Goal: Contribute content: Contribute content

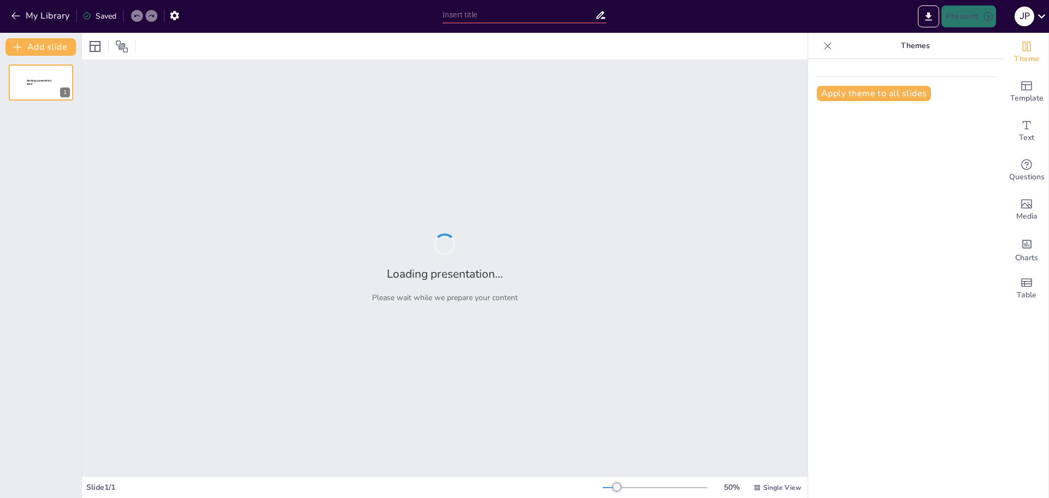
type input "Manierismo y Barroco: Evolución Estilística Tras el Renacimiento"
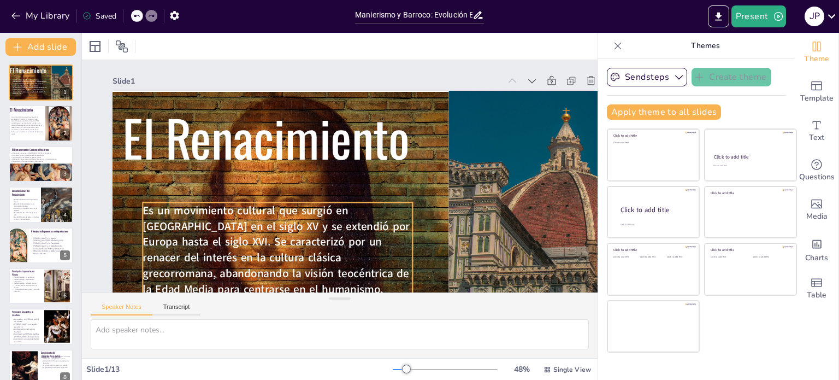
scroll to position [91, 0]
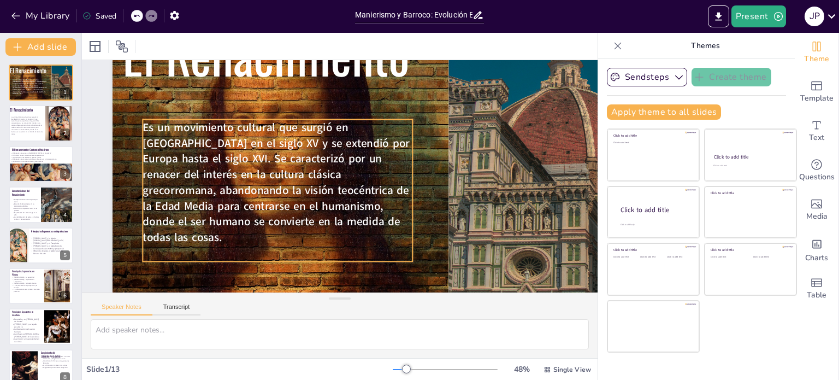
click at [184, 216] on span "Es un movimiento cultural que surgió en [GEOGRAPHIC_DATA] en el siglo XV y se e…" at bounding box center [275, 160] width 284 height 161
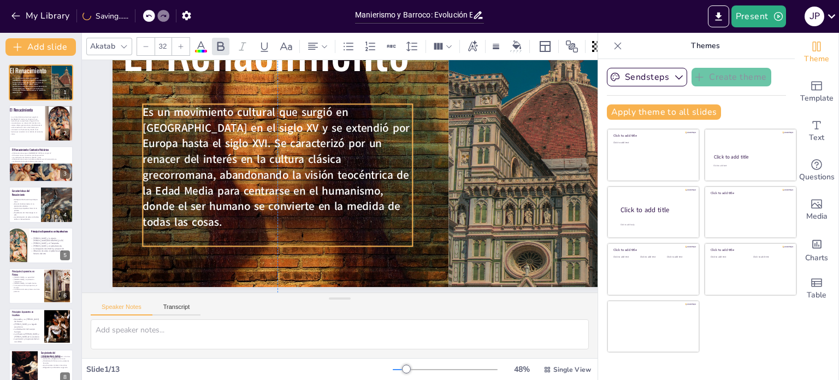
drag, startPoint x: 278, startPoint y: 251, endPoint x: 276, endPoint y: 241, distance: 9.9
click at [276, 241] on div "Es un movimiento cultural que surgió en [GEOGRAPHIC_DATA] en el siglo XV y se e…" at bounding box center [284, 149] width 304 height 239
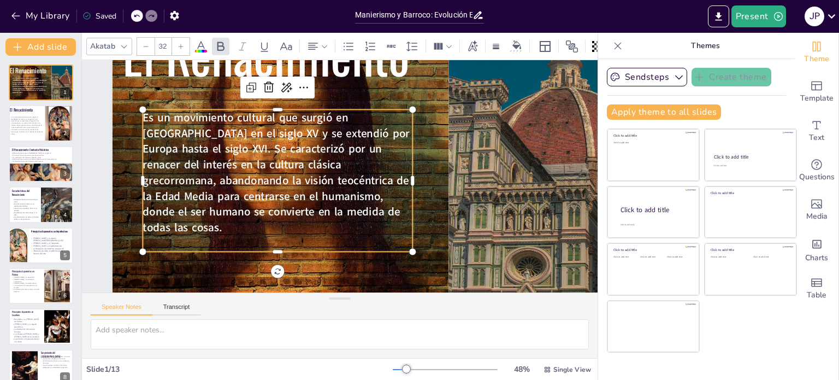
click at [98, 156] on div "Slide 1 El Renacimiento Es un movimiento cultural que surgió en [GEOGRAPHIC_DAT…" at bounding box center [369, 137] width 597 height 373
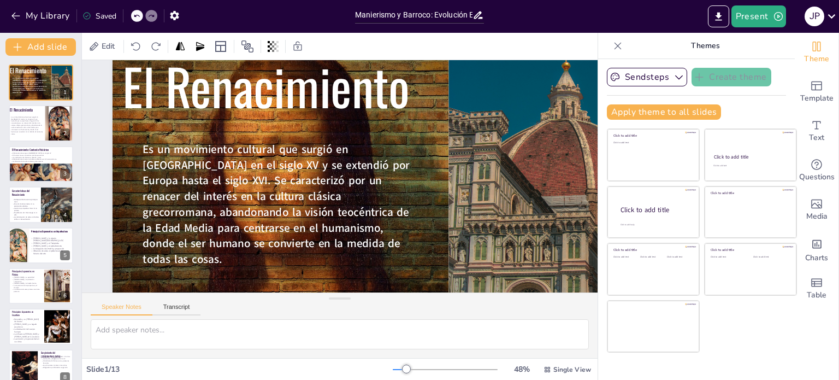
scroll to position [37, 0]
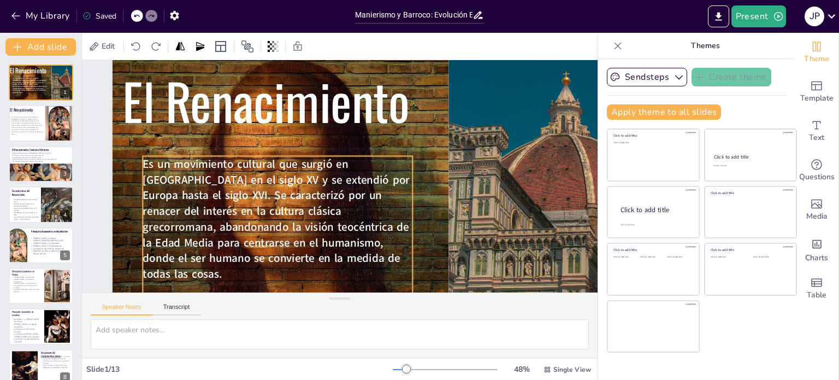
click at [332, 196] on span "Es un movimiento cultural que surgió en [GEOGRAPHIC_DATA] en el siglo XV y se e…" at bounding box center [267, 195] width 284 height 161
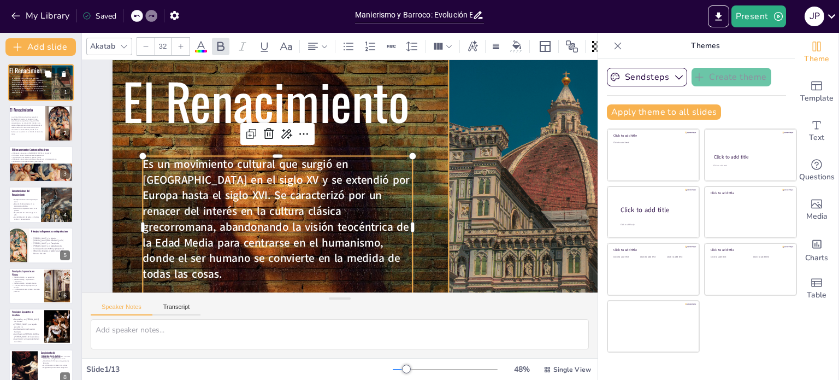
click at [52, 91] on div at bounding box center [67, 83] width 31 height 38
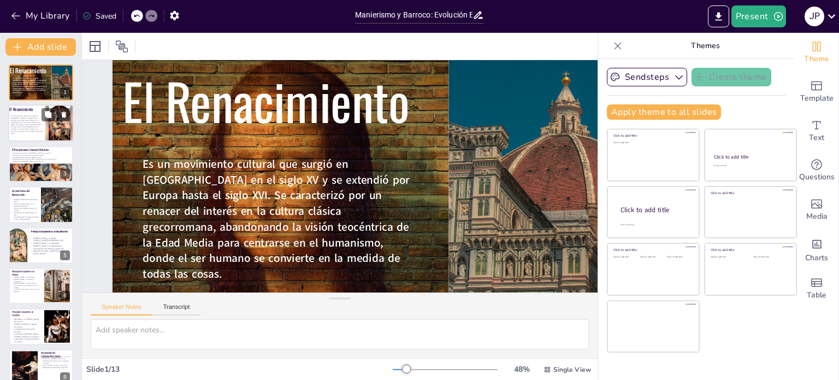
scroll to position [57, 0]
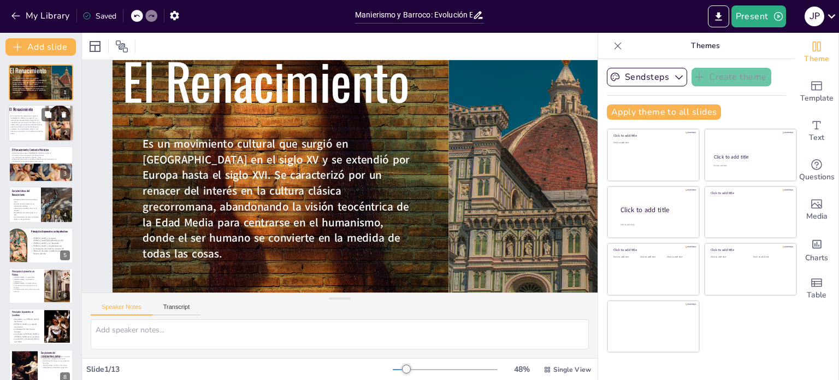
click at [34, 120] on span "Es un movimiento cultural que surgió en [GEOGRAPHIC_DATA] en el siglo XV y se e…" at bounding box center [26, 124] width 32 height 19
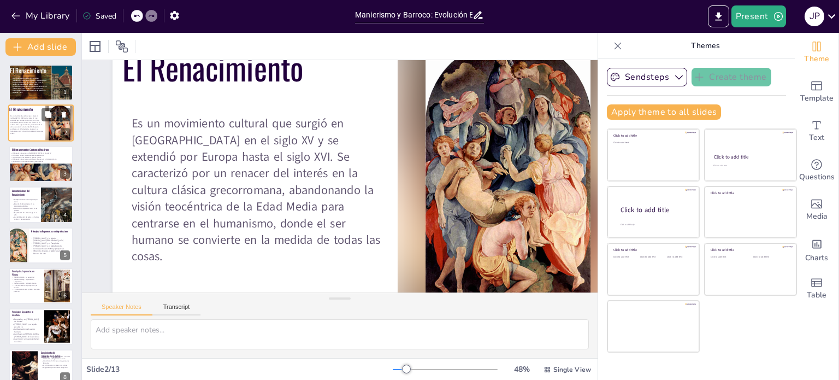
scroll to position [0, 0]
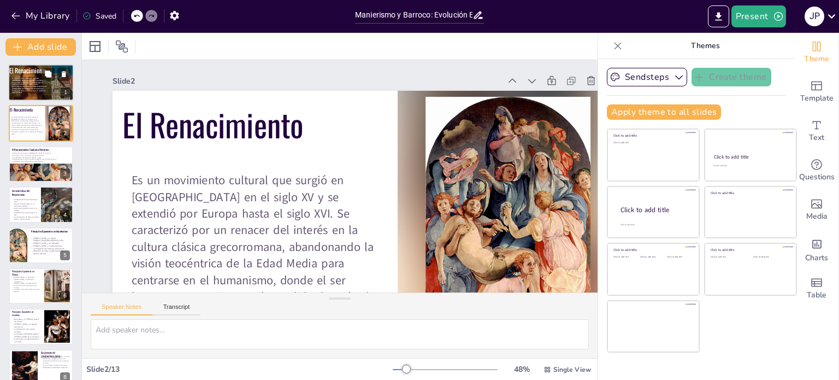
click at [30, 93] on div "Es un movimiento cultural que surgió en [GEOGRAPHIC_DATA] en el siglo XV y se e…" at bounding box center [29, 87] width 35 height 19
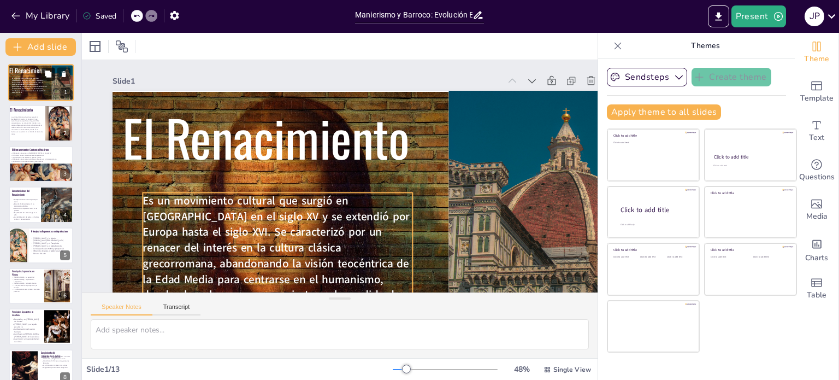
drag, startPoint x: 26, startPoint y: 90, endPoint x: 48, endPoint y: 74, distance: 26.2
click at [48, 74] on icon at bounding box center [48, 73] width 7 height 7
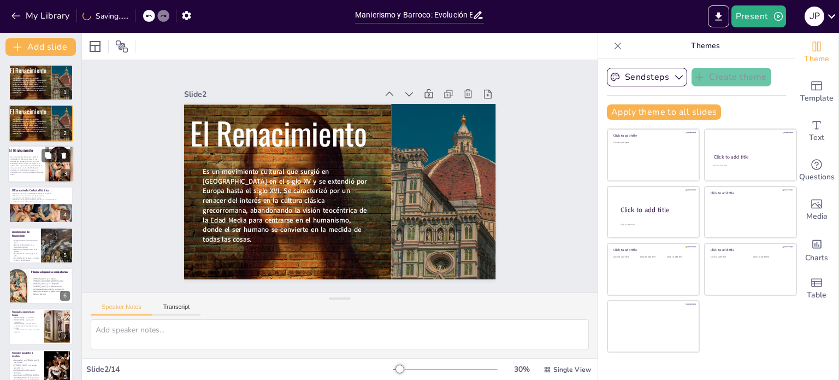
click at [66, 152] on icon at bounding box center [64, 155] width 4 height 6
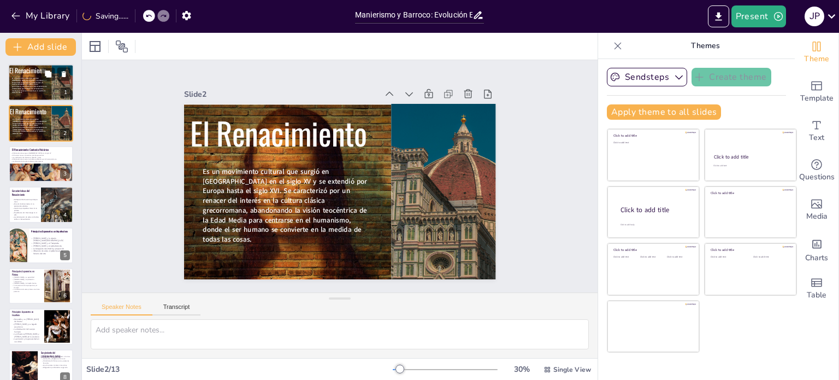
click at [36, 82] on span "Es un movimiento cultural que surgió en [GEOGRAPHIC_DATA] en el siglo XV y se e…" at bounding box center [29, 86] width 35 height 16
click at [34, 125] on span "Es un movimiento cultural que surgió en [GEOGRAPHIC_DATA] en el siglo XV y se e…" at bounding box center [29, 126] width 35 height 16
click at [32, 125] on span "Es un movimiento cultural que surgió en [GEOGRAPHIC_DATA] en el siglo XV y se e…" at bounding box center [29, 126] width 35 height 16
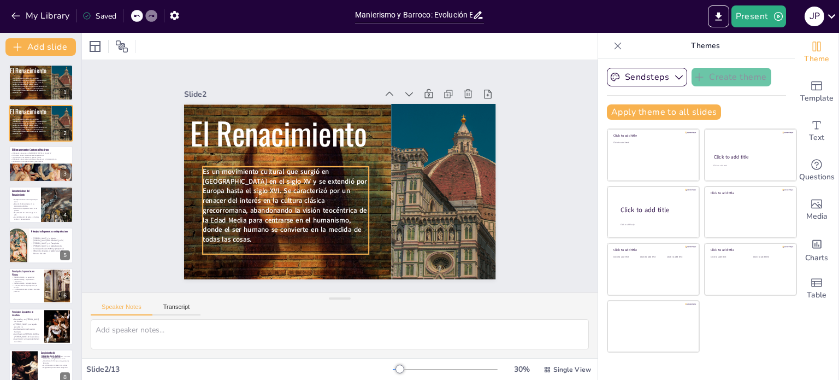
click at [275, 217] on span "Es un movimiento cultural que surgió en [GEOGRAPHIC_DATA] en el siglo XV y se e…" at bounding box center [281, 194] width 170 height 84
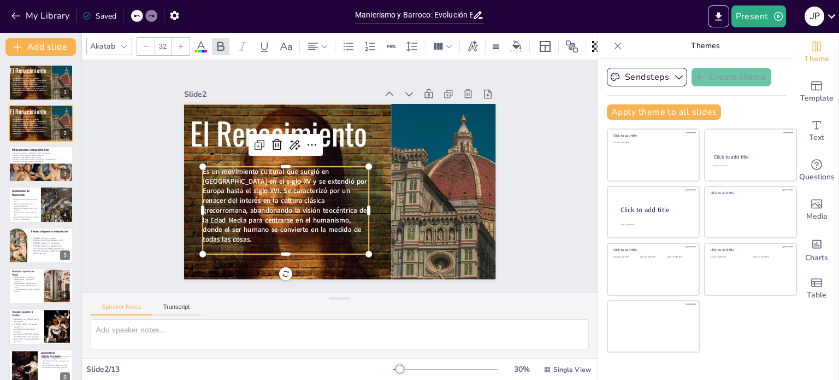
click at [274, 217] on span "Es un movimiento cultural que surgió en [GEOGRAPHIC_DATA] en el siglo XV y se e…" at bounding box center [277, 182] width 178 height 114
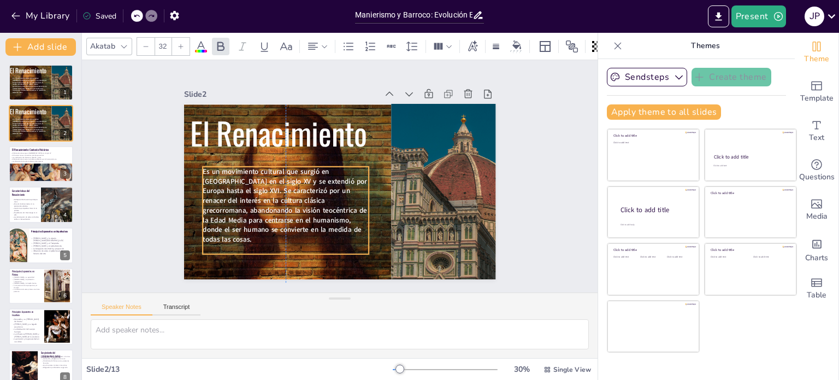
click at [275, 226] on span "Es un movimiento cultural que surgió en [GEOGRAPHIC_DATA] en el siglo XV y se e…" at bounding box center [276, 174] width 178 height 126
click at [274, 225] on span "Es un movimiento cultural que surgió en [GEOGRAPHIC_DATA] en el siglo XV y se e…" at bounding box center [281, 194] width 170 height 84
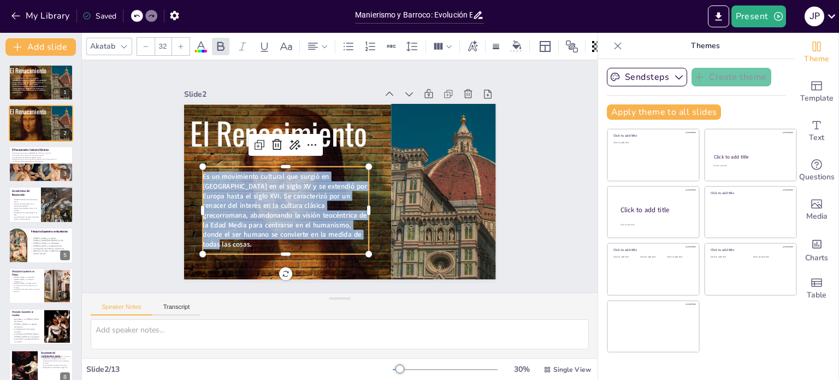
drag, startPoint x: 280, startPoint y: 233, endPoint x: 193, endPoint y: 175, distance: 103.9
click at [193, 175] on div "El Renacimiento Es un movimiento cultural que surgió en [GEOGRAPHIC_DATA] en el…" at bounding box center [338, 191] width 328 height 207
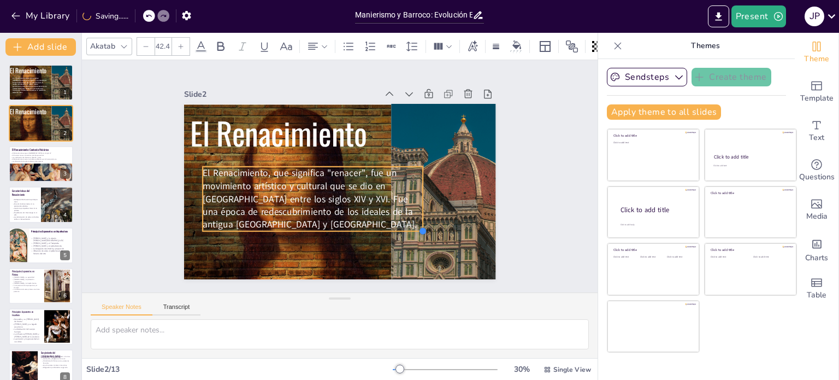
type input "42.1"
drag, startPoint x: 358, startPoint y: 211, endPoint x: 373, endPoint y: 227, distance: 21.2
click at [373, 227] on div "El Renacimiento El Renacimiento, que significa "renacer", fue un movimiento art…" at bounding box center [354, 171] width 263 height 351
click at [136, 177] on div "Slide 1 El Renacimiento Es un movimiento cultural que surgió en [GEOGRAPHIC_DAT…" at bounding box center [339, 176] width 537 height 285
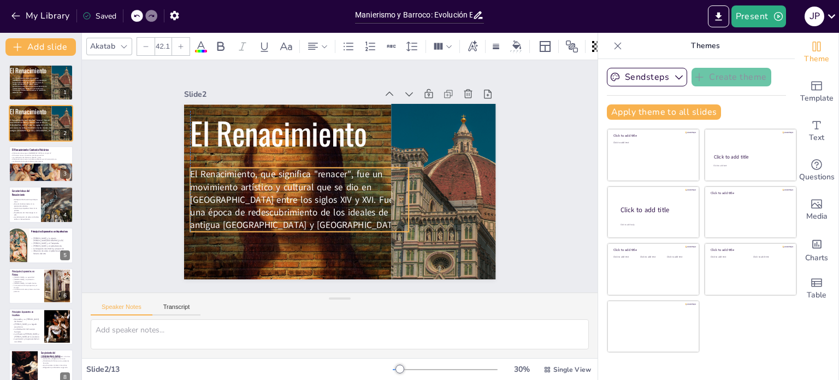
drag, startPoint x: 269, startPoint y: 196, endPoint x: 261, endPoint y: 197, distance: 8.3
click at [261, 197] on p "El Renacimiento, que significa "renacer", fue un movimiento artístico y cultura…" at bounding box center [299, 200] width 219 height 64
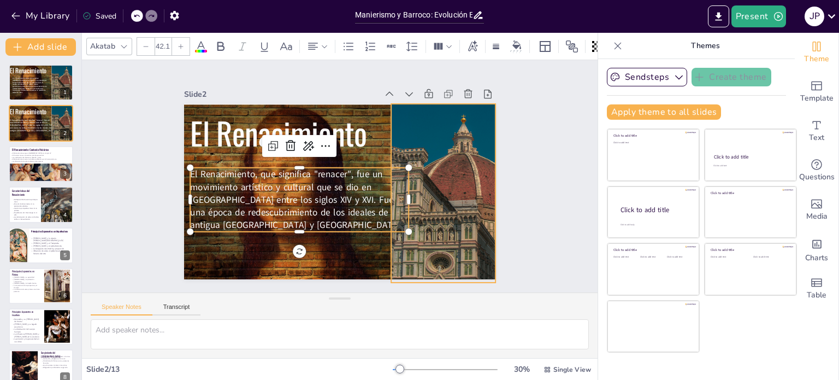
click at [409, 169] on div at bounding box center [459, 219] width 182 height 206
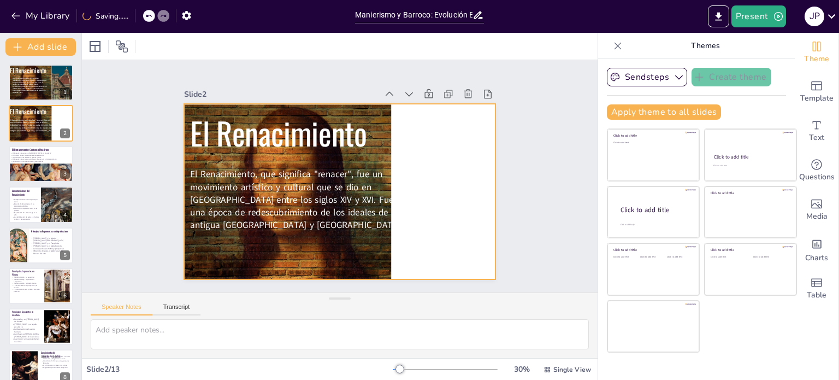
click at [386, 154] on div at bounding box center [340, 191] width 312 height 175
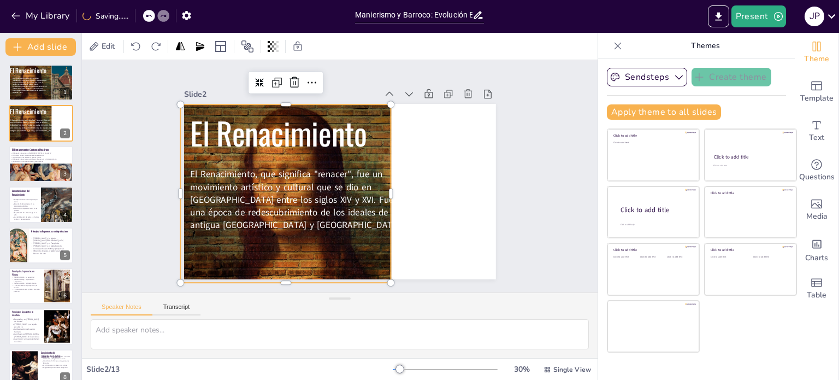
click at [375, 154] on div at bounding box center [297, 189] width 254 height 202
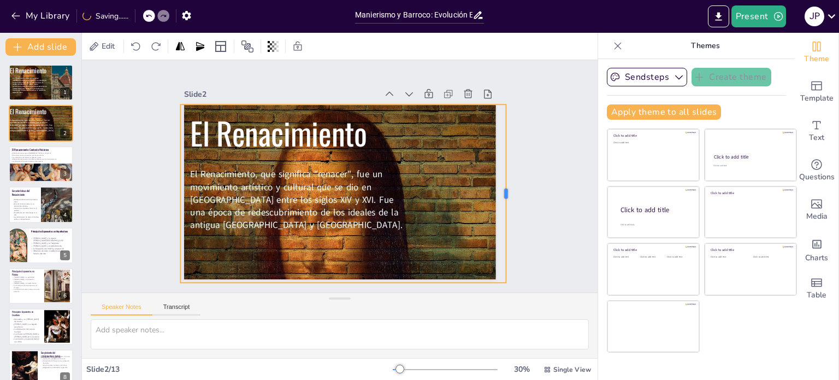
drag, startPoint x: 385, startPoint y: 189, endPoint x: 452, endPoint y: 202, distance: 68.4
click at [498, 202] on div at bounding box center [504, 228] width 46 height 176
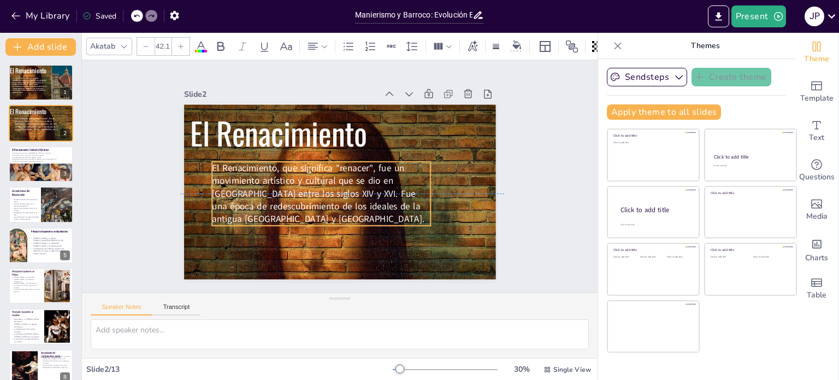
click at [350, 196] on p "El Renacimiento, que significa "renacer", fue un movimiento artístico y cultura…" at bounding box center [317, 189] width 227 height 108
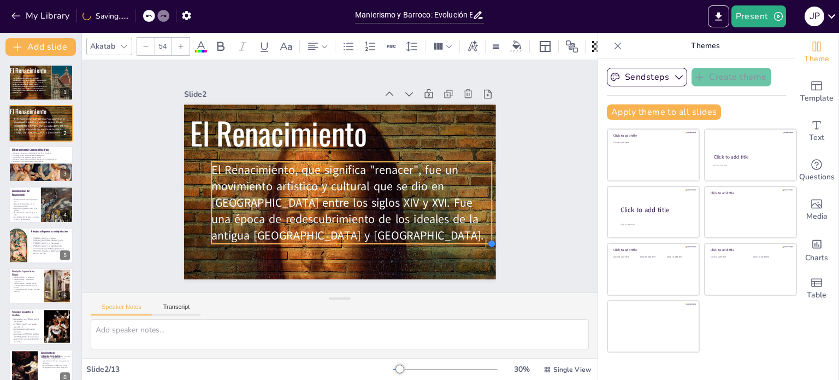
type input "54.3"
drag, startPoint x: 423, startPoint y: 223, endPoint x: 451, endPoint y: 242, distance: 33.5
click at [451, 242] on div "El Renacimiento El Renacimiento, que significa "renacer", fue un movimiento art…" at bounding box center [338, 191] width 328 height 207
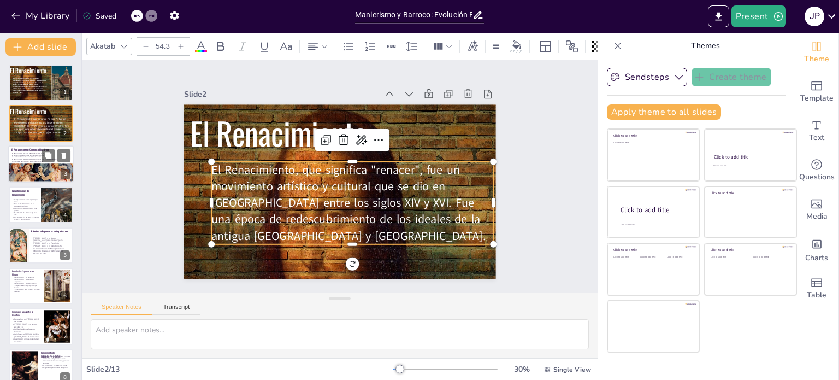
click at [48, 175] on div at bounding box center [41, 178] width 66 height 109
type textarea "El Renacimiento tuvo su origen en [GEOGRAPHIC_DATA] durante el siglo XV, un per…"
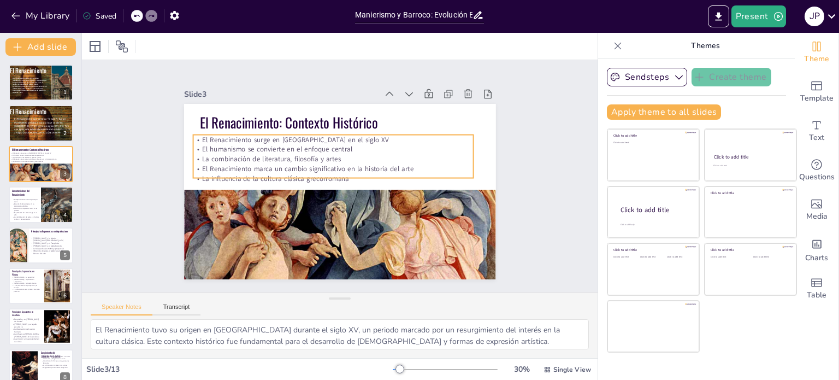
click at [246, 148] on p "El humanismo se convierte en el enfoque central" at bounding box center [333, 149] width 281 height 10
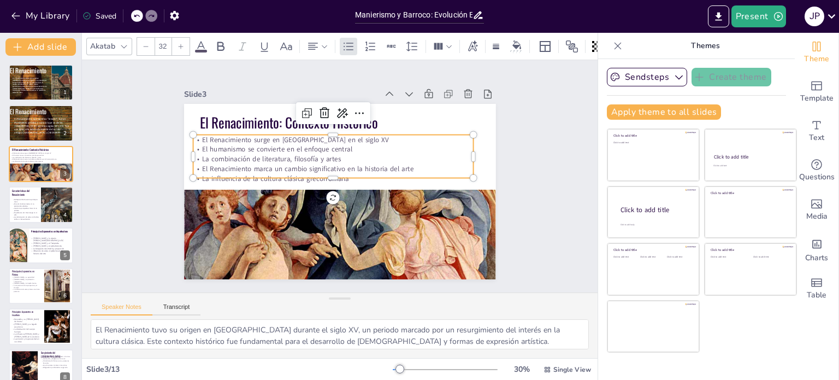
click at [251, 151] on p "La combinación de literatura, filosofía y artes" at bounding box center [335, 158] width 280 height 39
click at [279, 152] on p "La combinación de literatura, filosofía y artes" at bounding box center [353, 161] width 149 height 248
click at [244, 152] on p "La combinación de literatura, filosofía y artes" at bounding box center [333, 156] width 281 height 10
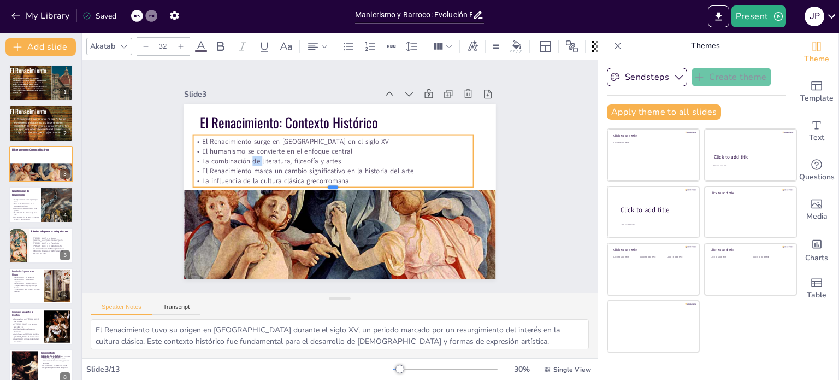
drag, startPoint x: 326, startPoint y: 174, endPoint x: 324, endPoint y: 183, distance: 9.4
click at [324, 183] on div at bounding box center [332, 191] width 280 height 38
click at [310, 158] on p "La combinación de literatura, filosofía y artes" at bounding box center [335, 160] width 280 height 39
drag, startPoint x: 327, startPoint y: 159, endPoint x: 321, endPoint y: 163, distance: 7.4
click at [326, 160] on p "La combinación de literatura, filosofía y artes" at bounding box center [336, 160] width 276 height 68
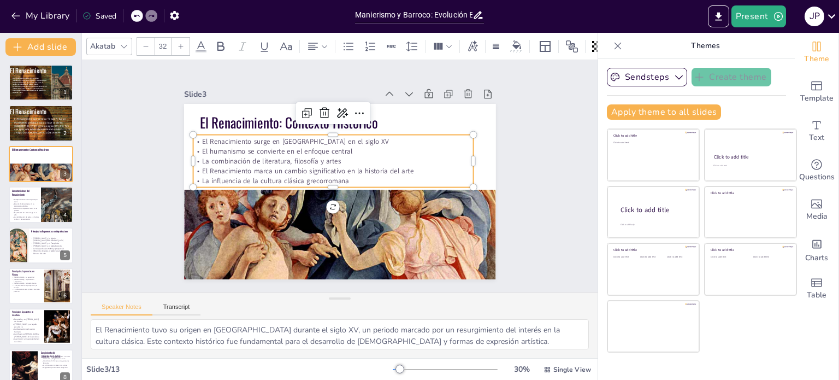
click at [345, 155] on p "La combinación de literatura, filosofía y artes" at bounding box center [335, 160] width 280 height 39
click at [381, 157] on p "La combinación de literatura, filosofía y artes (" at bounding box center [335, 158] width 280 height 39
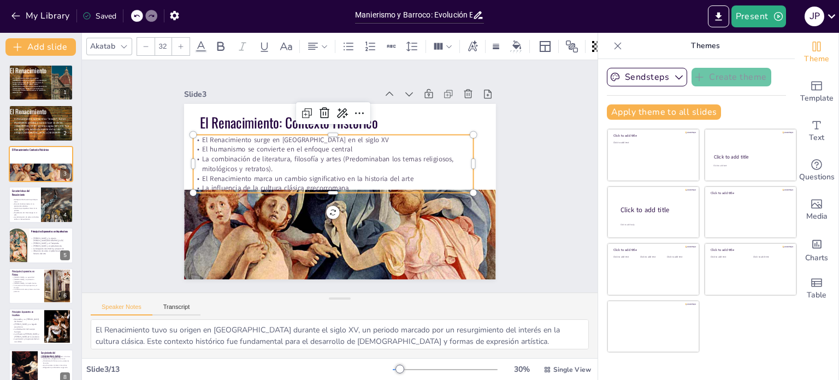
click at [275, 168] on p "La combinación de literatura, filosofía y artes (Predominaban los temas religio…" at bounding box center [334, 163] width 281 height 49
click at [350, 143] on p "El humanismo se convierte en el enfoque central" at bounding box center [339, 149] width 276 height 68
drag, startPoint x: 338, startPoint y: 135, endPoint x: 199, endPoint y: 138, distance: 138.8
click at [228, 138] on p "El Renacimiento surge en [GEOGRAPHIC_DATA] en el siglo XV" at bounding box center [352, 141] width 248 height 149
drag, startPoint x: 353, startPoint y: 144, endPoint x: 193, endPoint y: 144, distance: 159.5
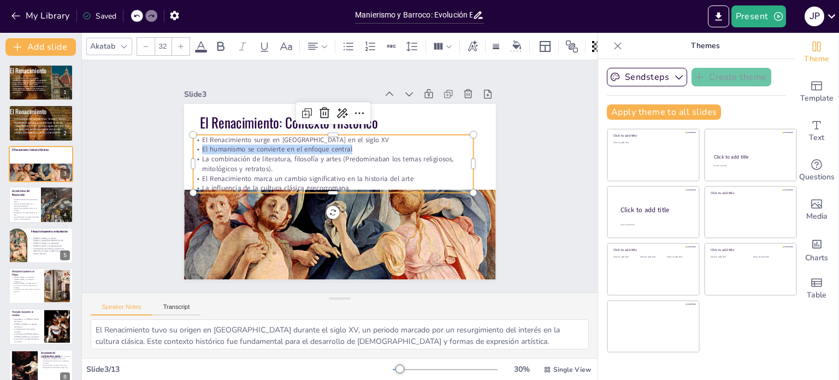
click at [201, 144] on p "El humanismo se convierte en el enfoque central" at bounding box center [339, 149] width 276 height 68
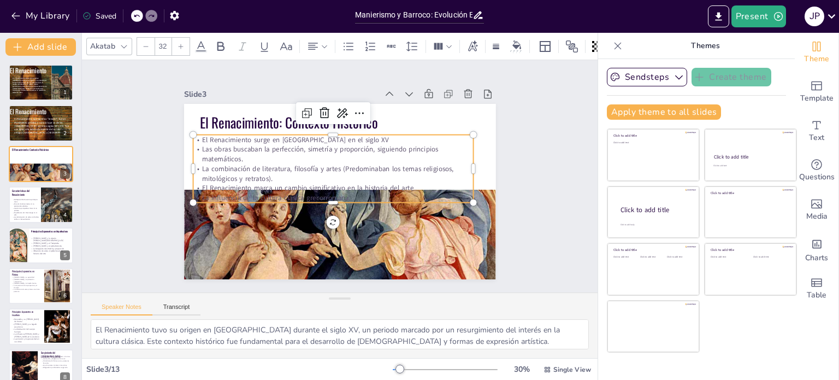
click at [354, 137] on p "El Renacimiento surge en [GEOGRAPHIC_DATA] en el siglo XV" at bounding box center [345, 139] width 270 height 96
drag, startPoint x: 341, startPoint y: 134, endPoint x: 194, endPoint y: 139, distance: 147.0
click at [210, 139] on p "El Renacimiento surge en [GEOGRAPHIC_DATA] en el siglo XV" at bounding box center [345, 139] width 270 height 96
click at [238, 181] on p "El Renacimiento marca un cambio significativo en la historia del arte" at bounding box center [332, 187] width 280 height 39
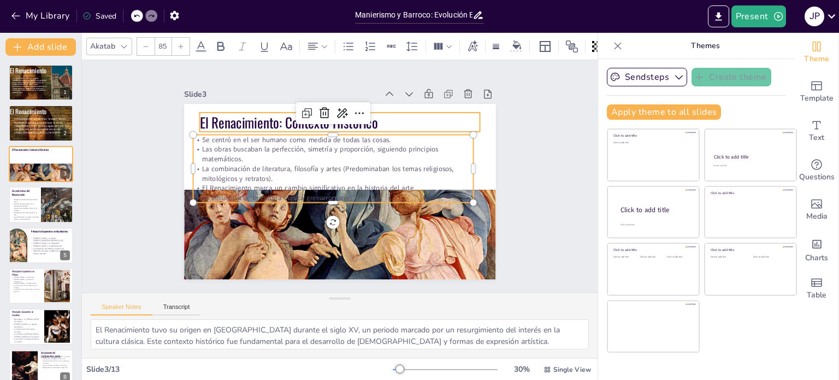
click at [251, 121] on p "El Renacimiento: Contexto Histórico" at bounding box center [361, 127] width 264 height 132
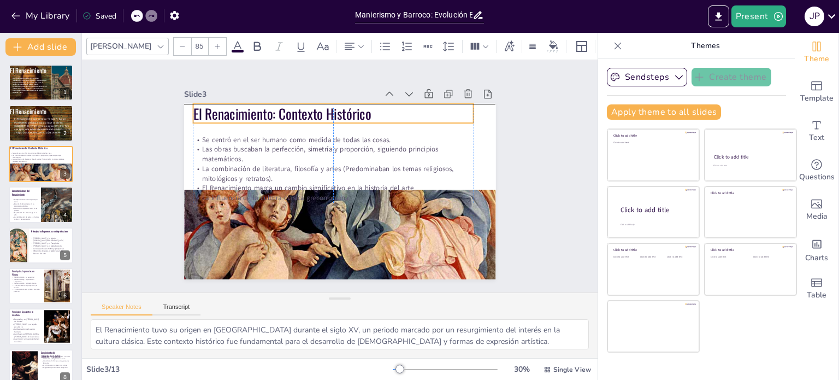
drag, startPoint x: 249, startPoint y: 119, endPoint x: 245, endPoint y: 114, distance: 6.6
click at [377, 114] on p "El Renacimiento: Contexto Histórico" at bounding box center [401, 162] width 49 height 281
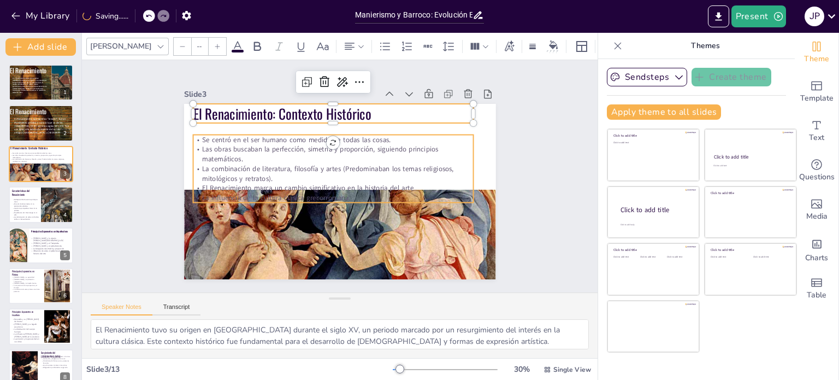
type input "32"
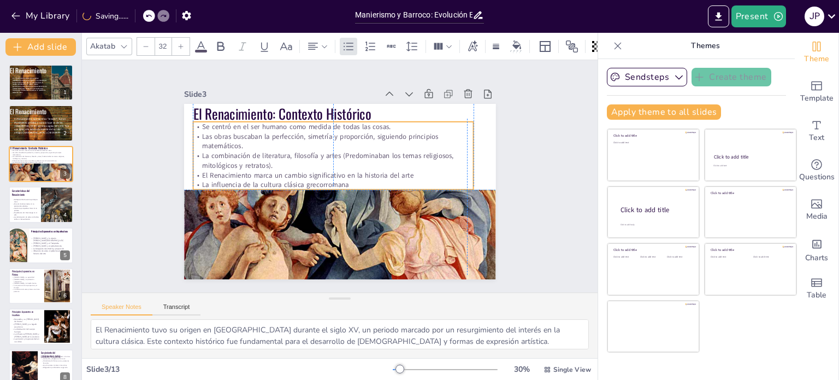
drag, startPoint x: 249, startPoint y: 164, endPoint x: 246, endPoint y: 147, distance: 16.7
click at [246, 147] on p "La combinación de literatura, filosofía y artes (Predominaban los temas religio…" at bounding box center [334, 159] width 281 height 49
click at [321, 180] on p "La influencia de la cultura clásica grecorromana" at bounding box center [331, 183] width 276 height 68
click at [316, 179] on p "La influencia de la cultura clásica grecorromana" at bounding box center [332, 183] width 280 height 39
click at [285, 169] on p "El Renacimiento marca un cambio significativo en la historia del arte" at bounding box center [335, 171] width 215 height 195
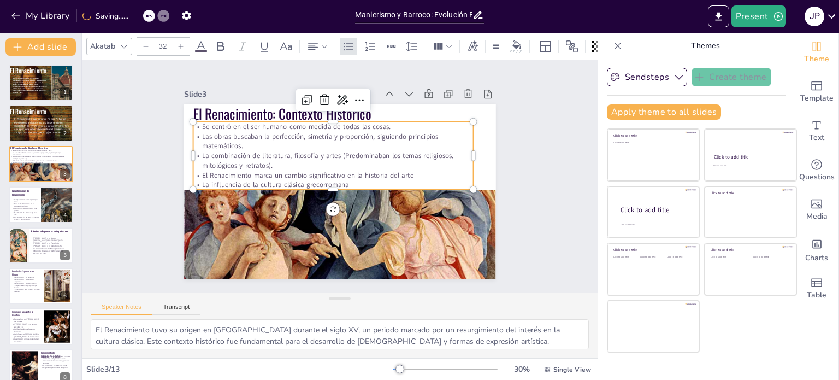
click at [285, 169] on p "El Renacimiento marca un cambio significativo en la historia del arte" at bounding box center [333, 174] width 280 height 39
click at [347, 178] on p "La influencia de la cultura clásica grecorromana" at bounding box center [331, 183] width 276 height 68
drag, startPoint x: 346, startPoint y: 179, endPoint x: 192, endPoint y: 176, distance: 154.1
click at [222, 176] on p "La influencia de la cultura clásica grecorromana" at bounding box center [329, 178] width 215 height 195
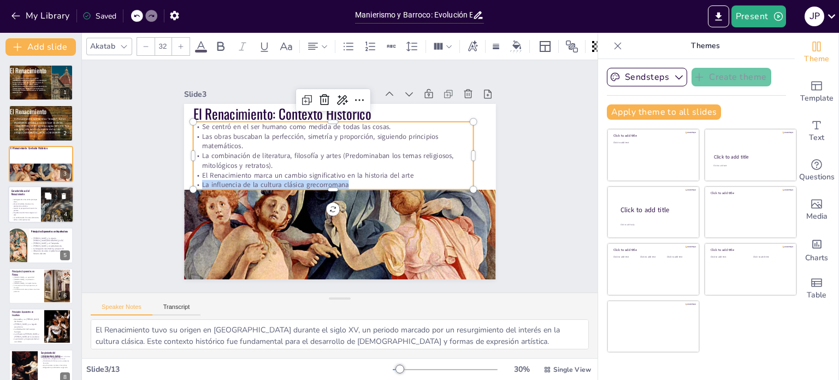
click at [28, 196] on div at bounding box center [41, 204] width 66 height 37
type textarea "El antropocentrismo es una característica esencial del Renacimiento, donde se v…"
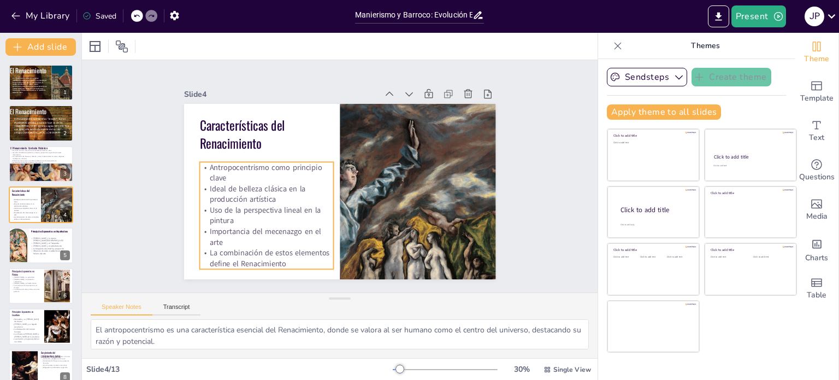
click at [278, 223] on span "Importancia del mecenazgo en el arte" at bounding box center [259, 223] width 113 height 22
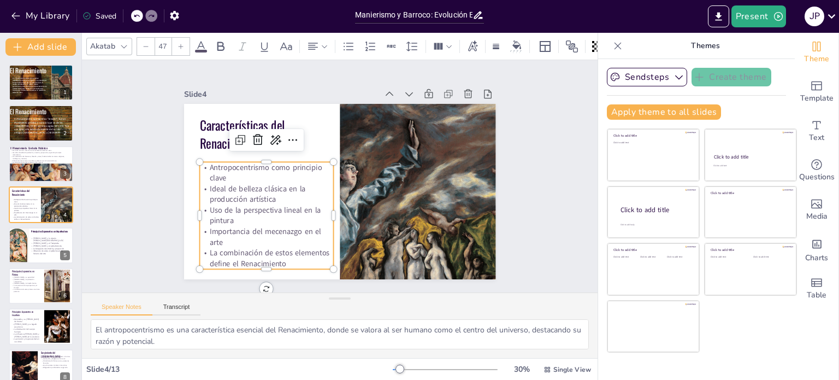
click at [278, 223] on span "Importancia del mecenazgo en el arte" at bounding box center [254, 214] width 113 height 33
click at [224, 225] on span "Importancia del mecenazgo en el arte" at bounding box center [259, 223] width 113 height 22
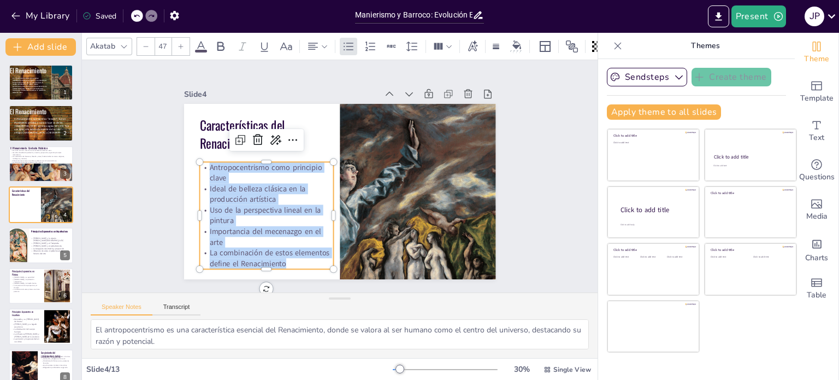
drag, startPoint x: 276, startPoint y: 260, endPoint x: 197, endPoint y: 166, distance: 123.3
click at [197, 166] on div "Antropocentrismo como principio clave Ideal de belleza clásica en la producción…" at bounding box center [263, 207] width 144 height 120
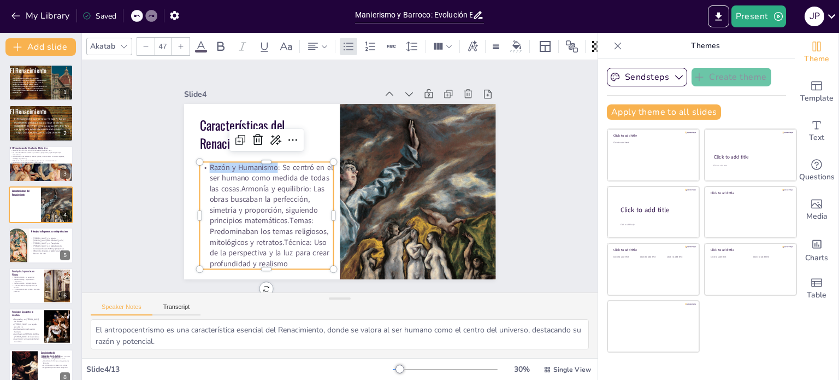
drag, startPoint x: 270, startPoint y: 164, endPoint x: 197, endPoint y: 68, distance: 121.6
click at [196, 163] on p "Razón y Humanismo: Se centró en el ser humano como medida de todas las cosas.Ar…" at bounding box center [260, 199] width 153 height 132
click at [218, 40] on icon at bounding box center [220, 46] width 13 height 13
click at [249, 187] on p "Razón y Humanismo : Se centró en el ser humano como medida de todas las cosas.A…" at bounding box center [260, 199] width 153 height 132
click at [254, 184] on p "Razón y Humanismo : Se centró en el ser humano como medida de todas las cosas.A…" at bounding box center [263, 207] width 144 height 120
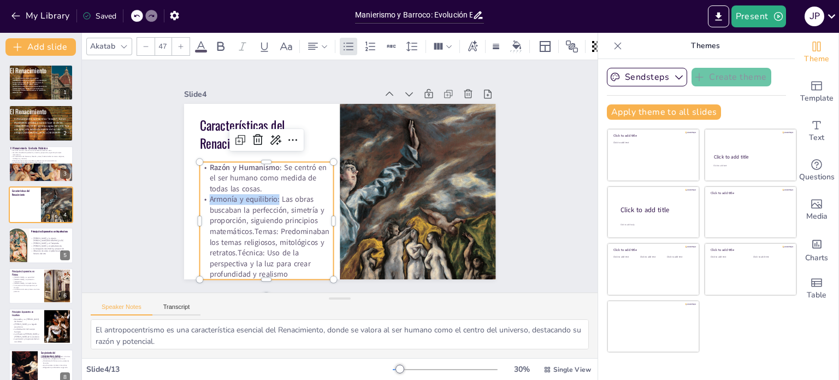
drag, startPoint x: 271, startPoint y: 196, endPoint x: 211, endPoint y: 170, distance: 65.3
click at [196, 199] on p "Armonía y equilibrio: Las obras buscaban la perfección, simetría y proporción, …" at bounding box center [261, 228] width 142 height 99
click at [223, 44] on icon at bounding box center [220, 46] width 7 height 9
click at [236, 229] on p "Armonía y equilibrio: Las obras buscaban la perfección, simetría y proporción, …" at bounding box center [255, 219] width 149 height 111
drag, startPoint x: 258, startPoint y: 250, endPoint x: 228, endPoint y: 246, distance: 30.3
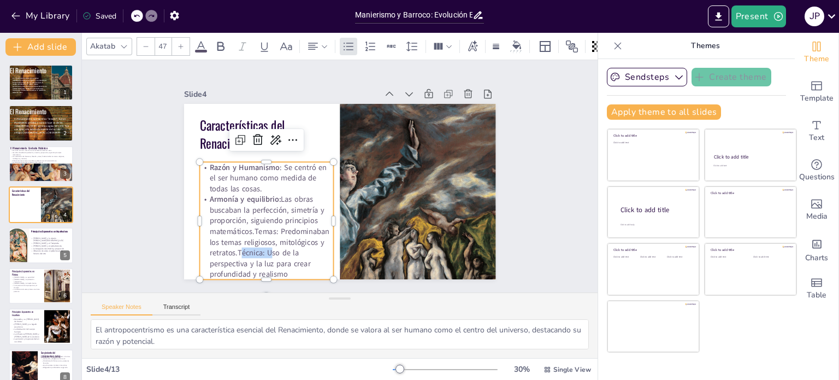
click at [229, 251] on p "Armonía y equilibrio: Las obras buscaban la perfección, simetría y proporción, …" at bounding box center [261, 228] width 142 height 99
click at [220, 40] on icon at bounding box center [220, 46] width 13 height 13
click at [229, 245] on p "Armonía y equilibrio: Las obras buscaban la perfección, simetría y proporción, …" at bounding box center [266, 236] width 134 height 85
click at [232, 248] on strong "Técnica:" at bounding box center [243, 243] width 29 height 13
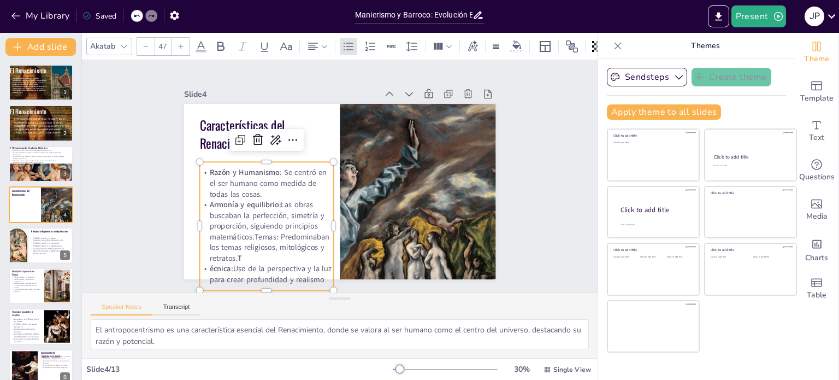
click at [222, 228] on strong "T" at bounding box center [218, 222] width 7 height 11
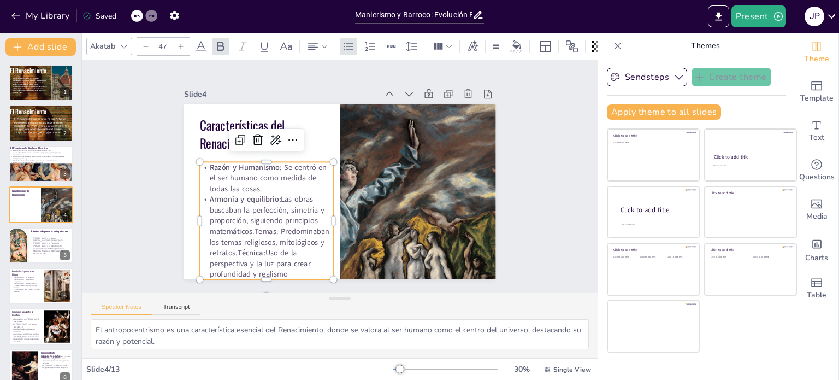
click at [231, 249] on strong "Técnica:" at bounding box center [243, 243] width 29 height 13
click at [248, 228] on p "Armonía y equilibrio: Las obras buscaban la perfección, simetría y proporción, …" at bounding box center [262, 218] width 140 height 78
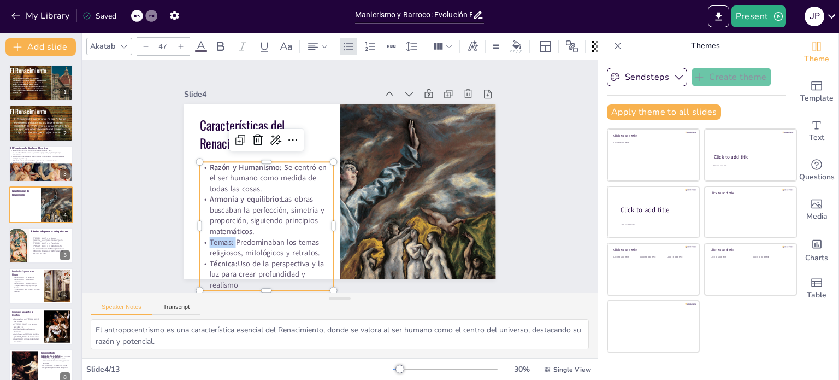
drag, startPoint x: 228, startPoint y: 236, endPoint x: 201, endPoint y: 237, distance: 26.8
click at [201, 237] on p "Temas: Predominaban los temas religiosos, mitológicos y retratos." at bounding box center [259, 240] width 135 height 36
click at [220, 40] on icon at bounding box center [220, 46] width 13 height 13
click at [241, 216] on p "Armonía y equilibrio: Las obras buscaban la perfección, simetría y proporción, …" at bounding box center [260, 199] width 140 height 70
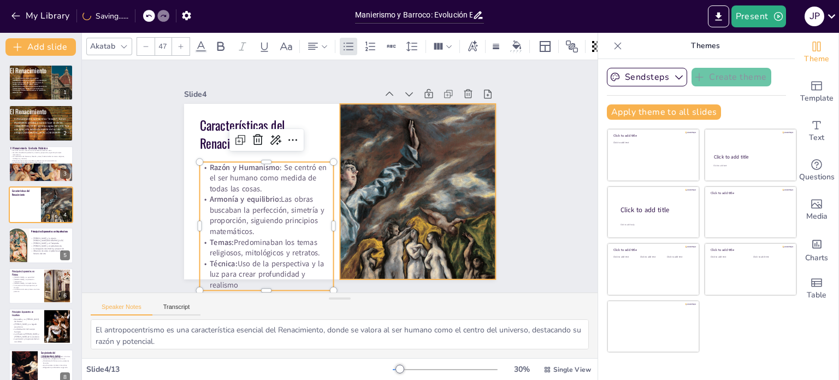
click at [342, 166] on div at bounding box center [417, 191] width 263 height 175
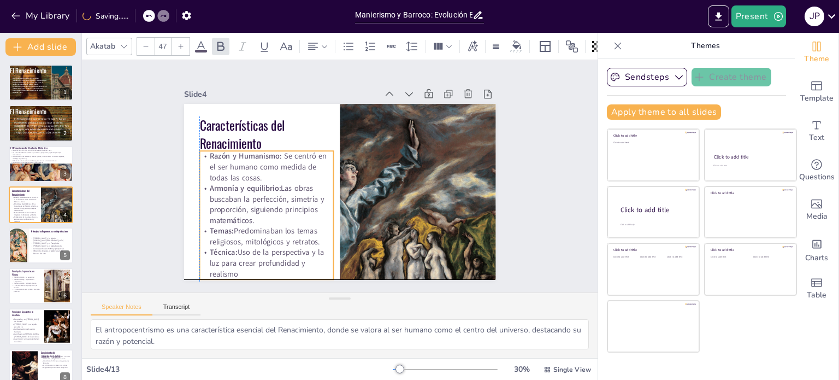
drag, startPoint x: 292, startPoint y: 200, endPoint x: 270, endPoint y: 181, distance: 29.4
click at [288, 192] on p "Armonía y equilibrio: Las obras buscaban la perfección, simetría y proporción, …" at bounding box center [266, 204] width 134 height 43
click at [229, 121] on div at bounding box center [266, 129] width 74 height 22
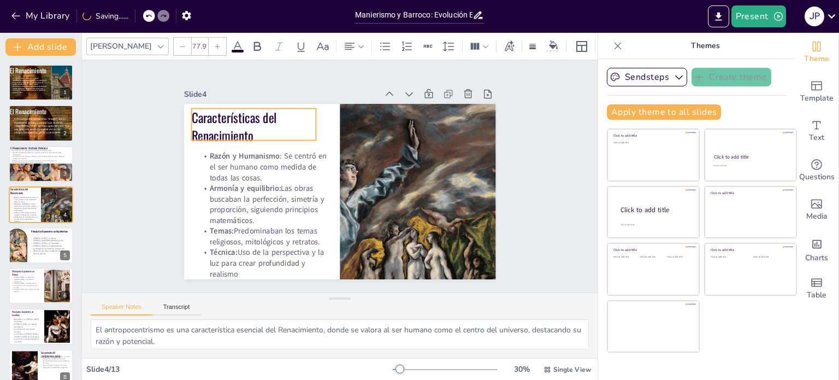
drag, startPoint x: 199, startPoint y: 125, endPoint x: 191, endPoint y: 117, distance: 10.8
click at [191, 117] on p "Características del Renacimiento" at bounding box center [253, 127] width 125 height 36
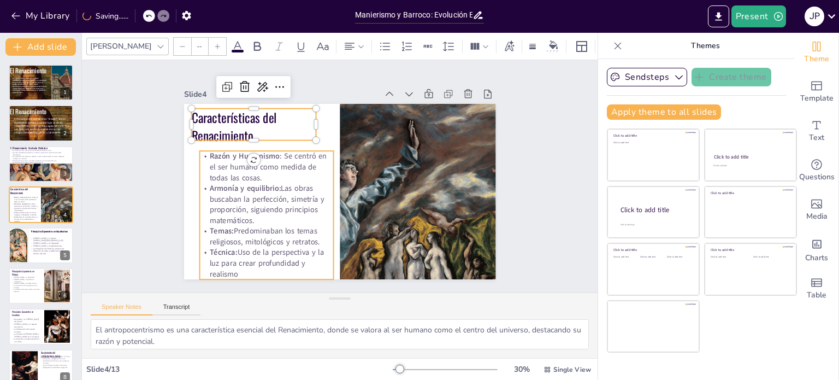
type input "47"
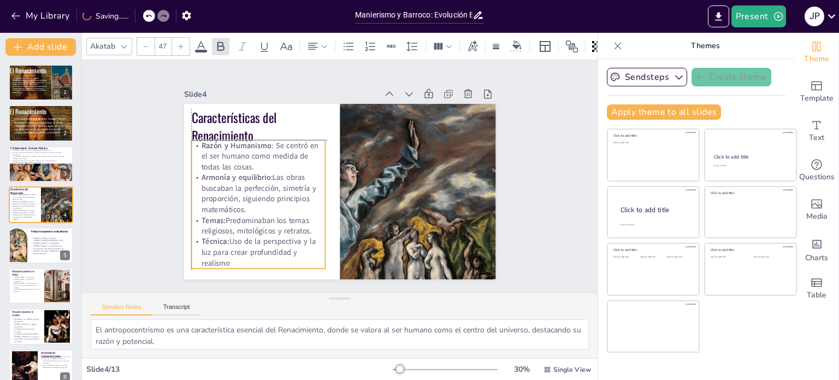
drag, startPoint x: 218, startPoint y: 198, endPoint x: 213, endPoint y: 193, distance: 7.0
click at [213, 193] on p "Armonía y equilibrio: Las obras buscaban la perfección, simetría y proporción, …" at bounding box center [257, 167] width 140 height 82
drag, startPoint x: 318, startPoint y: 199, endPoint x: 328, endPoint y: 199, distance: 9.3
click at [328, 199] on div at bounding box center [335, 203] width 22 height 128
click at [131, 249] on div "Slide 1 El Renacimiento Es un movimiento cultural que surgió en [GEOGRAPHIC_DAT…" at bounding box center [339, 176] width 537 height 285
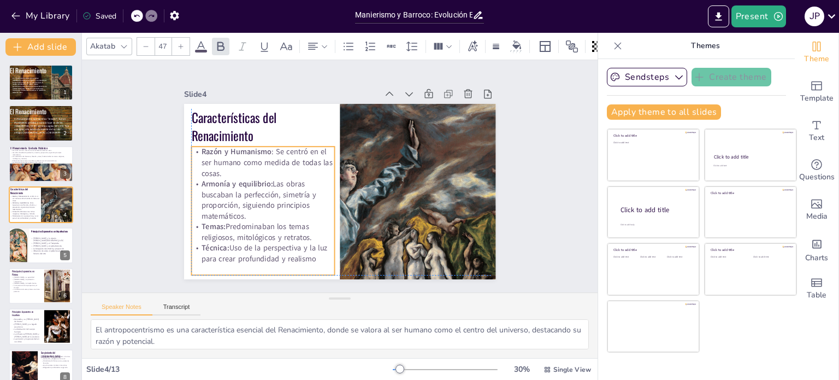
click at [216, 235] on div "Razón y Humanismo : Se centró en el ser humano como medida de todas las cosas. …" at bounding box center [258, 162] width 182 height 173
click at [33, 168] on div at bounding box center [41, 178] width 66 height 109
type textarea "El Renacimiento tuvo su origen en [GEOGRAPHIC_DATA] durante el siglo XV, un per…"
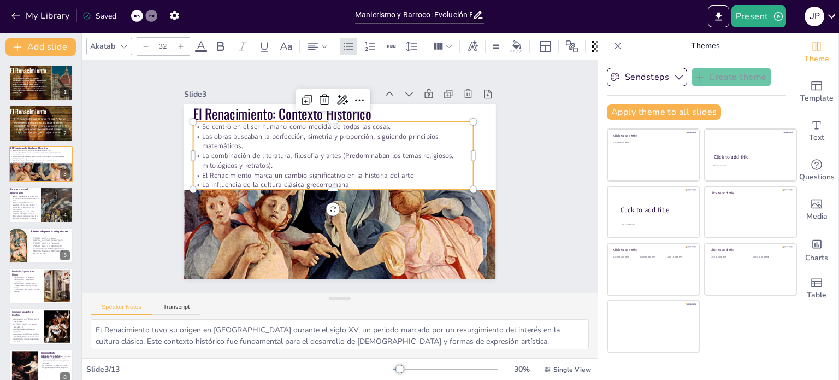
click at [291, 158] on p "La combinación de literatura, filosofía y artes (Predominaban los temas religio…" at bounding box center [344, 159] width 238 height 181
click at [229, 161] on p "La combinación de literatura, filosofía y artes (Predominaban los temas religio…" at bounding box center [334, 159] width 281 height 49
click at [228, 162] on p "La combinación de literatura, filosofía y artes (Predominaban los temas religio…" at bounding box center [334, 159] width 281 height 49
click at [227, 154] on p "La combinación de literatura, filosofía y artes (Predominaban los temas religio…" at bounding box center [333, 161] width 281 height 20
click at [393, 121] on p "Se centró en el ser humano como medida de todas las cosas." at bounding box center [338, 126] width 280 height 39
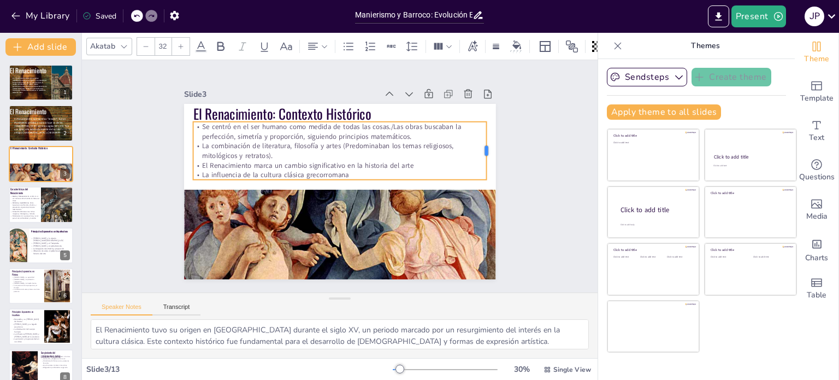
drag, startPoint x: 465, startPoint y: 146, endPoint x: 472, endPoint y: 148, distance: 6.8
click at [453, 288] on div at bounding box center [424, 304] width 57 height 32
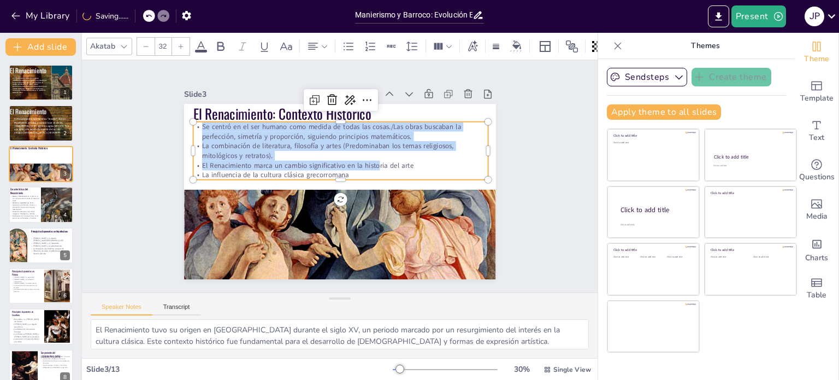
drag, startPoint x: 370, startPoint y: 166, endPoint x: 173, endPoint y: 110, distance: 204.9
click at [173, 110] on div "Slide 1 El Renacimiento Es un movimiento cultural que surgió en [GEOGRAPHIC_DAT…" at bounding box center [340, 176] width 392 height 244
click at [178, 44] on icon at bounding box center [181, 46] width 7 height 7
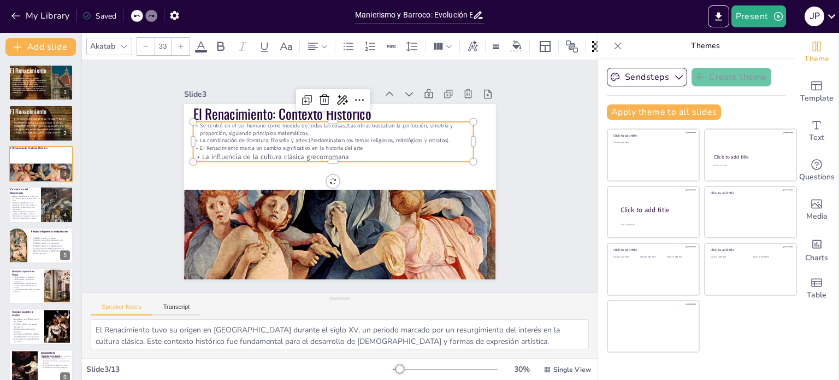
click at [179, 43] on icon at bounding box center [181, 46] width 7 height 7
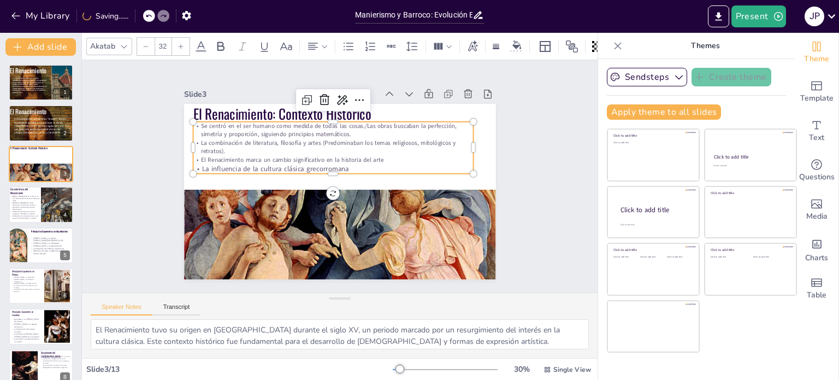
click at [353, 164] on p "La influencia de la cultura clásica grecorromana" at bounding box center [336, 167] width 270 height 96
type input "--"
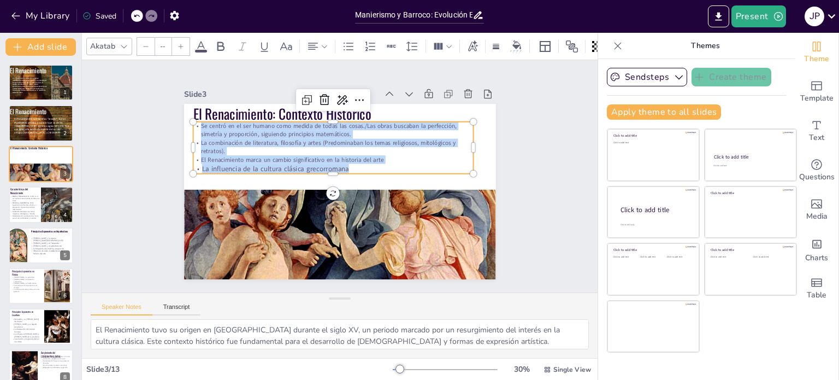
drag, startPoint x: 353, startPoint y: 162, endPoint x: 188, endPoint y: 115, distance: 171.0
click at [188, 115] on div "El Renacimiento: Contexto Histórico Se centró en el ser humano como medida de t…" at bounding box center [336, 191] width 341 height 237
click at [181, 44] on icon at bounding box center [181, 46] width 7 height 7
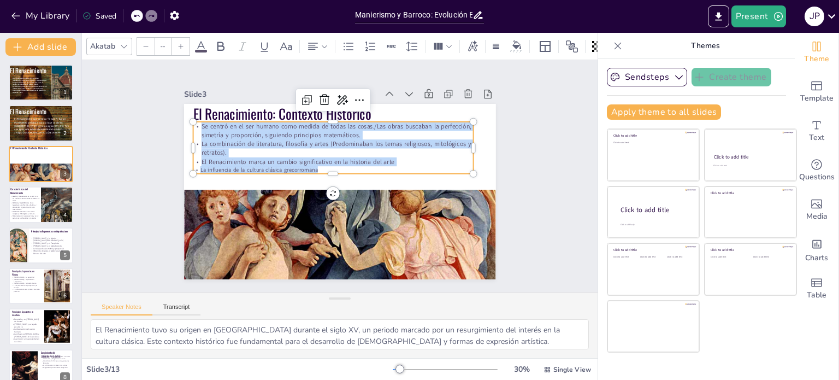
click at [181, 44] on icon at bounding box center [181, 46] width 7 height 7
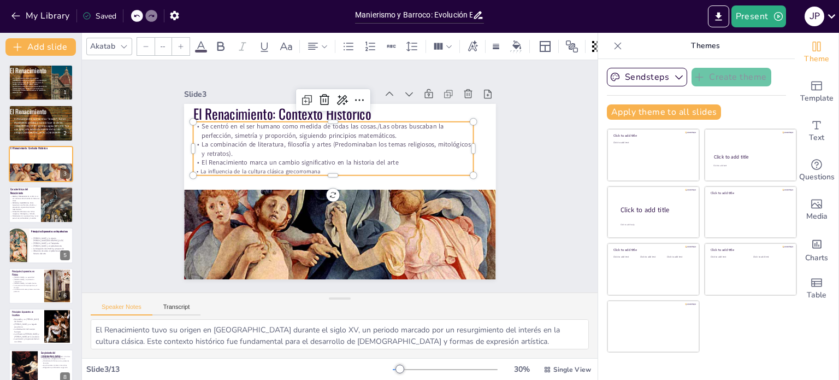
click at [181, 44] on icon at bounding box center [181, 46] width 7 height 7
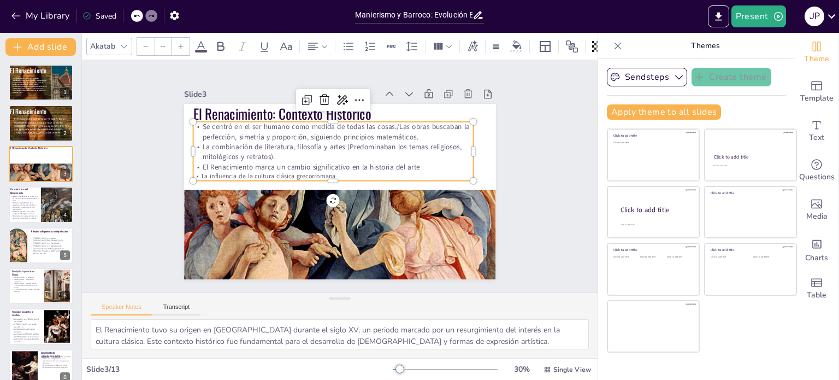
click at [181, 44] on icon at bounding box center [181, 46] width 7 height 7
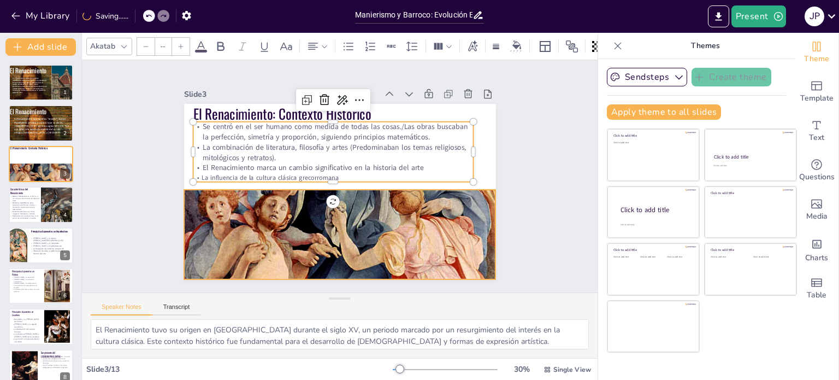
click at [224, 220] on div at bounding box center [331, 261] width 364 height 548
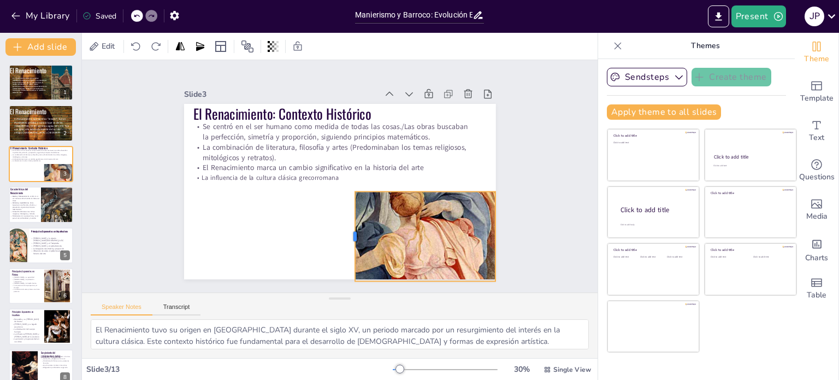
drag, startPoint x: 175, startPoint y: 231, endPoint x: 365, endPoint y: 190, distance: 195.0
click at [365, 190] on div "El Renacimiento: Contexto Histórico Se centró en el ser humano como medida de t…" at bounding box center [335, 190] width 351 height 263
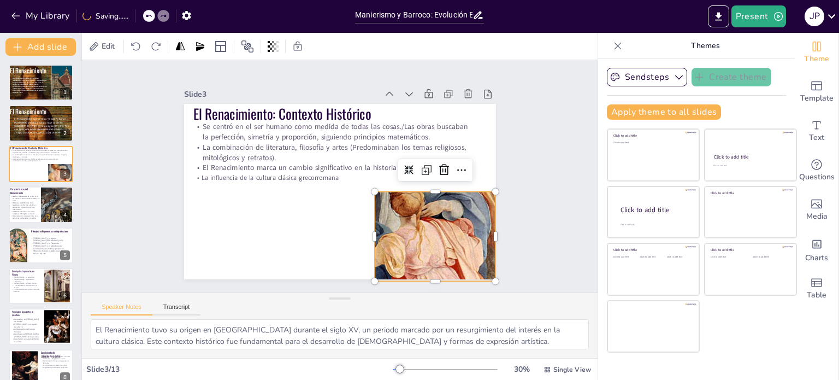
click at [426, 188] on div at bounding box center [304, 256] width 496 height 601
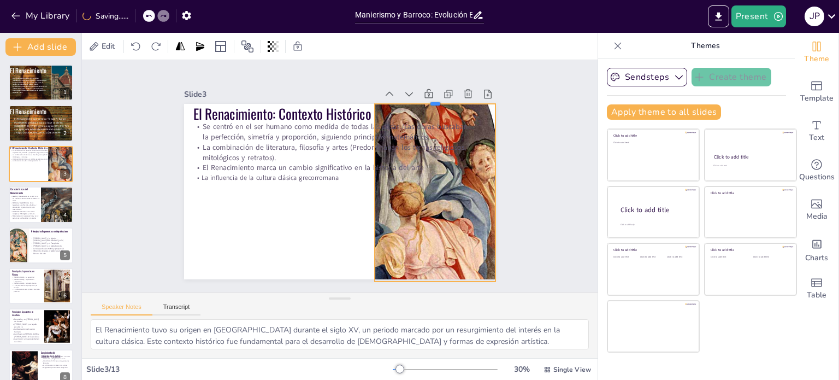
drag, startPoint x: 427, startPoint y: 185, endPoint x: 423, endPoint y: 98, distance: 87.5
click at [423, 104] on div at bounding box center [449, 121] width 120 height 34
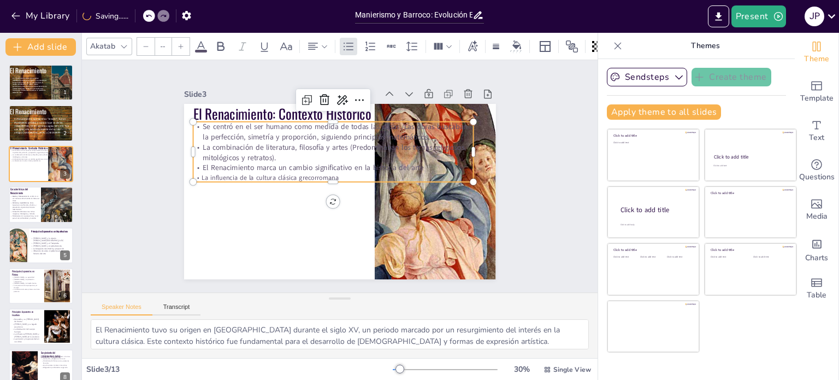
click at [323, 161] on p "El Renacimiento marca un cambio significativo en la historia del arte" at bounding box center [334, 166] width 280 height 39
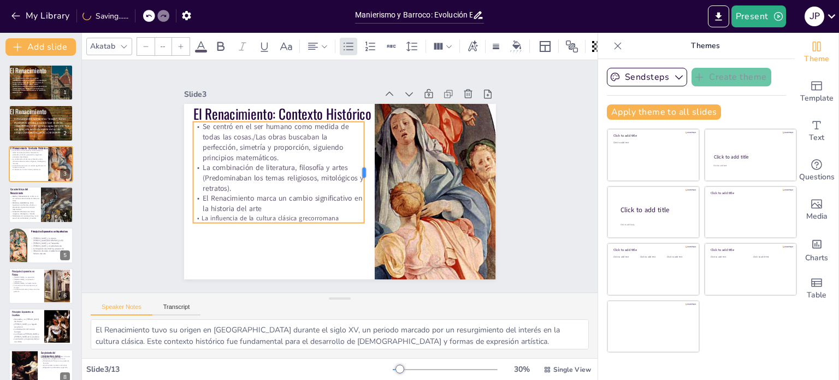
drag, startPoint x: 467, startPoint y: 148, endPoint x: 353, endPoint y: 181, distance: 118.3
click at [358, 181] on div at bounding box center [365, 189] width 67 height 87
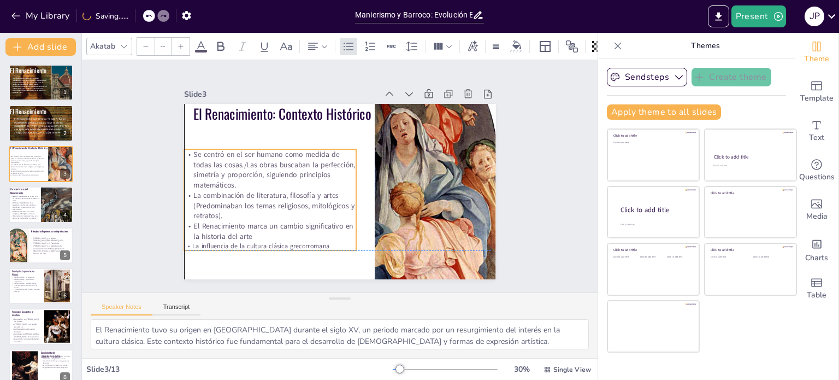
drag, startPoint x: 259, startPoint y: 185, endPoint x: 252, endPoint y: 208, distance: 23.5
click at [252, 208] on p "La combinación de literatura, filosofía y artes (Predominaban los temas religio…" at bounding box center [264, 175] width 170 height 98
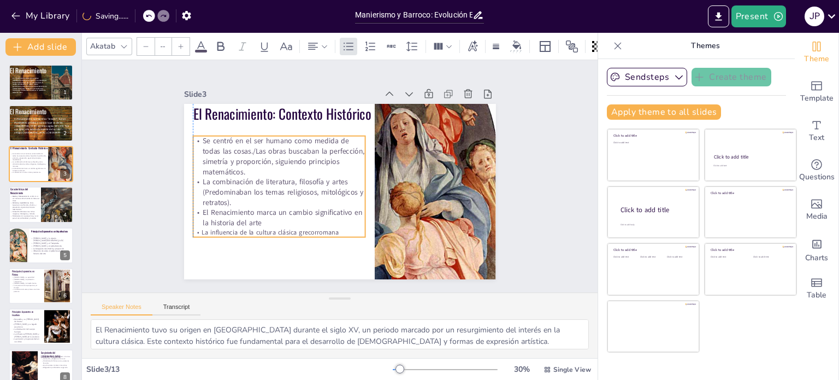
drag, startPoint x: 252, startPoint y: 203, endPoint x: 253, endPoint y: 196, distance: 6.6
click at [259, 196] on p "La combinación de literatura, filosofía y artes (Predominaban los temas religio…" at bounding box center [277, 172] width 173 height 82
click at [265, 222] on p "El Renacimiento marca un cambio significativo en la historia del arte" at bounding box center [269, 196] width 170 height 73
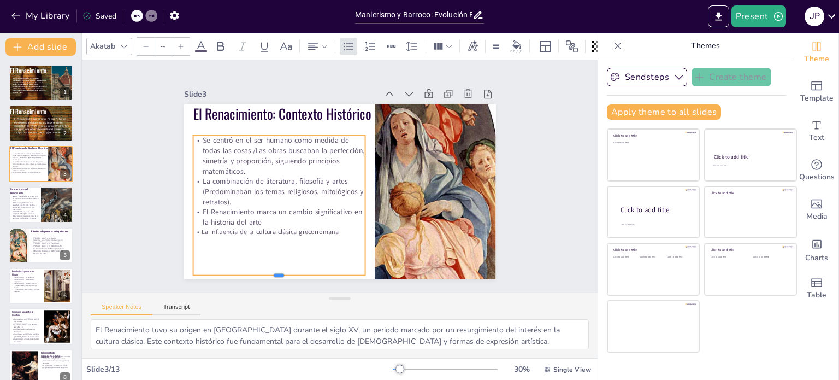
drag, startPoint x: 269, startPoint y: 233, endPoint x: 263, endPoint y: 270, distance: 38.3
click at [263, 270] on div at bounding box center [268, 272] width 173 height 27
click at [317, 233] on div "Se centró en el ser humano como medida de todas las cosas./Las obras buscaban l…" at bounding box center [279, 204] width 173 height 139
click at [330, 230] on p "La influencia de la cultura clásica grecorromana" at bounding box center [269, 218] width 170 height 45
click at [330, 229] on p "La influencia de la cultura clásica grecorromana" at bounding box center [269, 218] width 170 height 45
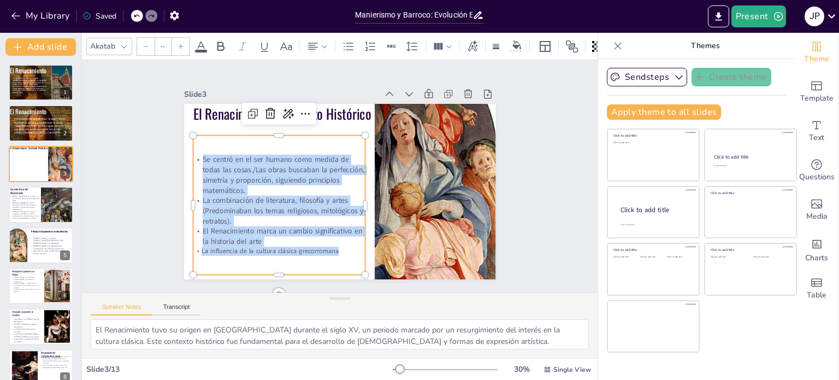
drag, startPoint x: 330, startPoint y: 246, endPoint x: 186, endPoint y: 149, distance: 173.9
click at [186, 151] on div "Se centró en el ser humano como medida de todas las cosas./Las obras buscaban l…" at bounding box center [275, 192] width 190 height 135
click at [186, 38] on div at bounding box center [180, 46] width 17 height 17
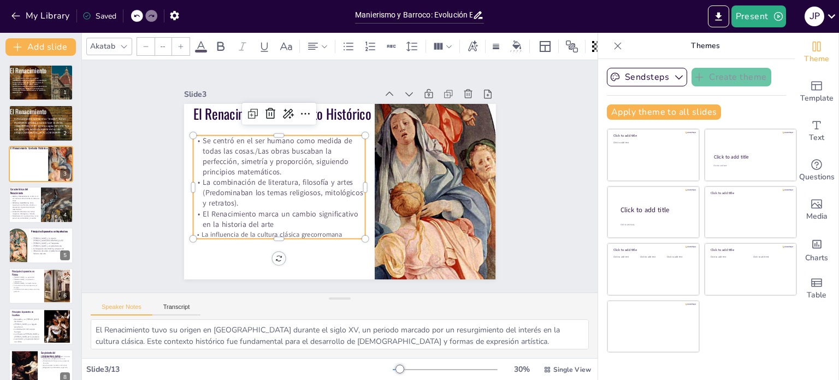
click at [185, 38] on div at bounding box center [180, 46] width 17 height 17
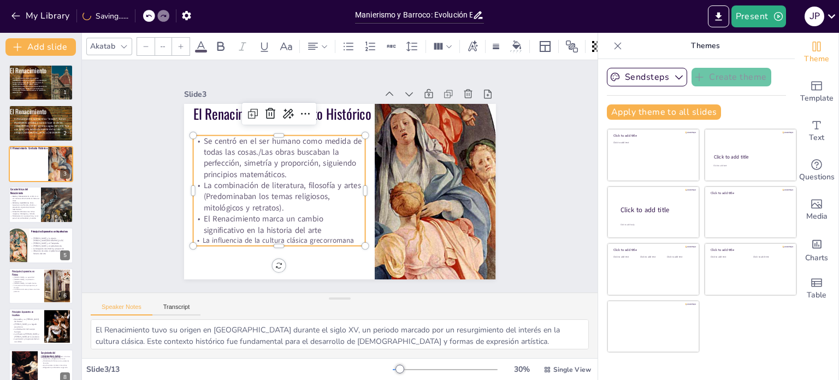
click at [183, 39] on div at bounding box center [180, 46] width 17 height 17
click at [183, 43] on icon at bounding box center [181, 46] width 7 height 7
click at [180, 43] on icon at bounding box center [181, 46] width 7 height 7
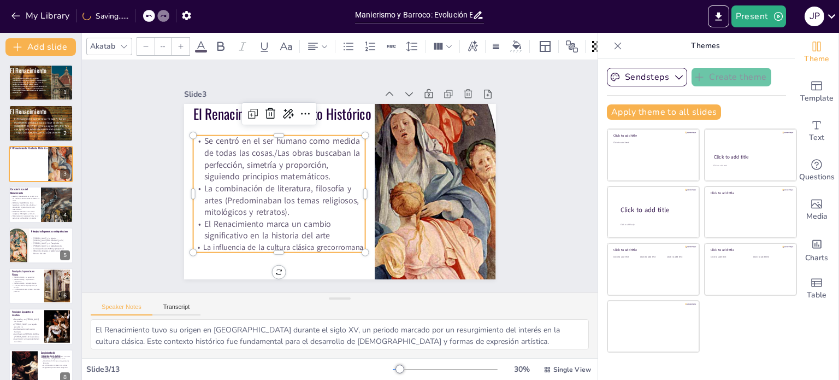
click at [179, 43] on icon at bounding box center [181, 46] width 7 height 7
click at [178, 43] on icon at bounding box center [181, 46] width 7 height 7
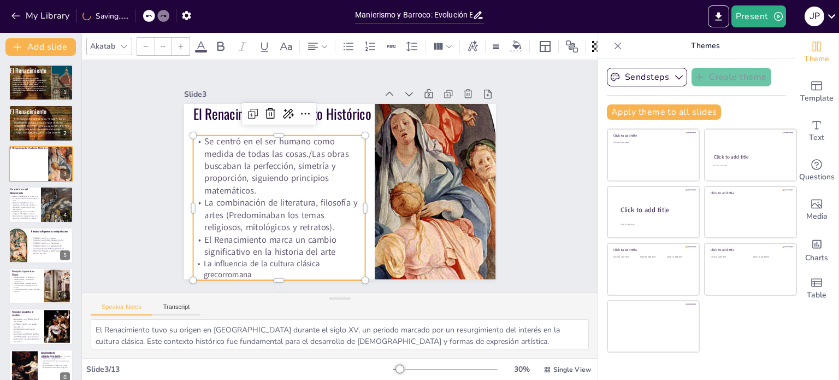
click at [178, 43] on icon at bounding box center [181, 46] width 7 height 7
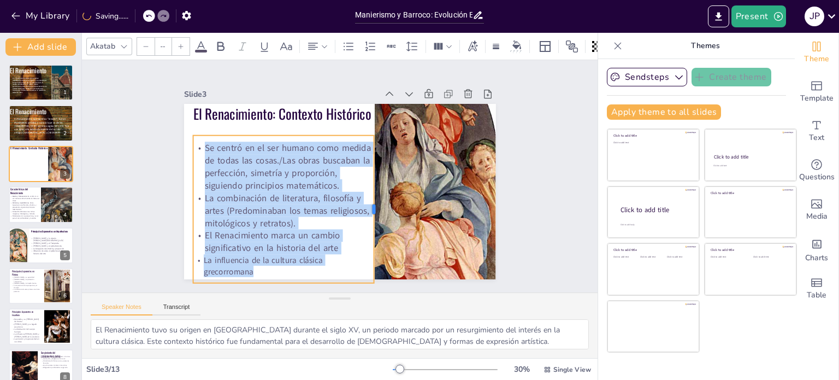
drag, startPoint x: 358, startPoint y: 204, endPoint x: 367, endPoint y: 200, distance: 9.3
click at [367, 200] on div at bounding box center [375, 213] width 24 height 148
click at [317, 41] on icon at bounding box center [312, 46] width 13 height 13
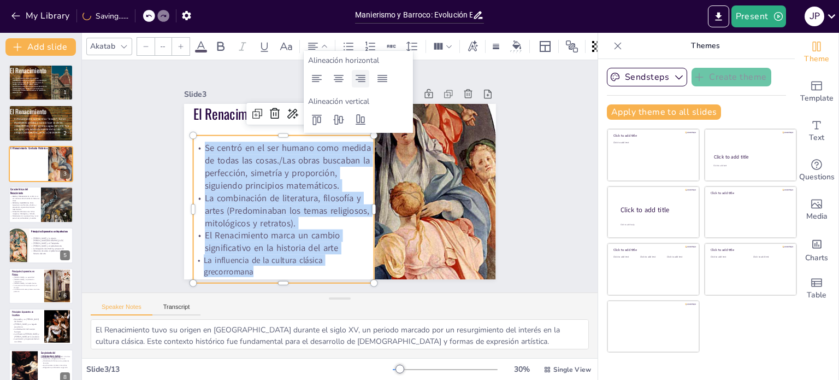
click at [356, 80] on icon at bounding box center [360, 78] width 13 height 13
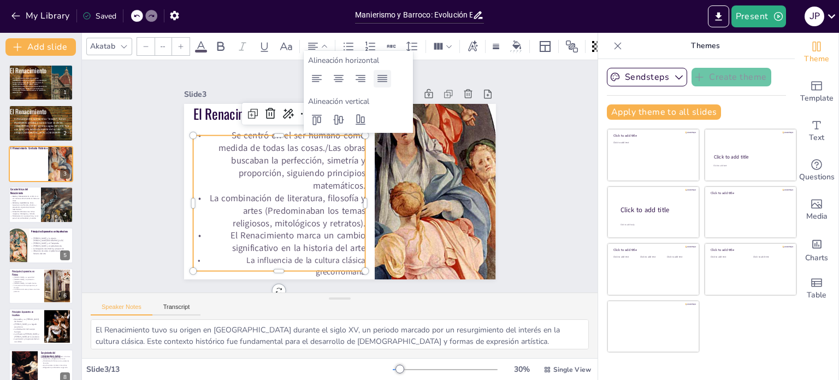
click at [380, 79] on icon at bounding box center [382, 78] width 13 height 13
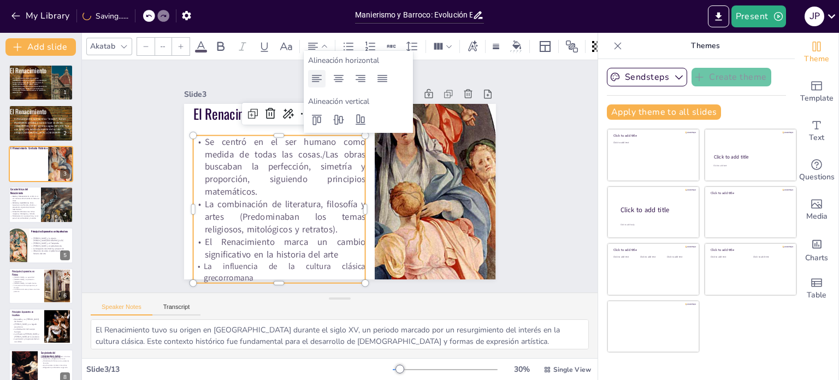
click at [320, 85] on icon at bounding box center [316, 78] width 13 height 13
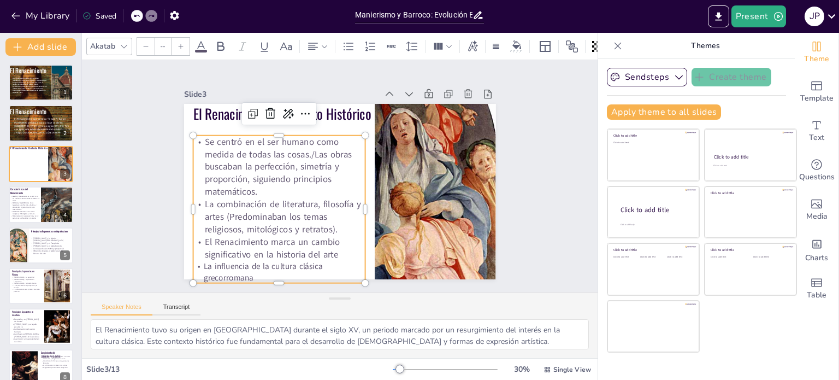
click at [275, 231] on p "El Renacimiento marca un cambio significativo en la historia del arte" at bounding box center [272, 241] width 174 height 43
type input "55"
click at [140, 143] on div "Slide 1 El Renacimiento Es un movimiento cultural que surgió en [GEOGRAPHIC_DAT…" at bounding box center [339, 176] width 562 height 380
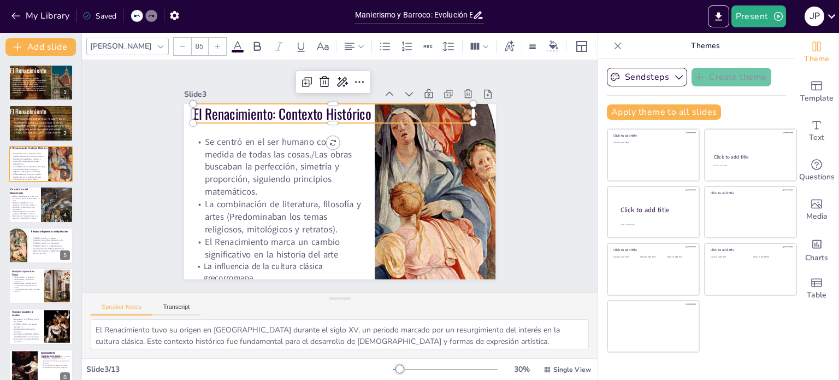
click at [256, 112] on p "El Renacimiento: Contexto Histórico" at bounding box center [346, 114] width 279 height 78
click at [256, 112] on p "El Renacimiento: Contexto Histórico" at bounding box center [339, 113] width 281 height 49
drag, startPoint x: 271, startPoint y: 111, endPoint x: 188, endPoint y: 116, distance: 82.6
click at [188, 116] on div "Se centró en el ser humano como medida de todas las cosas./Las obras buscaban l…" at bounding box center [334, 189] width 356 height 287
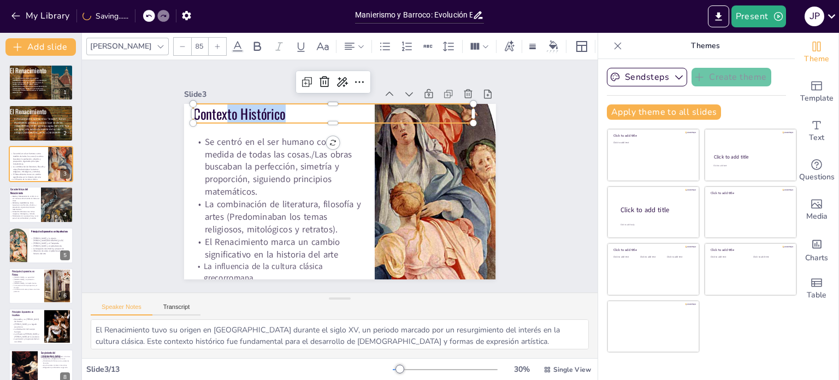
click at [299, 119] on div "Se centró en el ser humano como medida de todas las cosas./Las obras buscaban l…" at bounding box center [338, 191] width 328 height 207
drag, startPoint x: 120, startPoint y: 132, endPoint x: 151, endPoint y: 133, distance: 30.6
click at [121, 133] on div "Slide 1 El Renacimiento Es un movimiento cultural que surgió en [GEOGRAPHIC_DAT…" at bounding box center [339, 176] width 553 height 334
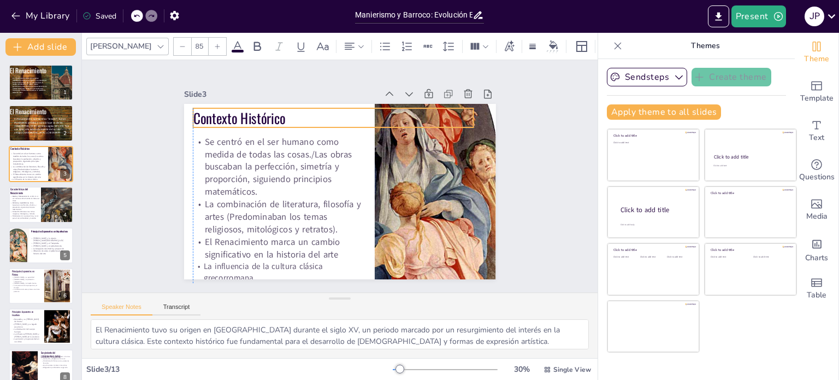
click at [260, 119] on p "Contexto Histórico" at bounding box center [339, 117] width 281 height 49
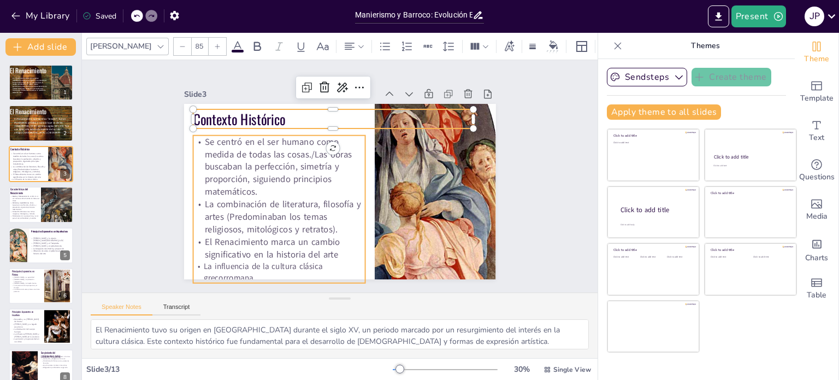
type input "--"
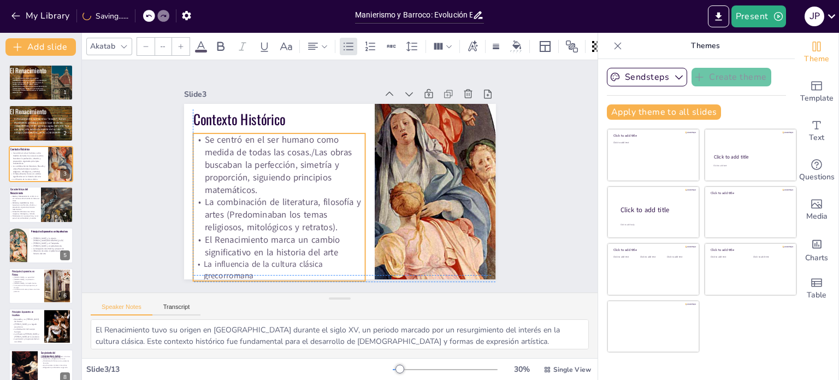
drag, startPoint x: 249, startPoint y: 199, endPoint x: 203, endPoint y: 196, distance: 46.5
click at [249, 195] on p "La combinación de literatura, filosofía y artes (Predominaban los temas religio…" at bounding box center [268, 172] width 162 height 132
click at [28, 131] on p "El Renacimiento, que significa "renacer", fue un movimiento artístico y cultura…" at bounding box center [44, 125] width 60 height 17
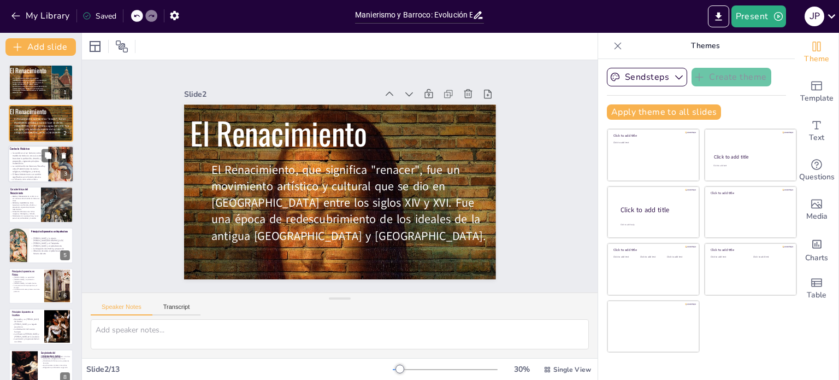
click at [46, 168] on div at bounding box center [41, 163] width 66 height 37
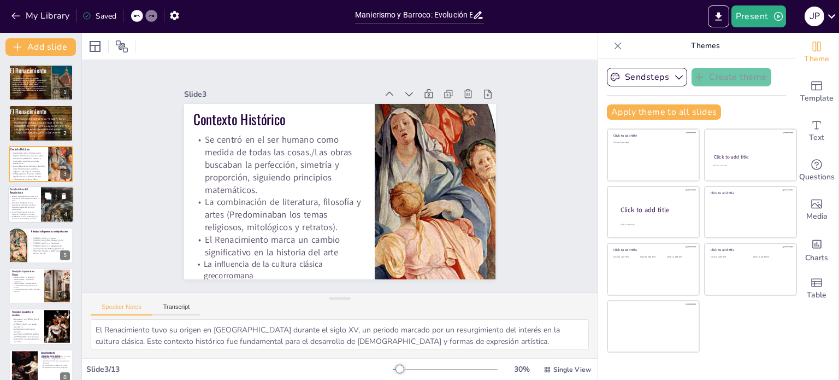
click at [28, 205] on p "Armonía y equilibrio: Las obras buscaban la perfección, simetría y proporción, …" at bounding box center [25, 206] width 30 height 9
type textarea "El antropocentrismo es una característica esencial del Renacimiento, donde se v…"
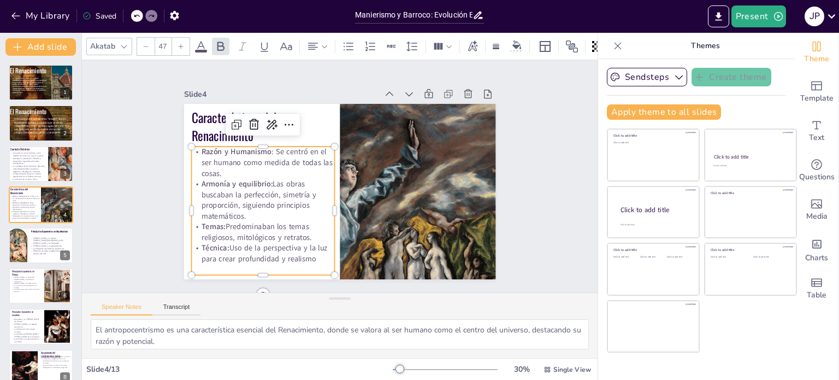
click at [285, 162] on p "Razón y Humanismo : Se centró en el ser humano como medida de todas las cosas." at bounding box center [262, 162] width 143 height 32
click at [285, 162] on p "Razón y Humanismo : Se centró en el ser humano como medida de todas las cosas." at bounding box center [306, 106] width 110 height 134
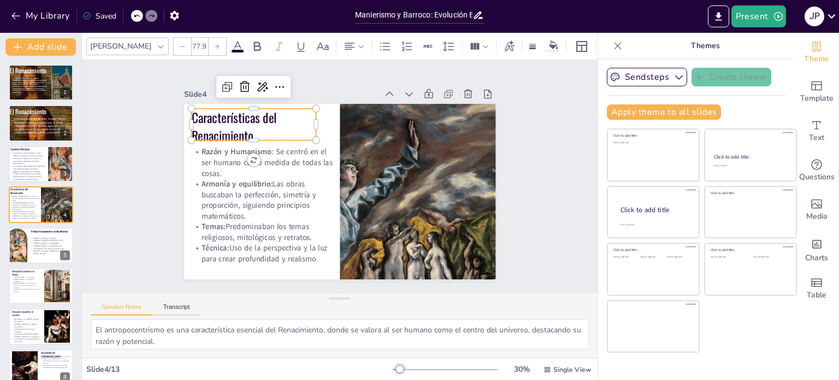
click at [205, 128] on p "Características del Renacimiento" at bounding box center [265, 109] width 129 height 61
click at [242, 129] on p "Características del Renacimiento" at bounding box center [260, 115] width 128 height 48
drag, startPoint x: 255, startPoint y: 129, endPoint x: 253, endPoint y: 115, distance: 14.2
click at [253, 115] on p "Características del Renacimiento" at bounding box center [253, 125] width 125 height 36
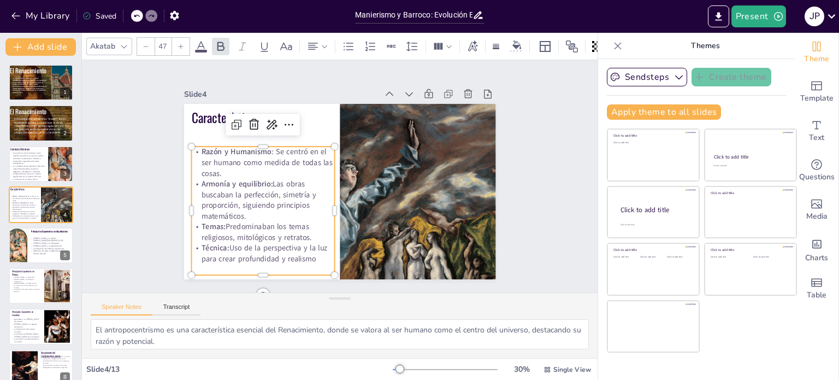
click at [247, 169] on p "Razón y Humanismo : Se centró en el ser humano como medida de todas las cosas." at bounding box center [265, 154] width 146 height 47
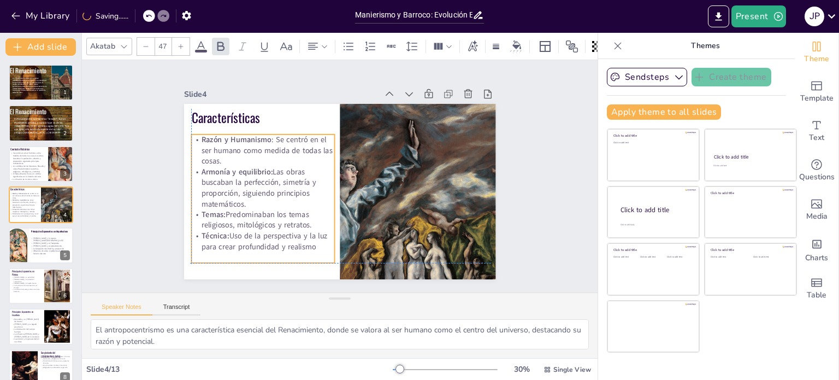
drag, startPoint x: 240, startPoint y: 177, endPoint x: 238, endPoint y: 169, distance: 8.0
click at [238, 169] on strong "Armonía y equilibrio:" at bounding box center [238, 161] width 72 height 18
click at [307, 242] on p "Técnica: Uso de la perspectiva y la luz para crear profundidad y realismo" at bounding box center [256, 233] width 145 height 36
click at [307, 241] on p "Técnica: Uso de la perspectiva y la luz para crear profundidad y realismo" at bounding box center [256, 233] width 145 height 36
click at [306, 243] on p "Técnica: Uso de la perspectiva y la luz para crear profundidad y realismo" at bounding box center [262, 241] width 143 height 21
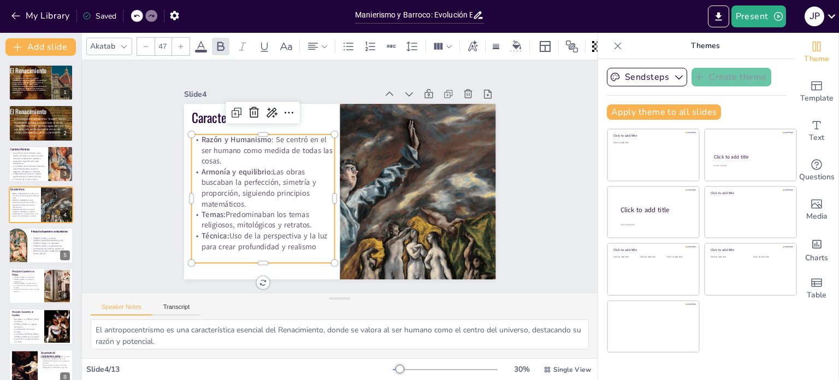
click at [306, 242] on p "Técnica: Uso de la perspectiva y la luz para crear profundidad y realismo" at bounding box center [262, 241] width 143 height 21
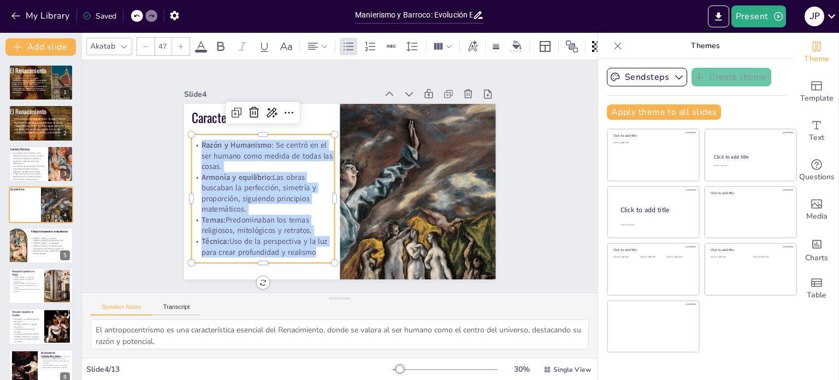
drag, startPoint x: 308, startPoint y: 248, endPoint x: 192, endPoint y: 137, distance: 160.3
click at [192, 137] on div "Razón y Humanismo : Se centró en el ser humano como medida de todas las cosas. …" at bounding box center [260, 182] width 164 height 145
click at [179, 44] on icon at bounding box center [181, 46] width 7 height 7
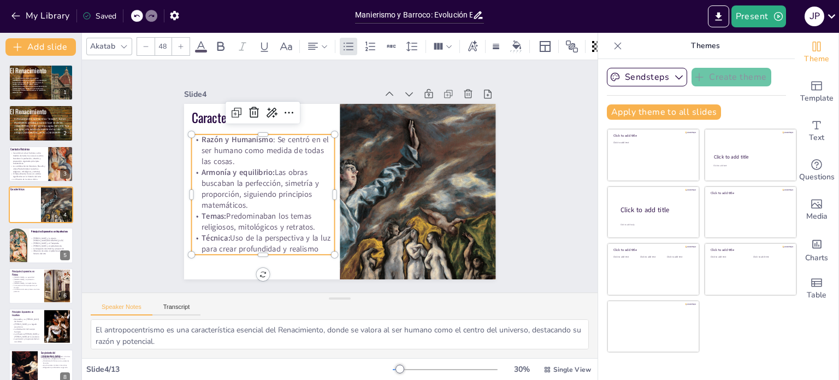
click at [179, 44] on icon at bounding box center [181, 46] width 7 height 7
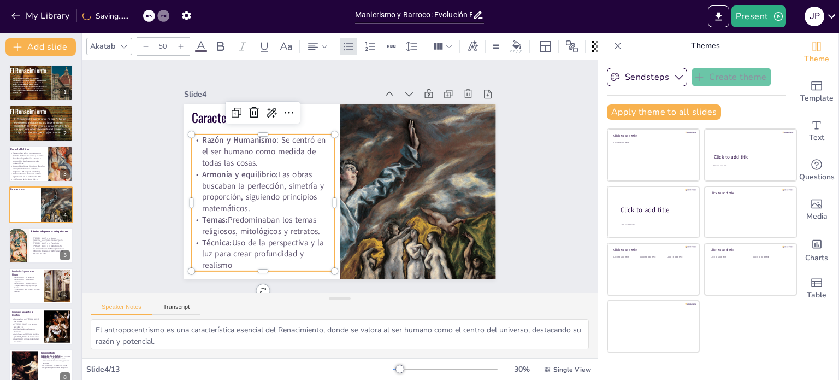
click at [179, 44] on icon at bounding box center [181, 46] width 7 height 7
click at [179, 43] on icon at bounding box center [181, 46] width 7 height 7
type input "52"
click at [138, 211] on div "Slide 1 El Renacimiento Es un movimiento cultural que surgió en [GEOGRAPHIC_DAT…" at bounding box center [339, 176] width 537 height 285
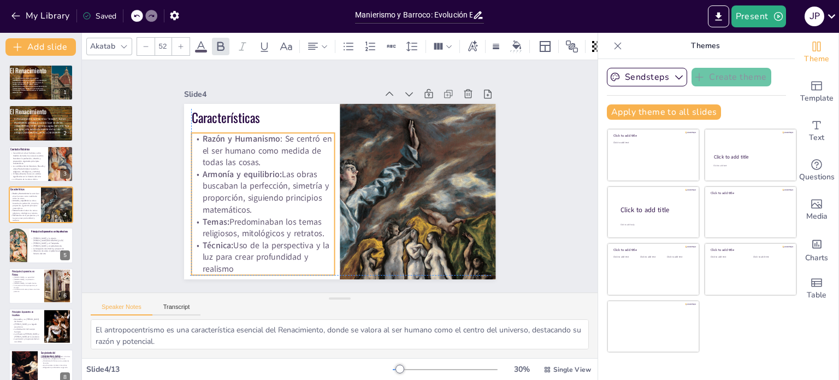
click at [205, 208] on p "Armonía y equilibrio: Las obras buscaban la perfección, simetría y proporción, …" at bounding box center [261, 184] width 147 height 62
click at [24, 240] on div at bounding box center [16, 245] width 25 height 37
type textarea "[PERSON_NAME] es un referente en la arquitectura renacentista, famoso por la in…"
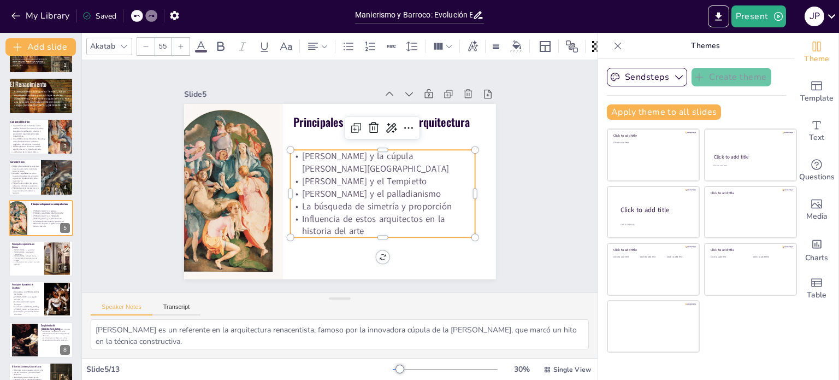
click at [305, 212] on span "Influencia de estos arquitectos en la historia del arte" at bounding box center [373, 224] width 143 height 25
click at [306, 209] on span "Influencia de estos arquitectos en la historia del arte" at bounding box center [368, 223] width 145 height 31
click at [306, 212] on span "Influencia de estos arquitectos en la historia del arte" at bounding box center [373, 224] width 143 height 25
click at [382, 219] on span "Influencia de estos arquitectos en la historia del arte" at bounding box center [373, 224] width 143 height 25
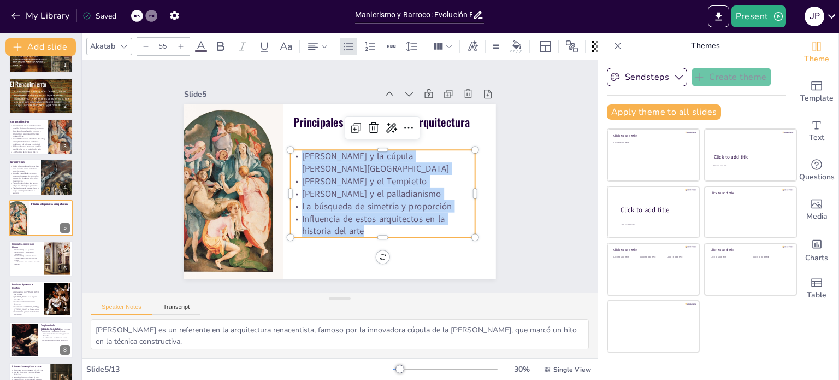
drag, startPoint x: 374, startPoint y: 226, endPoint x: 291, endPoint y: 149, distance: 113.3
click at [291, 149] on div "[PERSON_NAME] y la cúpula de [PERSON_NAME] y el Tempietto [PERSON_NAME] y el pa…" at bounding box center [380, 198] width 193 height 107
click at [178, 43] on icon at bounding box center [181, 46] width 7 height 7
click at [180, 43] on icon at bounding box center [181, 46] width 7 height 7
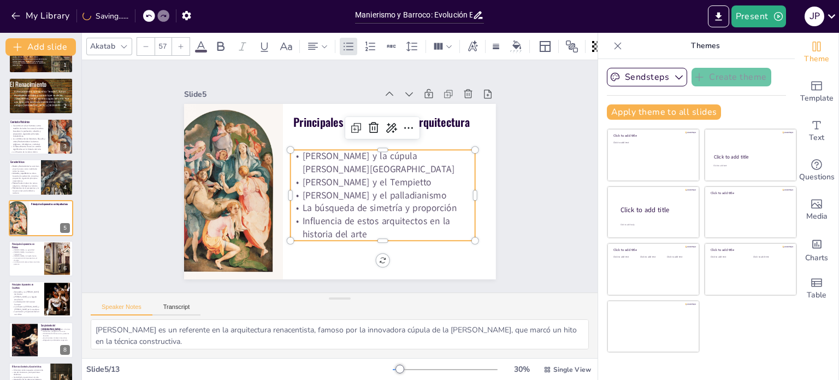
click at [180, 43] on icon at bounding box center [181, 46] width 7 height 7
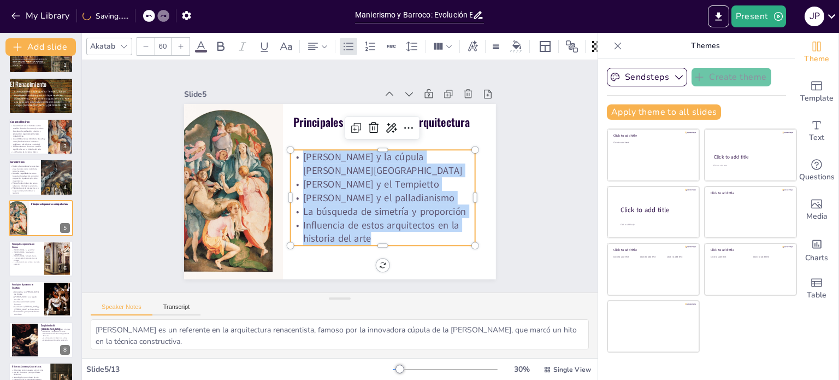
click at [180, 44] on icon at bounding box center [181, 46] width 5 height 5
type input "61"
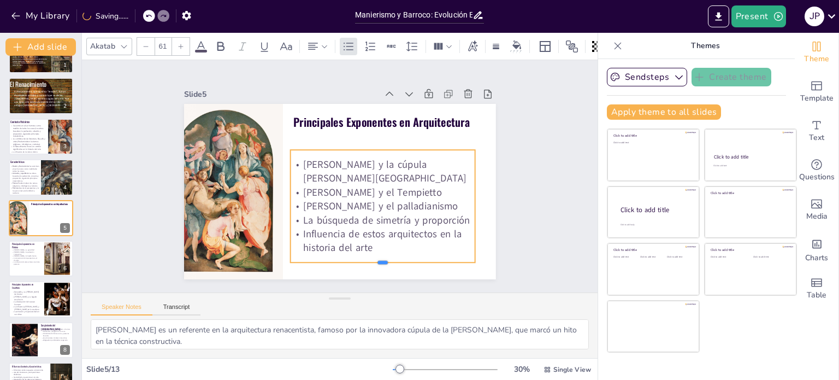
click at [357, 257] on div "[PERSON_NAME] y la cúpula de [PERSON_NAME] y el Tempietto [PERSON_NAME] y el pa…" at bounding box center [379, 210] width 196 height 131
click at [374, 199] on span "[PERSON_NAME] y el palladianismo" at bounding box center [369, 217] width 151 height 61
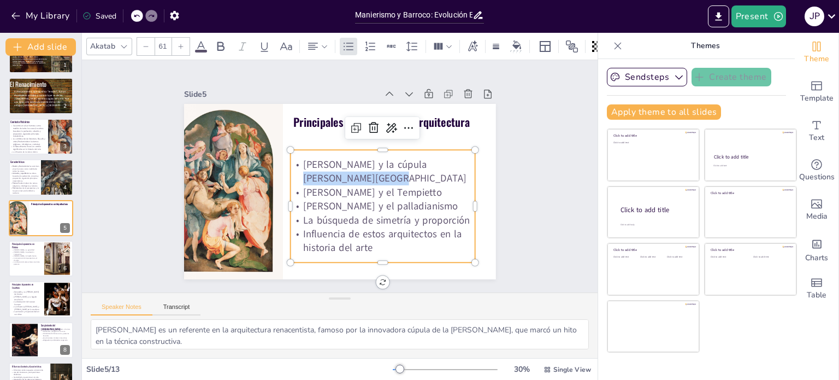
drag, startPoint x: 403, startPoint y: 161, endPoint x: 436, endPoint y: 172, distance: 34.9
click at [436, 172] on p "[PERSON_NAME] y la cúpula [PERSON_NAME][GEOGRAPHIC_DATA]" at bounding box center [383, 175] width 187 height 47
copy span "cúpula [PERSON_NAME][GEOGRAPHIC_DATA]"
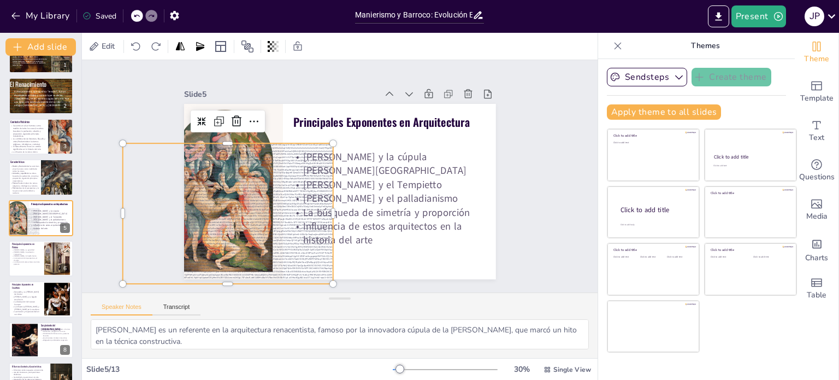
click at [245, 135] on div at bounding box center [253, 96] width 196 height 93
click at [128, 115] on div "Slide 1 El Renacimiento Es un movimiento cultural que surgió en [GEOGRAPHIC_DAT…" at bounding box center [339, 176] width 553 height 334
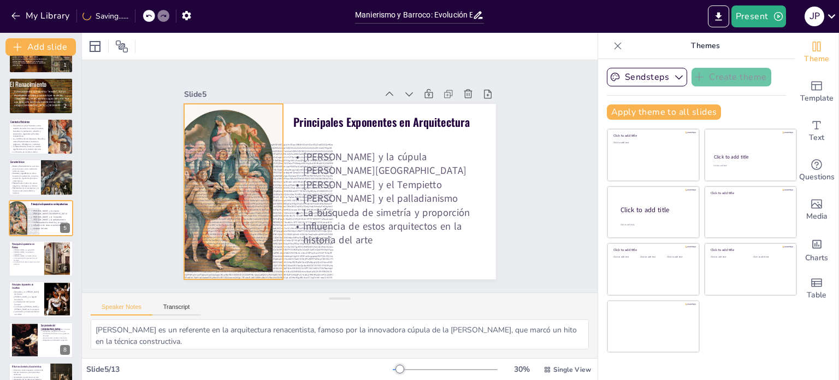
click at [224, 127] on div at bounding box center [222, 167] width 152 height 197
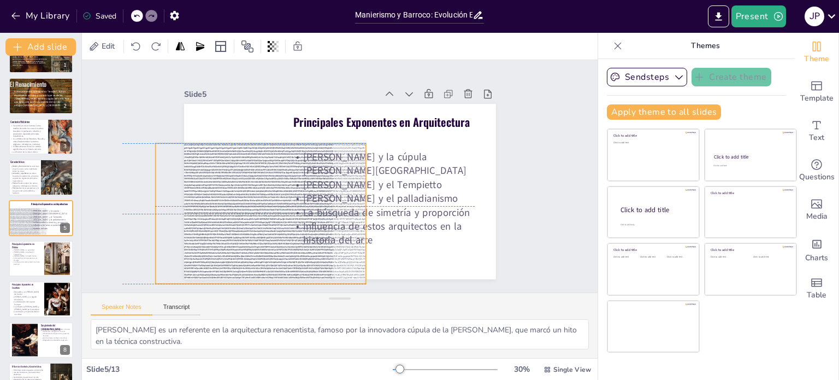
drag, startPoint x: 219, startPoint y: 194, endPoint x: 229, endPoint y: 194, distance: 10.9
click at [229, 194] on div at bounding box center [257, 205] width 224 height 162
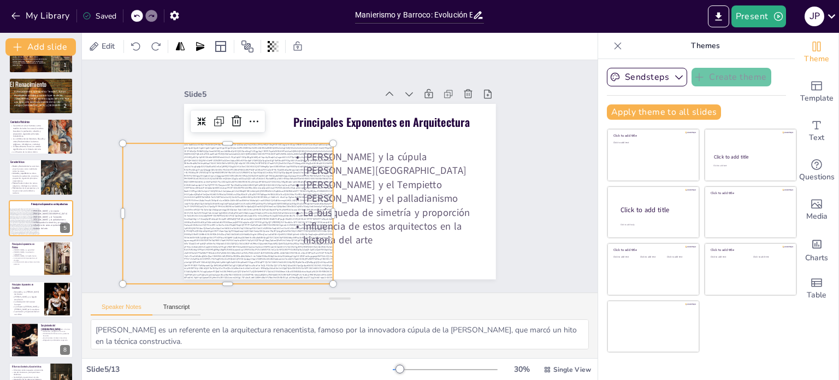
click at [209, 205] on div at bounding box center [227, 213] width 210 height 140
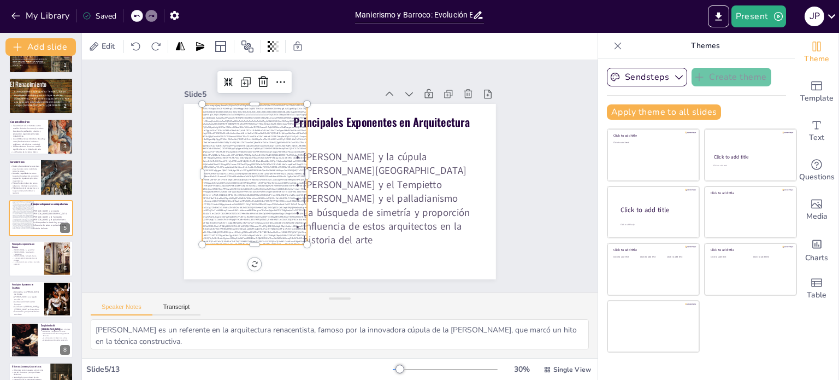
click at [226, 166] on div at bounding box center [254, 174] width 105 height 140
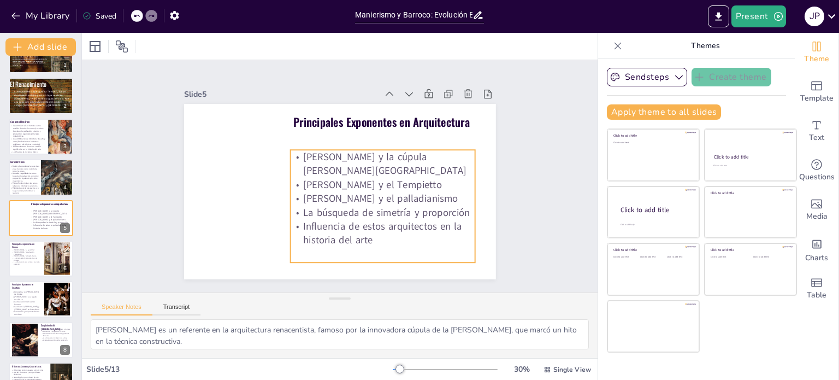
click at [369, 180] on span "[PERSON_NAME] y el Tempietto" at bounding box center [371, 188] width 139 height 28
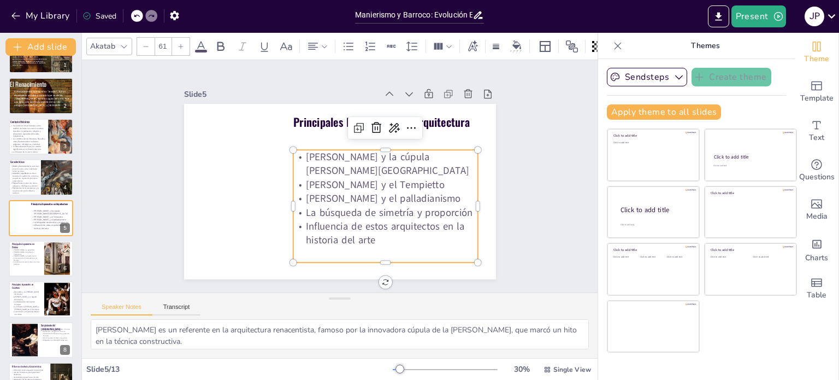
click at [403, 153] on span "[PERSON_NAME] y la cúpula [PERSON_NAME][GEOGRAPHIC_DATA]" at bounding box center [387, 163] width 163 height 27
click at [403, 153] on span "[PERSON_NAME] y la cúpula [PERSON_NAME][GEOGRAPHIC_DATA]" at bounding box center [387, 168] width 163 height 44
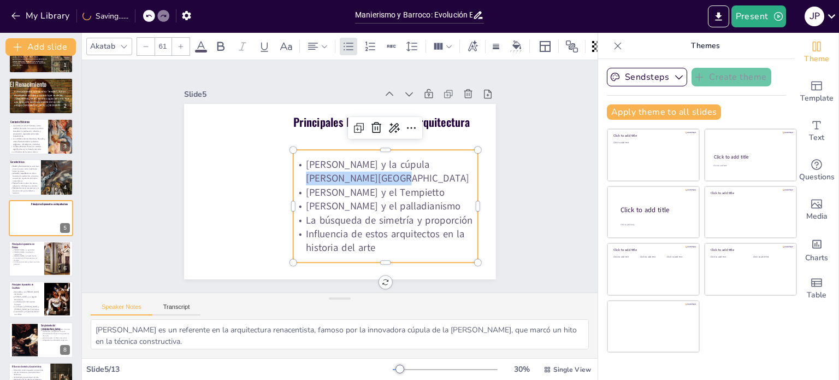
drag, startPoint x: 404, startPoint y: 163, endPoint x: 406, endPoint y: 171, distance: 8.5
click at [408, 171] on p "[PERSON_NAME] y la cúpula [PERSON_NAME][GEOGRAPHIC_DATA]" at bounding box center [385, 171] width 185 height 28
copy span "cúpula [PERSON_NAME][GEOGRAPHIC_DATA]"
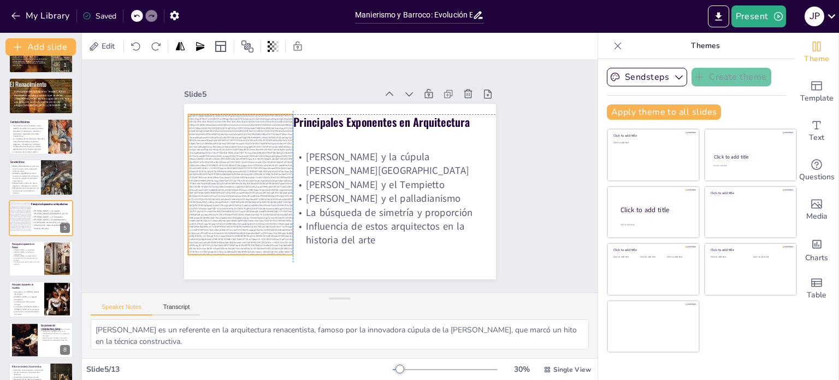
drag, startPoint x: 246, startPoint y: 220, endPoint x: 221, endPoint y: 178, distance: 49.3
click at [221, 178] on div at bounding box center [240, 174] width 119 height 151
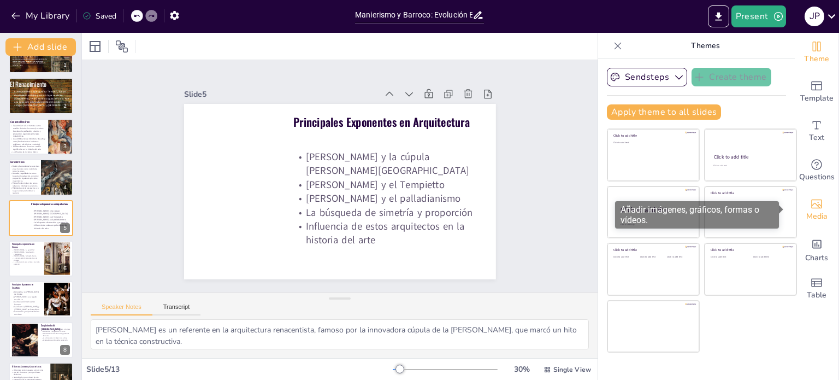
click at [812, 208] on icon "Add images, graphics, shapes or video" at bounding box center [816, 203] width 13 height 13
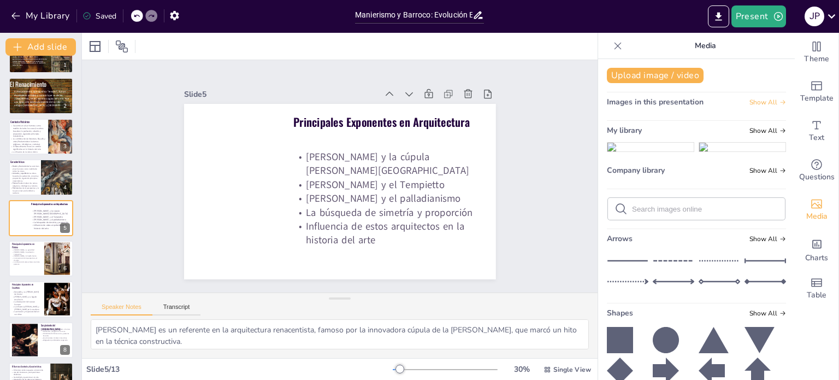
click at [749, 102] on span "Show All" at bounding box center [767, 102] width 37 height 8
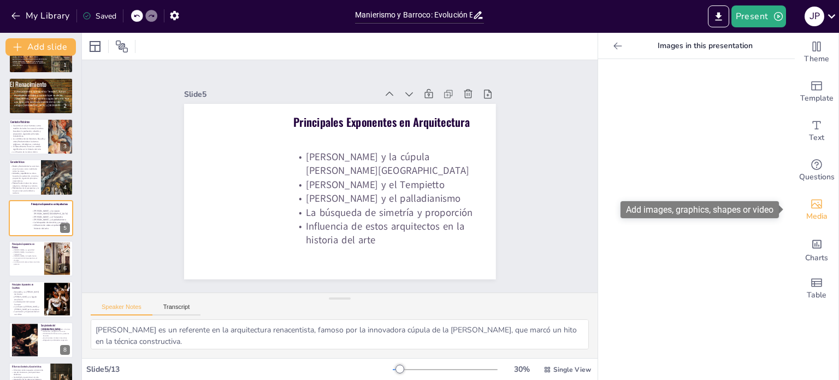
click at [810, 209] on icon "Add images, graphics, shapes or video" at bounding box center [816, 203] width 13 height 13
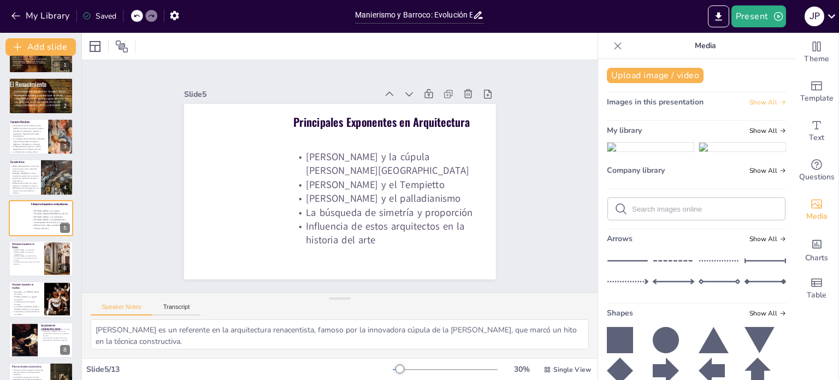
click at [755, 101] on span "Show All" at bounding box center [767, 102] width 37 height 8
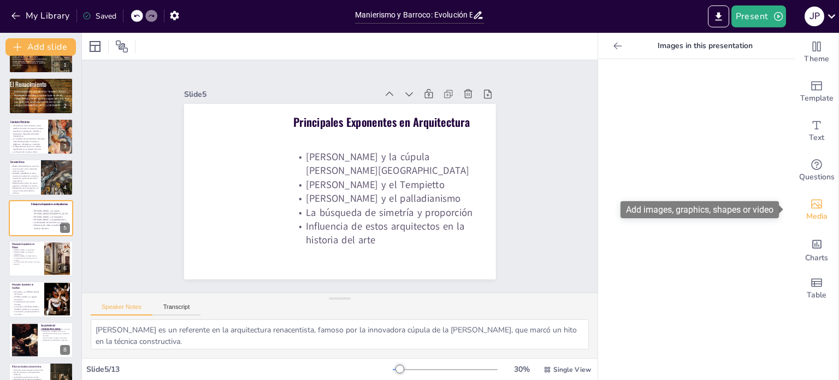
click at [810, 208] on icon "Add images, graphics, shapes or video" at bounding box center [816, 203] width 13 height 13
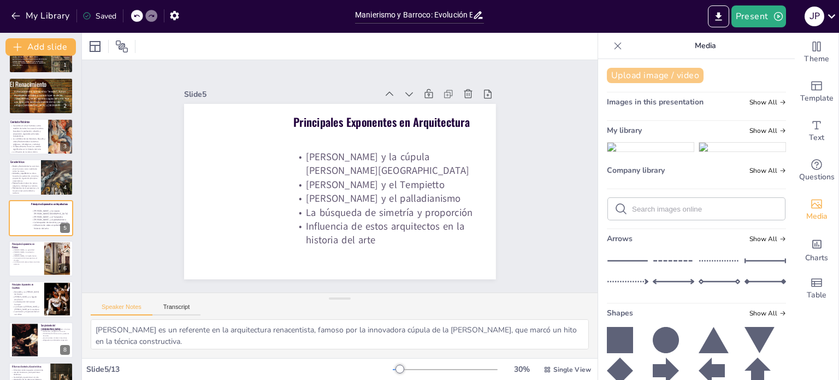
click at [627, 78] on button "Upload image / video" at bounding box center [655, 75] width 97 height 15
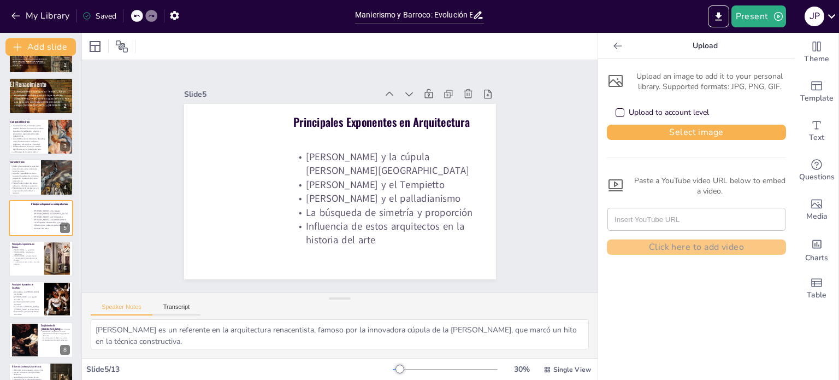
click at [616, 111] on div "Upload to account level" at bounding box center [620, 112] width 9 height 9
click at [650, 130] on button "Select image" at bounding box center [696, 132] width 179 height 15
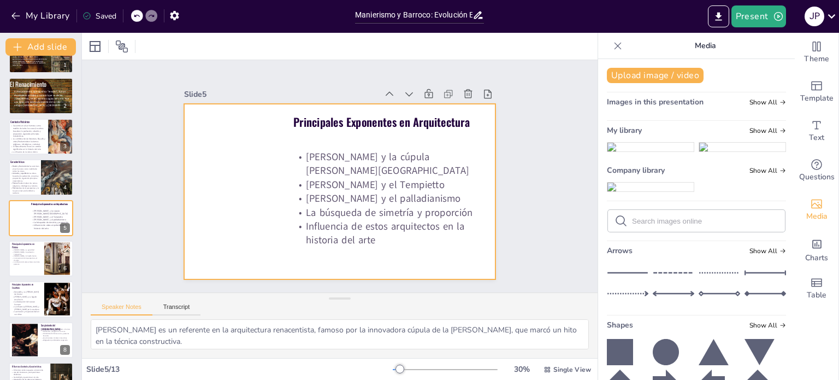
drag, startPoint x: 631, startPoint y: 350, endPoint x: 258, endPoint y: 192, distance: 405.6
click at [258, 192] on div "Document fonts [PERSON_NAME] Akatab Recently used Akatab [PERSON_NAME] Popular …" at bounding box center [419, 206] width 839 height 347
drag, startPoint x: 636, startPoint y: 351, endPoint x: 235, endPoint y: 188, distance: 432.7
click at [235, 188] on div "Document fonts [PERSON_NAME] Akatab Recently used Akatab [PERSON_NAME] Popular …" at bounding box center [419, 206] width 839 height 347
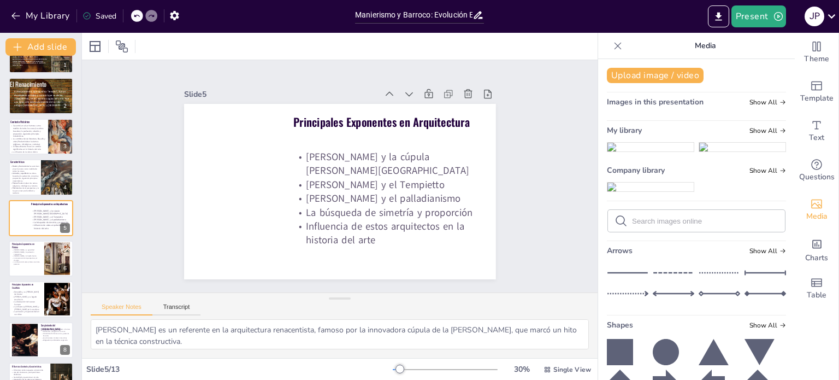
click at [658, 191] on img at bounding box center [650, 186] width 86 height 9
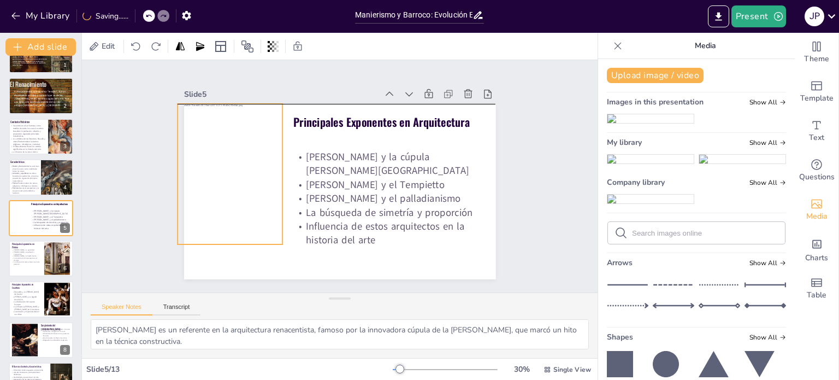
drag, startPoint x: 302, startPoint y: 191, endPoint x: 192, endPoint y: 174, distance: 111.2
click at [192, 174] on div at bounding box center [230, 174] width 105 height 140
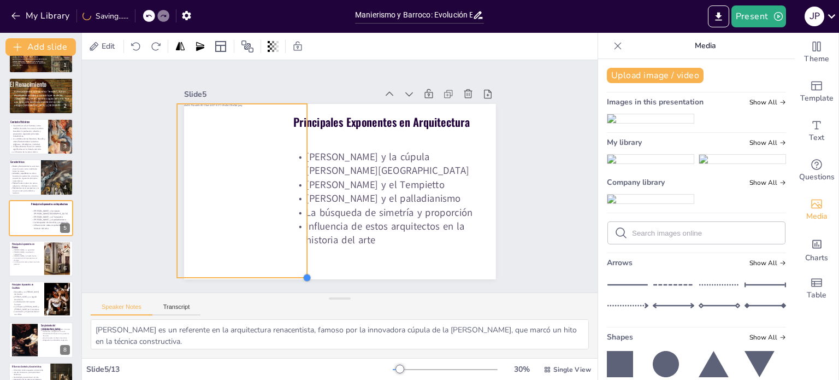
drag, startPoint x: 279, startPoint y: 246, endPoint x: 296, endPoint y: 268, distance: 27.6
click at [296, 268] on div "Principales Exponentes en Arquitectura [PERSON_NAME] y la cúpula de [PERSON_NAM…" at bounding box center [338, 191] width 328 height 207
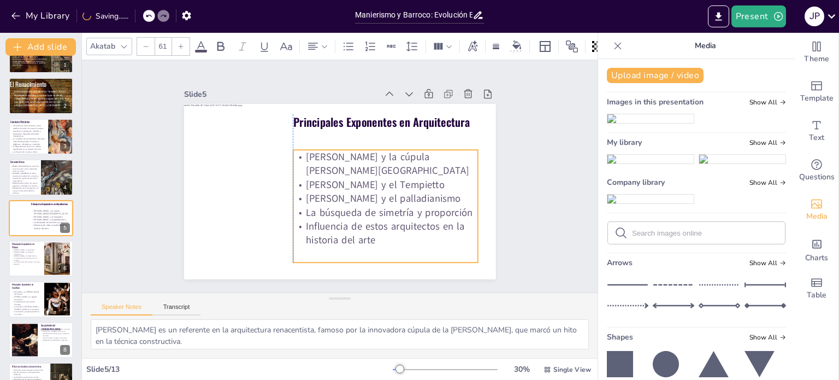
click at [346, 239] on span "Influencia de estos arquitectos en la historia del arte" at bounding box center [385, 232] width 158 height 27
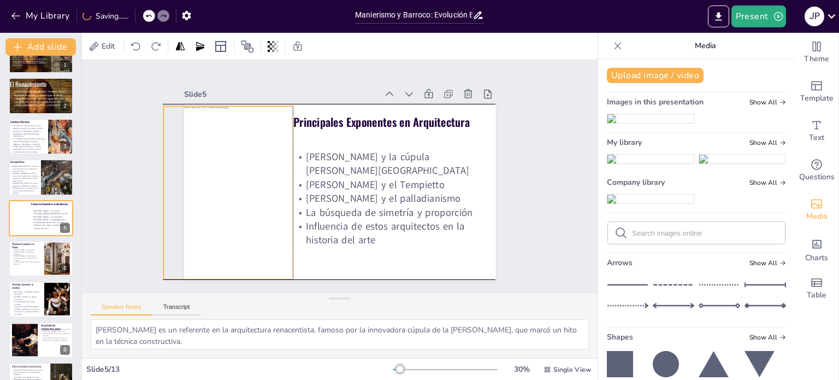
drag, startPoint x: 247, startPoint y: 198, endPoint x: 234, endPoint y: 200, distance: 13.4
click at [234, 200] on div at bounding box center [227, 192] width 129 height 173
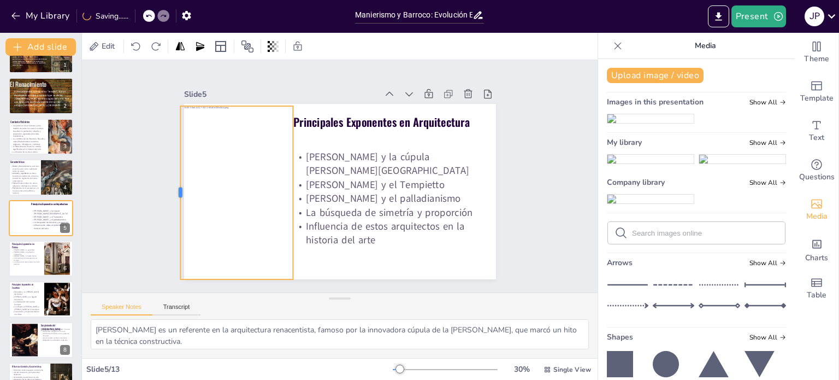
drag, startPoint x: 155, startPoint y: 187, endPoint x: 172, endPoint y: 187, distance: 16.9
click at [172, 187] on div at bounding box center [176, 192] width 9 height 173
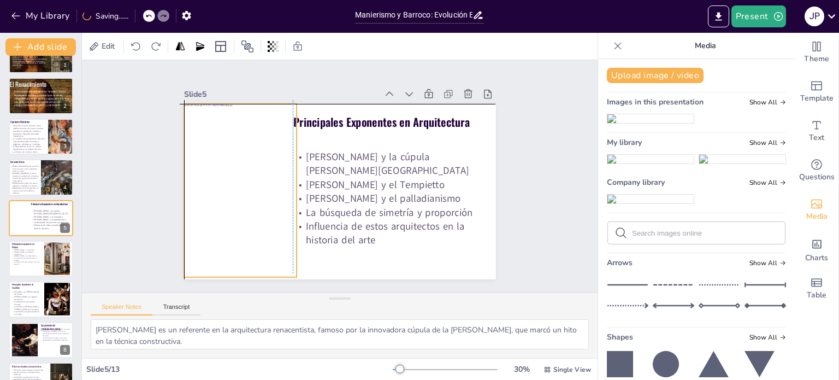
drag, startPoint x: 190, startPoint y: 185, endPoint x: 188, endPoint y: 180, distance: 5.7
click at [188, 180] on div at bounding box center [231, 190] width 129 height 173
click at [212, 193] on div at bounding box center [230, 181] width 147 height 186
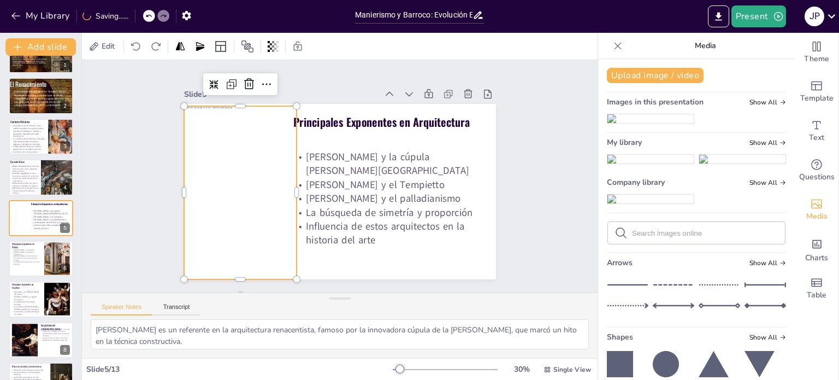
click at [214, 194] on div at bounding box center [230, 181] width 147 height 186
click at [214, 194] on div at bounding box center [231, 192] width 129 height 173
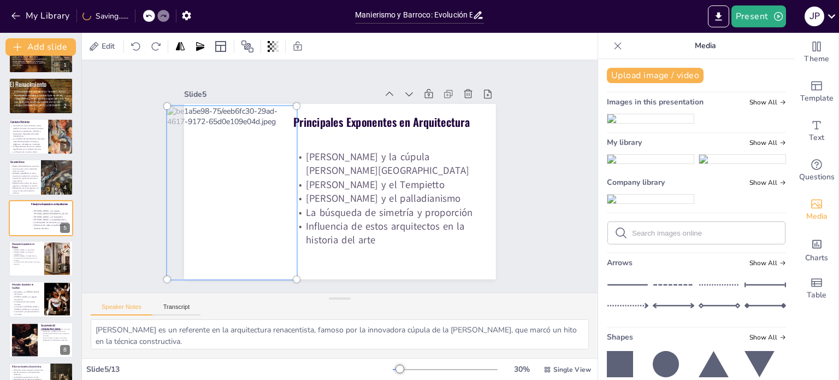
click at [225, 102] on div at bounding box center [248, 116] width 231 height 234
drag, startPoint x: 134, startPoint y: 110, endPoint x: 141, endPoint y: 111, distance: 7.7
click at [134, 110] on div "Slide 1 El Renacimiento Es un movimiento cultural que surgió en [GEOGRAPHIC_DAT…" at bounding box center [339, 176] width 537 height 285
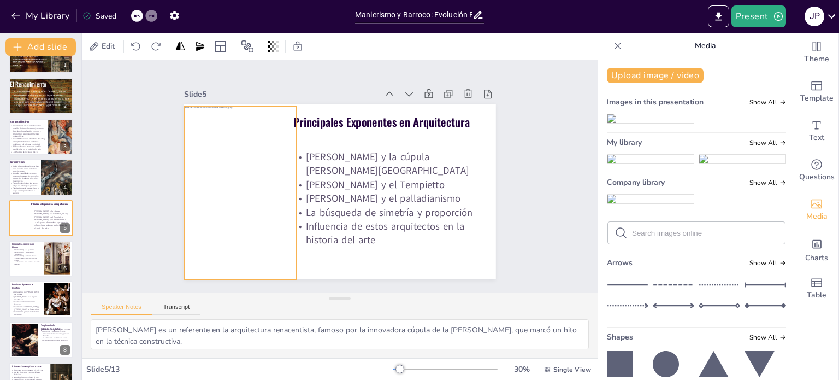
click at [217, 126] on div at bounding box center [231, 192] width 129 height 173
click at [232, 95] on div at bounding box center [249, 86] width 113 height 20
click at [229, 133] on div at bounding box center [234, 179] width 154 height 191
click at [229, 133] on div at bounding box center [235, 193] width 136 height 178
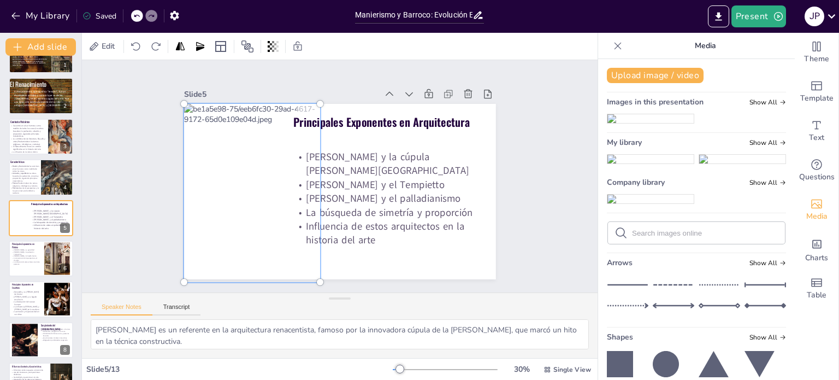
drag, startPoint x: 223, startPoint y: 194, endPoint x: 240, endPoint y: 195, distance: 17.5
click at [240, 195] on div at bounding box center [251, 183] width 168 height 205
click at [126, 205] on div "Slide 1 El Renacimiento Es un movimiento cultural que surgió en [GEOGRAPHIC_DAT…" at bounding box center [339, 176] width 537 height 285
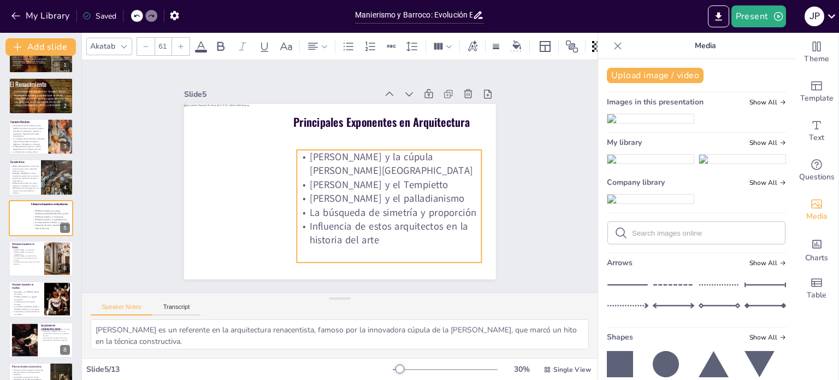
click at [352, 195] on span "[PERSON_NAME] y el palladianismo" at bounding box center [360, 224] width 124 height 114
drag, startPoint x: 346, startPoint y: 193, endPoint x: 352, endPoint y: 193, distance: 5.5
click at [352, 193] on span "[PERSON_NAME] y el palladianismo" at bounding box center [392, 199] width 155 height 14
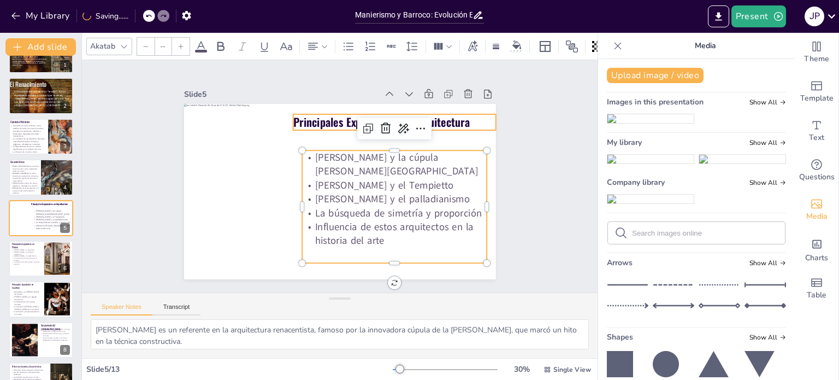
type input "69"
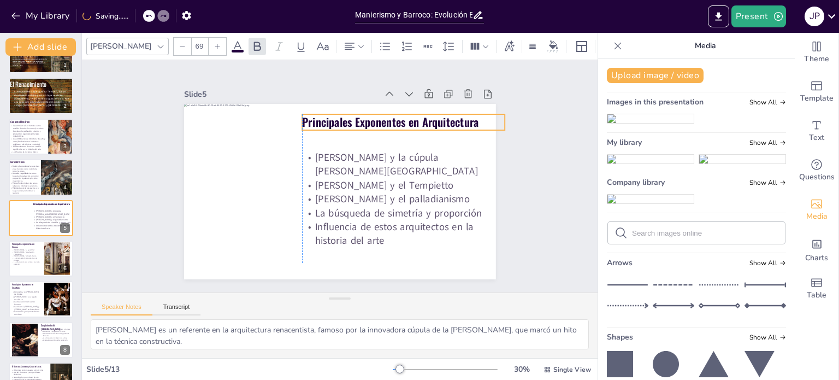
click at [321, 117] on strong "Principales Exponentes en Arquitectura" at bounding box center [390, 122] width 176 height 16
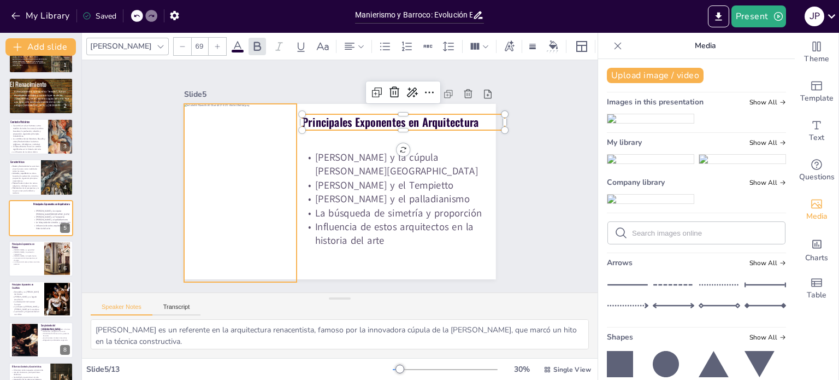
click at [199, 214] on div at bounding box center [252, 193] width 136 height 178
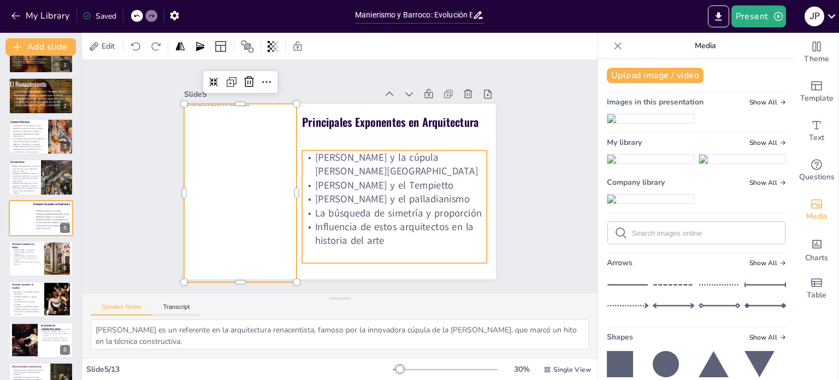
click at [315, 206] on span "La búsqueda de simetría y proporción" at bounding box center [398, 213] width 167 height 14
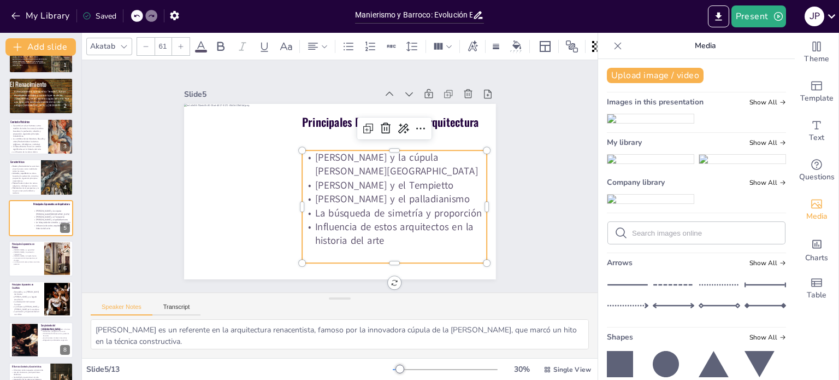
click at [320, 192] on span "[PERSON_NAME] y el palladianismo" at bounding box center [389, 204] width 155 height 29
click at [320, 192] on span "[PERSON_NAME] y el palladianismo" at bounding box center [392, 199] width 155 height 14
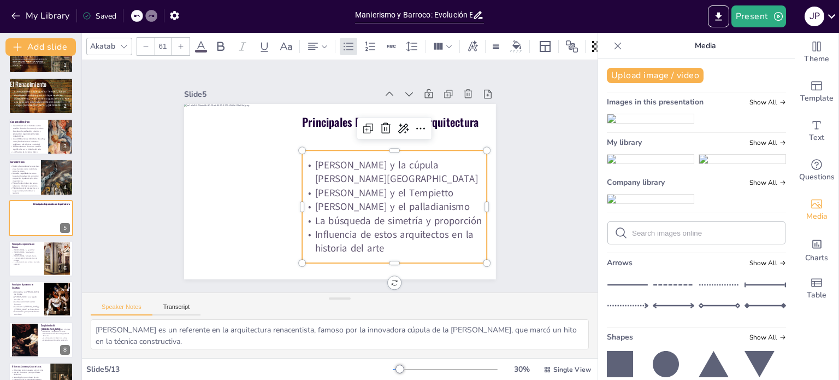
drag, startPoint x: 382, startPoint y: 190, endPoint x: 457, endPoint y: 193, distance: 74.9
click at [457, 193] on p "[PERSON_NAME] y el Tempietto" at bounding box center [387, 209] width 180 height 70
click at [811, 203] on icon "Add images, graphics, shapes or video" at bounding box center [816, 203] width 13 height 13
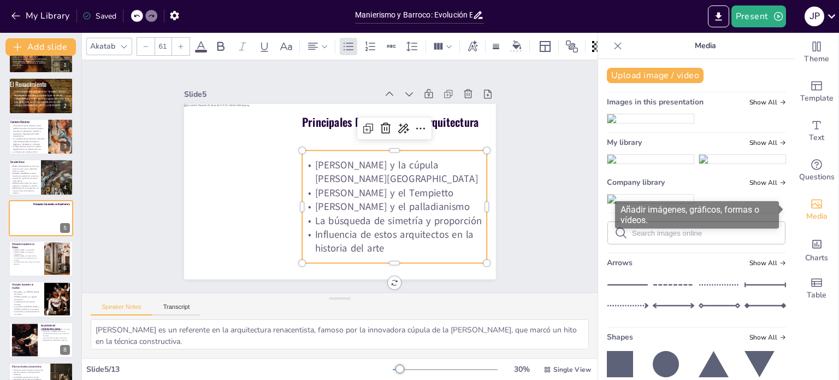
click at [813, 205] on icon "Add images, graphics, shapes or video" at bounding box center [816, 203] width 11 height 9
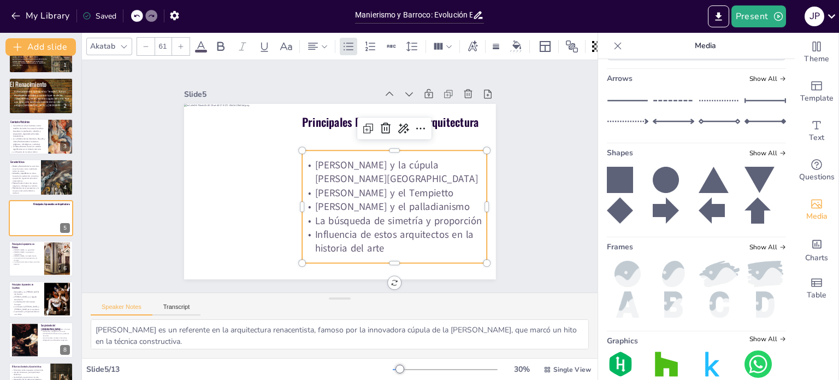
scroll to position [273, 0]
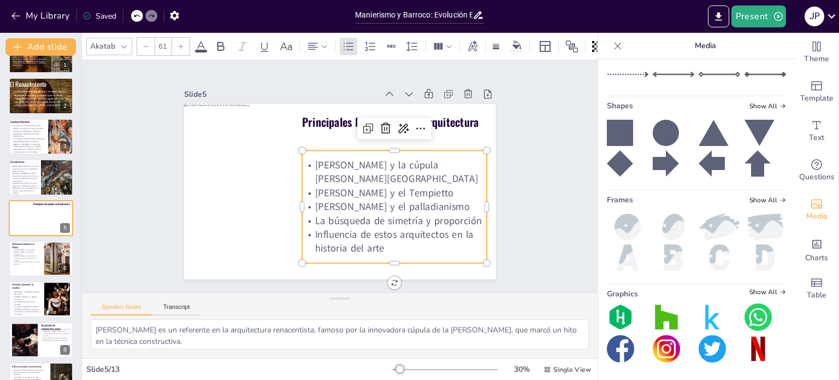
click at [673, 6] on input "text" at bounding box center [705, 2] width 146 height 8
paste input "[PERSON_NAME] y el Tempietto"
type input "[PERSON_NAME] y el Tempietto"
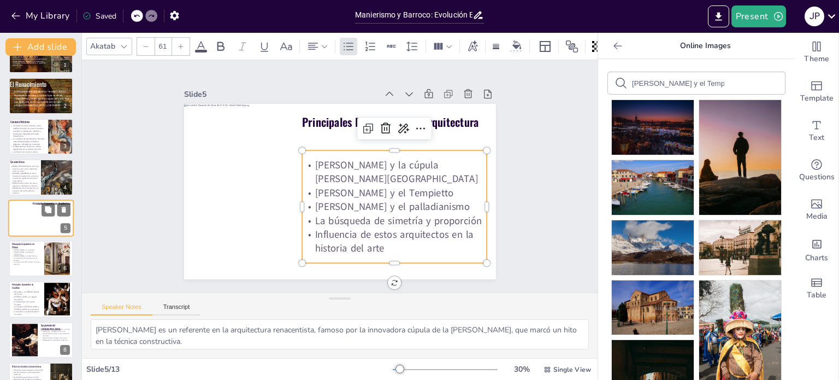
click at [36, 225] on div at bounding box center [52, 220] width 39 height 23
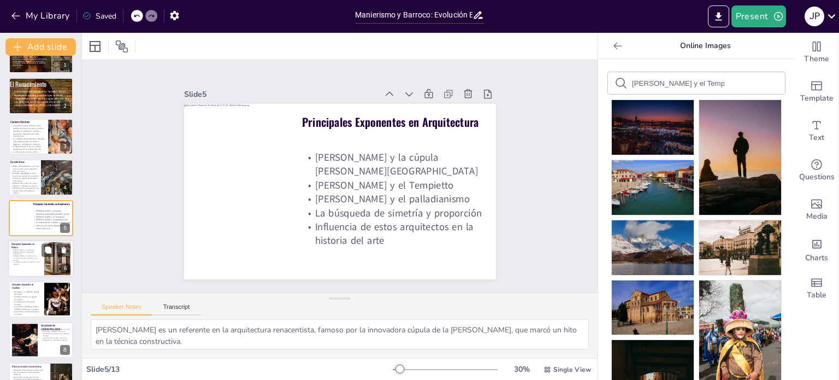
click at [25, 264] on div "[PERSON_NAME] y su genialidad [PERSON_NAME] y la perfección compositiva [PERSON…" at bounding box center [25, 261] width 29 height 25
type textarea "[PERSON_NAME] es un ícono del Renacimiento, su habilidad para combinar arte y c…"
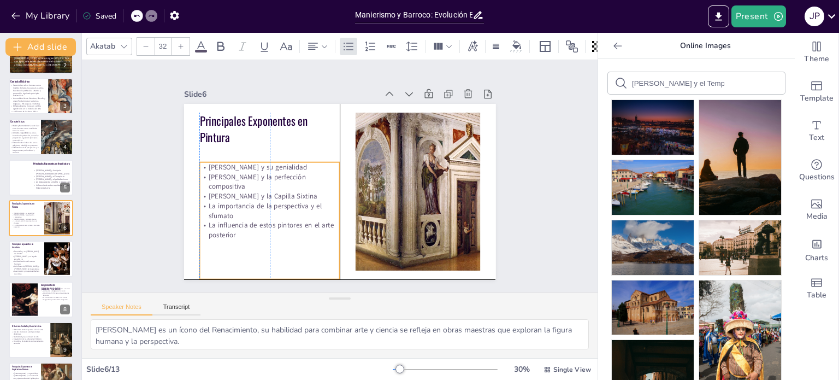
drag, startPoint x: 222, startPoint y: 184, endPoint x: 212, endPoint y: 197, distance: 16.7
click at [221, 198] on p "La importancia de la perspectiva y el sfumato" at bounding box center [263, 195] width 141 height 48
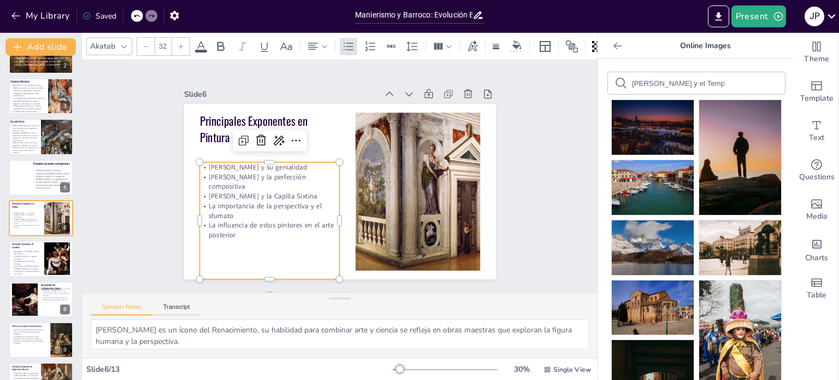
click at [181, 44] on icon at bounding box center [181, 46] width 7 height 7
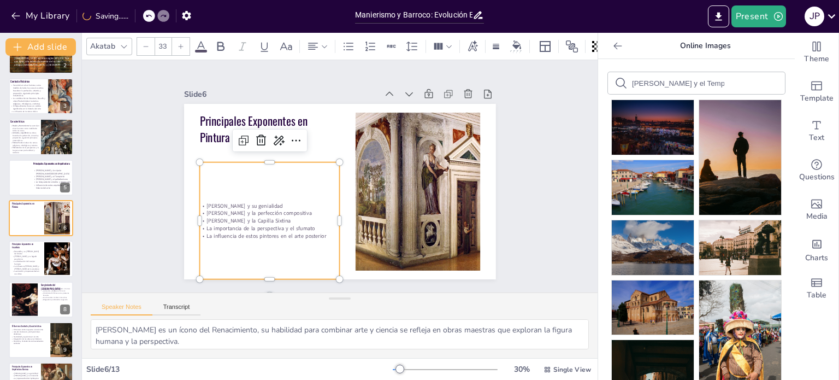
click at [181, 43] on icon at bounding box center [181, 46] width 7 height 7
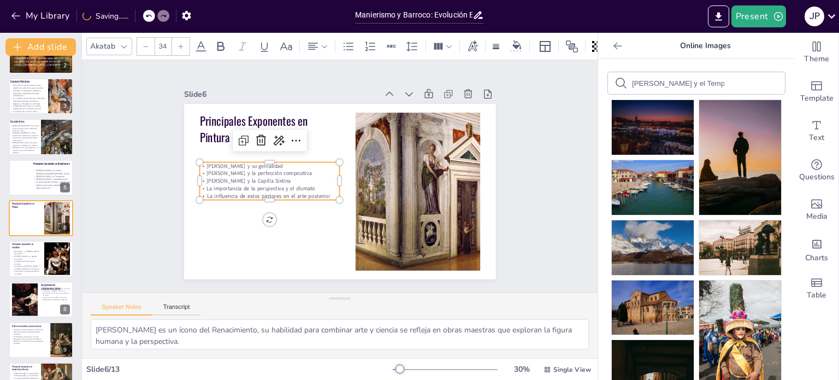
click at [175, 43] on div at bounding box center [180, 46] width 17 height 17
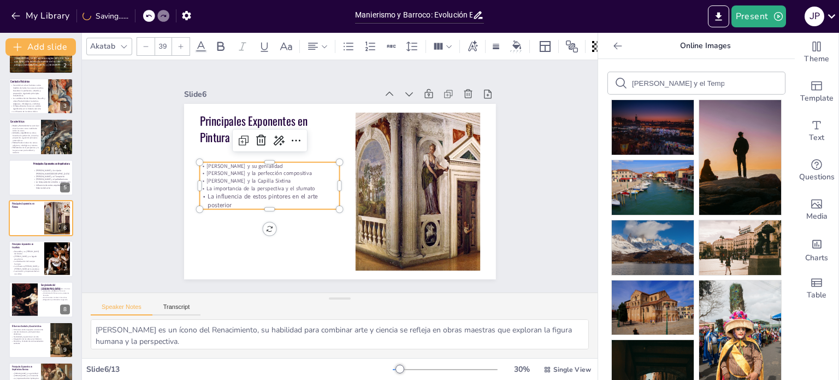
click at [175, 43] on div at bounding box center [180, 46] width 17 height 17
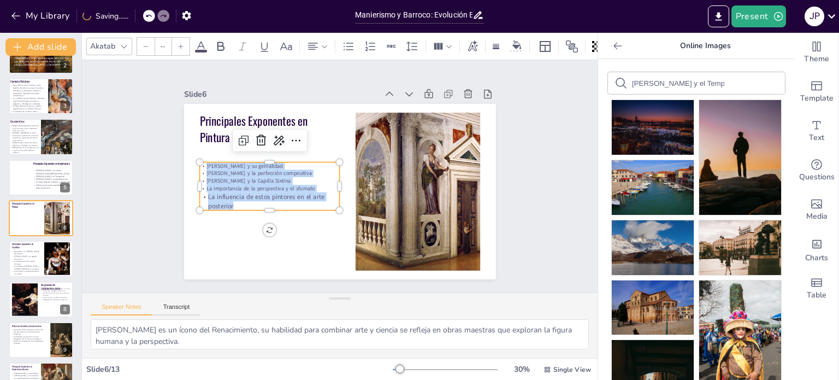
drag, startPoint x: 229, startPoint y: 200, endPoint x: 186, endPoint y: 81, distance: 126.7
click at [189, 157] on div "Principales Exponentes en Pintura [PERSON_NAME] y su genialidad [PERSON_NAME] y…" at bounding box center [336, 191] width 341 height 237
click at [179, 43] on icon at bounding box center [181, 46] width 7 height 7
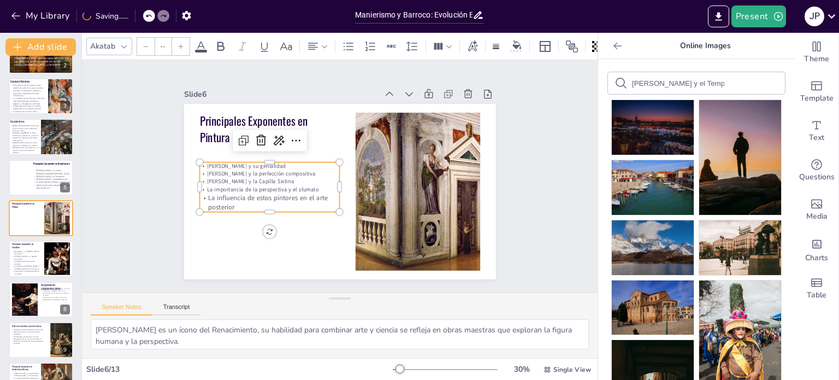
click at [179, 43] on icon at bounding box center [181, 46] width 7 height 7
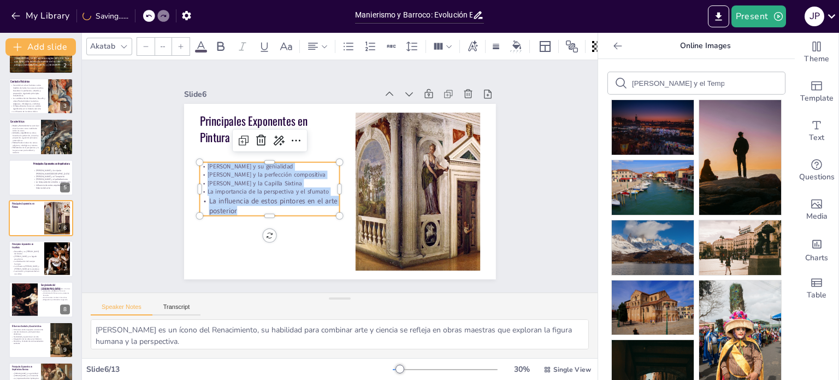
click at [179, 43] on icon at bounding box center [181, 46] width 7 height 7
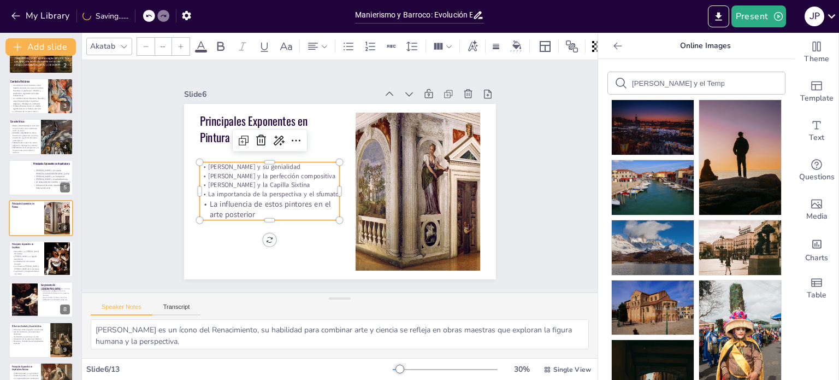
click at [179, 43] on icon at bounding box center [181, 46] width 7 height 7
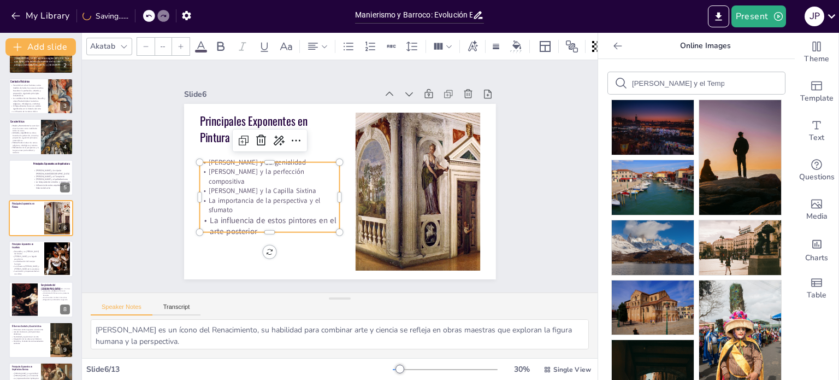
click at [179, 43] on icon at bounding box center [181, 46] width 7 height 7
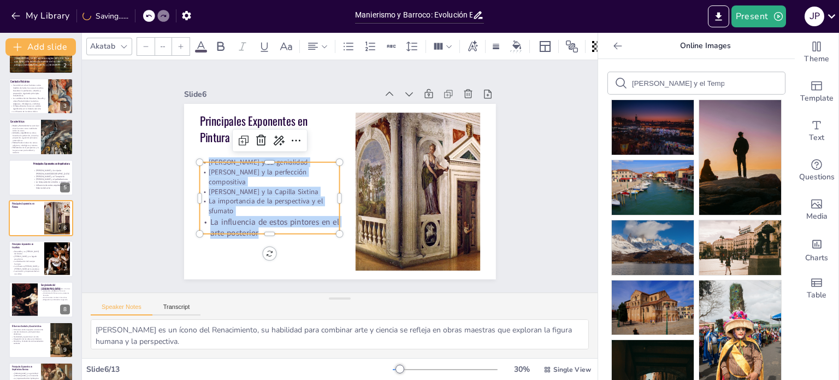
click at [179, 43] on icon at bounding box center [181, 46] width 7 height 7
click at [179, 44] on icon at bounding box center [181, 46] width 7 height 7
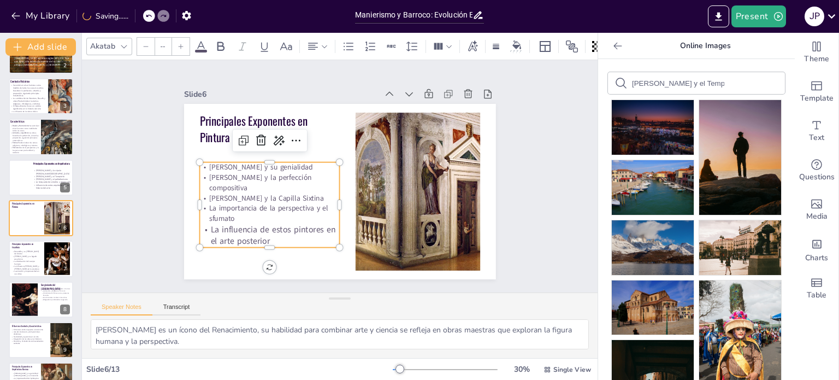
click at [179, 44] on icon at bounding box center [181, 46] width 7 height 7
click at [179, 45] on div at bounding box center [180, 46] width 17 height 17
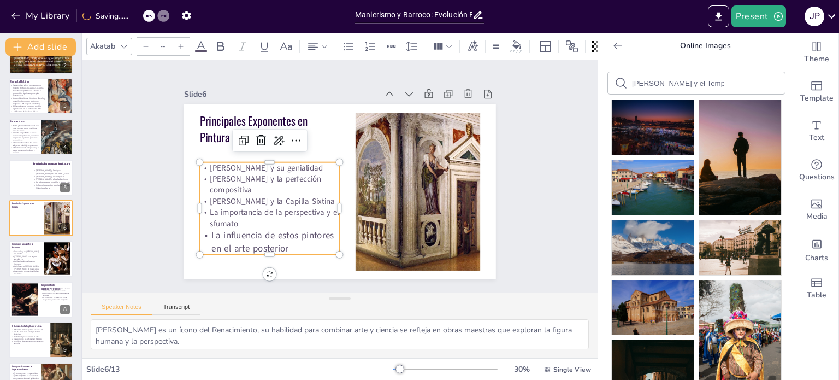
click at [179, 45] on div at bounding box center [180, 46] width 17 height 17
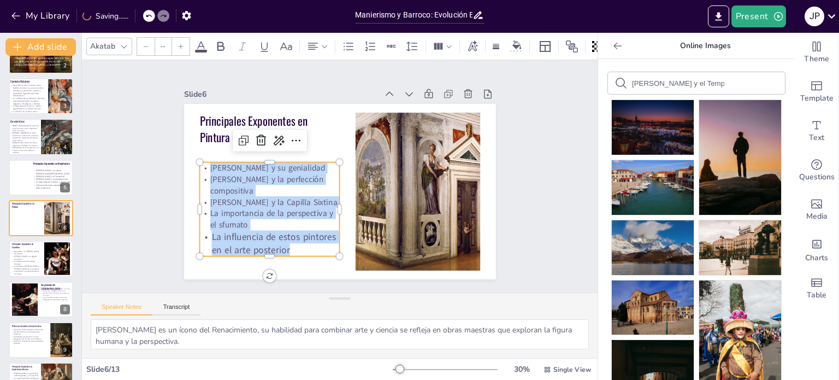
click at [179, 45] on div at bounding box center [180, 46] width 17 height 17
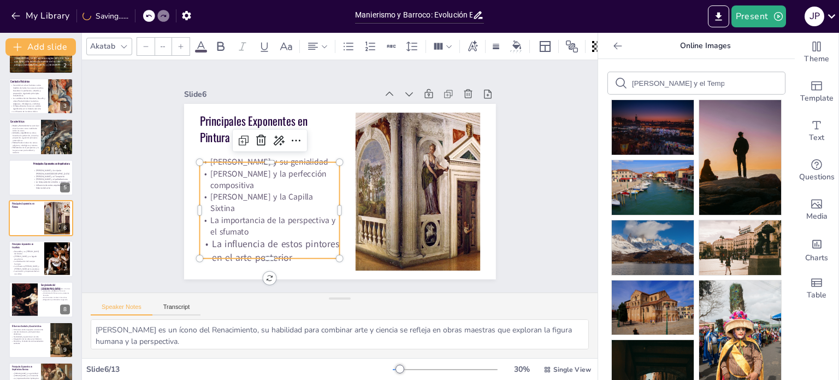
click at [179, 45] on div at bounding box center [180, 46] width 17 height 17
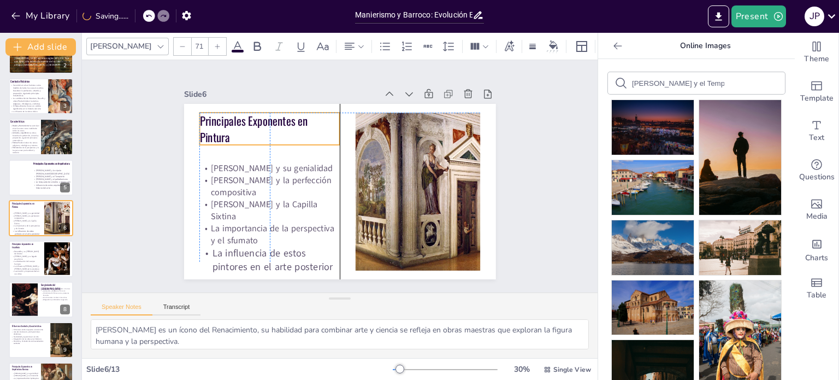
click at [216, 121] on span "Principales Exponentes en Pintura" at bounding box center [272, 97] width 113 height 50
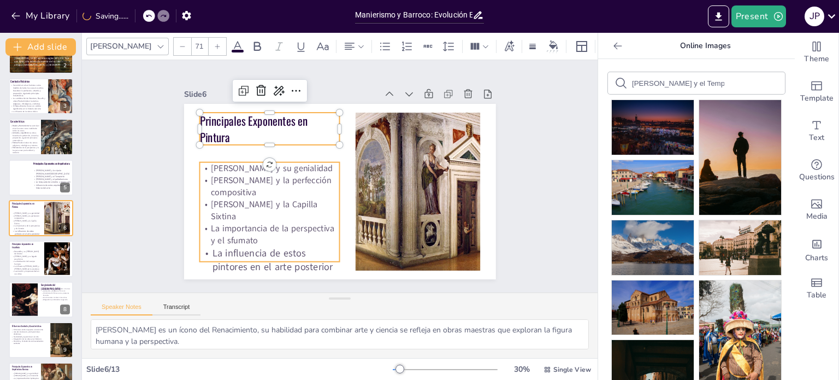
type input "--"
click at [201, 185] on p "[PERSON_NAME] y la perfección compositiva" at bounding box center [269, 171] width 142 height 53
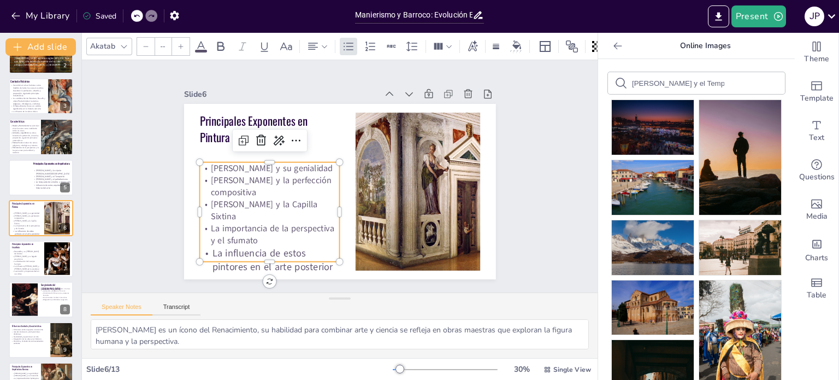
click at [220, 188] on p "[PERSON_NAME] y la perfección compositiva" at bounding box center [272, 156] width 138 height 79
click at [289, 181] on p "[PERSON_NAME] y la perfección compositiva" at bounding box center [315, 110] width 52 height 142
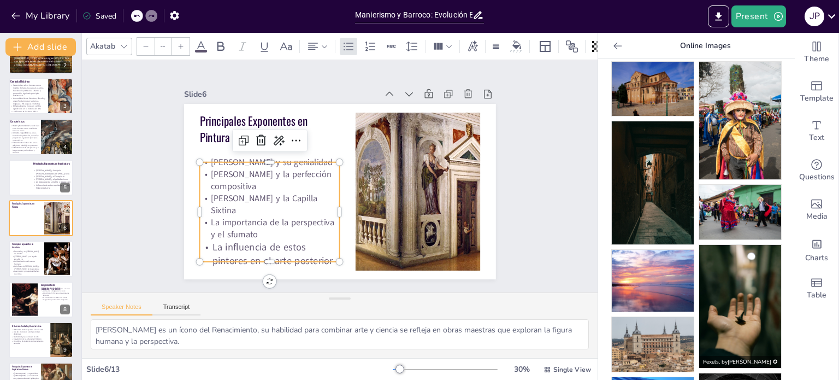
scroll to position [328, 0]
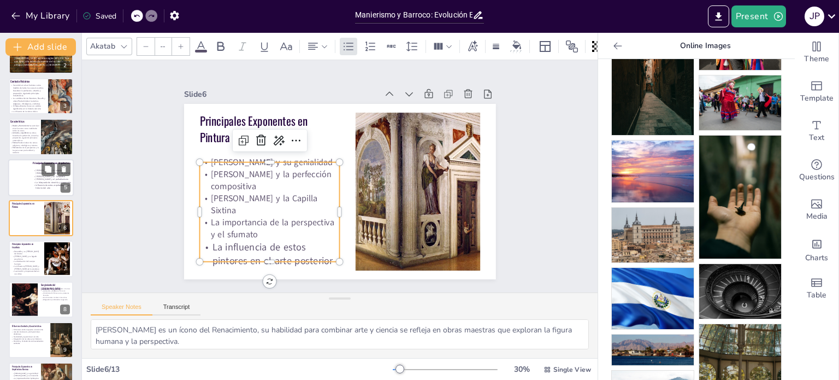
click at [42, 181] on span "La búsqueda de simetría y proporción" at bounding box center [53, 181] width 35 height 3
type textarea "[PERSON_NAME] es un referente en la arquitectura renacentista, famoso por la in…"
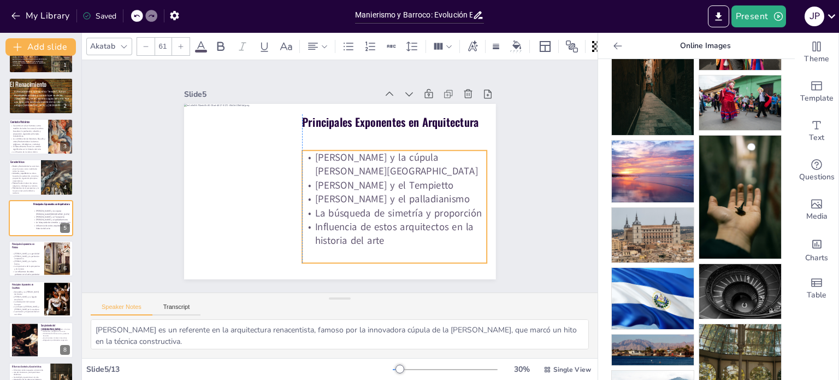
click at [348, 231] on span "Influencia de estos arquitectos en la historia del arte" at bounding box center [373, 241] width 159 height 62
click at [349, 231] on span "Influencia de estos arquitectos en la historia del arte" at bounding box center [373, 241] width 159 height 62
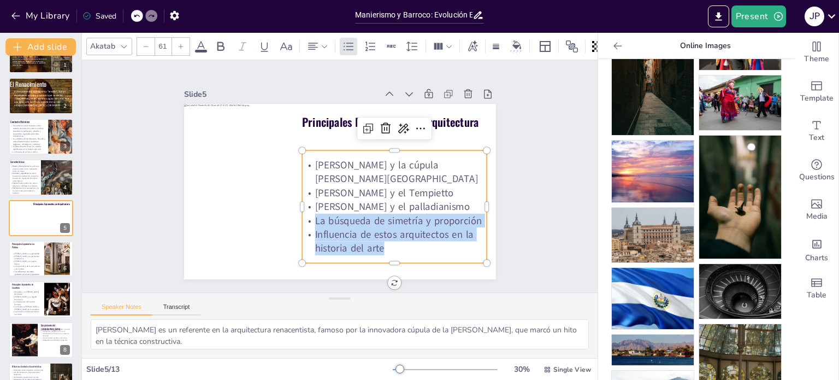
drag, startPoint x: 379, startPoint y: 242, endPoint x: 304, endPoint y: 220, distance: 78.0
click at [304, 220] on div "[PERSON_NAME] y la cúpula de [PERSON_NAME] y el Tempietto [PERSON_NAME] y el pa…" at bounding box center [391, 212] width 194 height 116
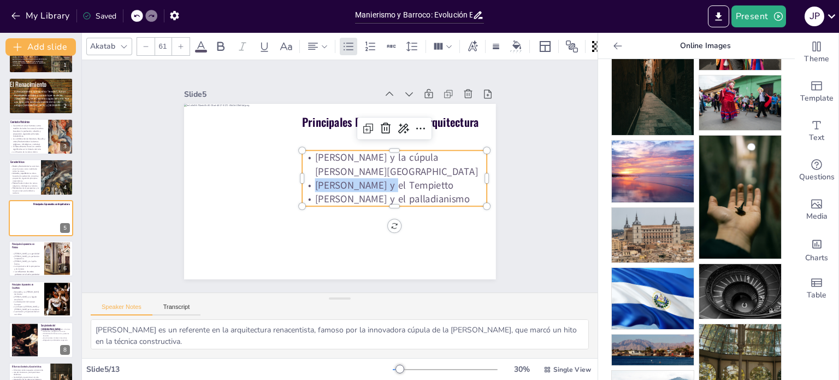
drag, startPoint x: 381, startPoint y: 181, endPoint x: 307, endPoint y: 180, distance: 73.8
click at [312, 180] on span "[PERSON_NAME] y el Tempietto" at bounding box center [381, 194] width 138 height 42
copy span "[PERSON_NAME]"
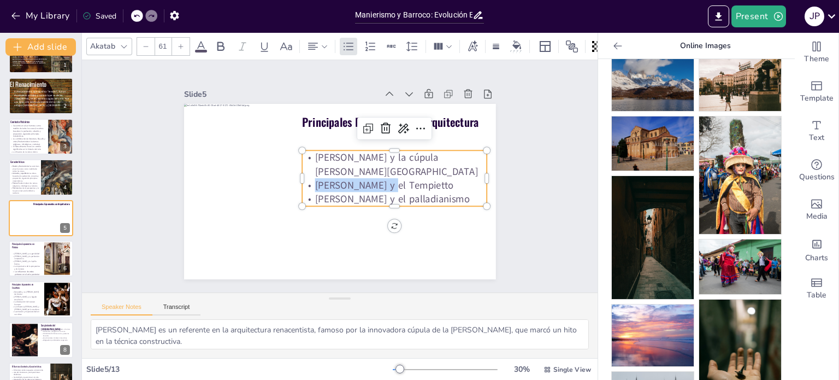
scroll to position [0, 0]
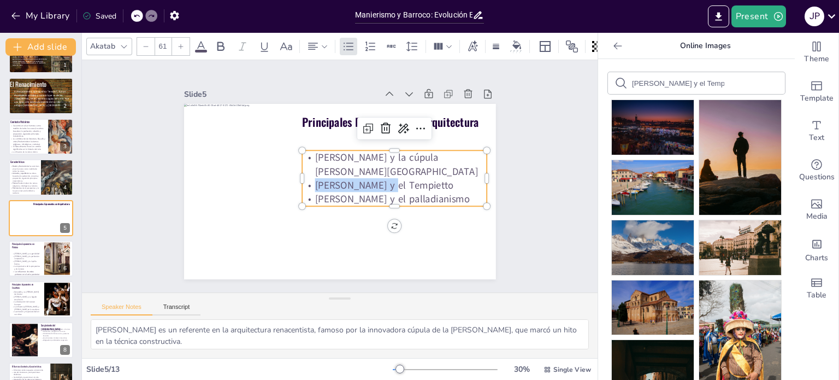
drag, startPoint x: 725, startPoint y: 82, endPoint x: 697, endPoint y: 80, distance: 28.5
click at [697, 80] on div "[PERSON_NAME] y el Tempietto" at bounding box center [696, 83] width 177 height 22
drag, startPoint x: 683, startPoint y: 84, endPoint x: 717, endPoint y: 85, distance: 33.9
click at [717, 85] on div "[PERSON_NAME] y el Tempietto" at bounding box center [696, 83] width 177 height 22
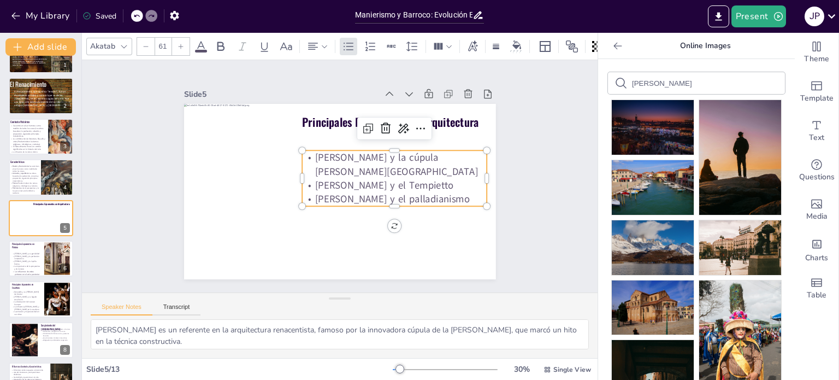
scroll to position [0, 0]
type input "[PERSON_NAME]"
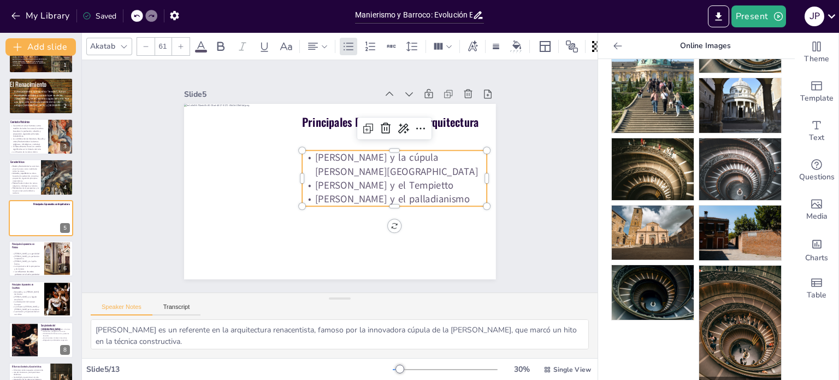
scroll to position [256, 0]
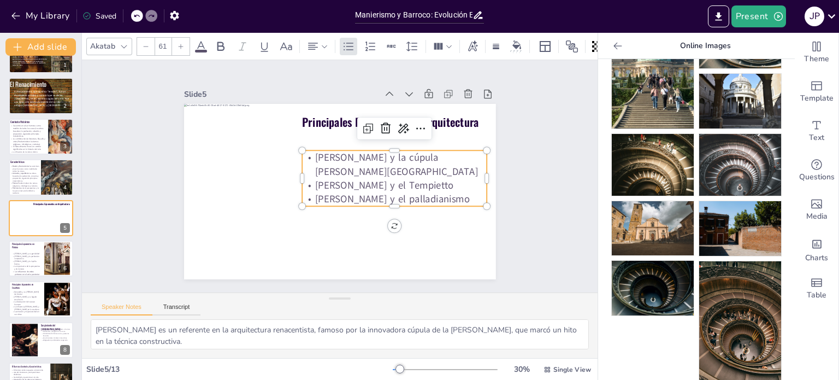
click at [398, 190] on span "[PERSON_NAME] y el palladianismo" at bounding box center [389, 204] width 155 height 29
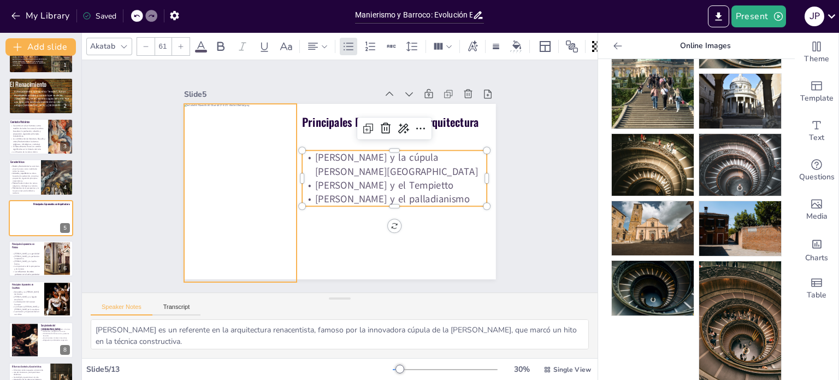
click at [247, 200] on div at bounding box center [268, 122] width 223 height 220
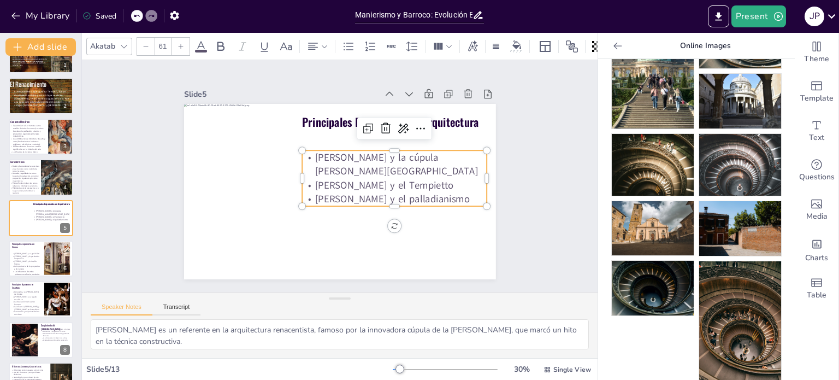
click at [428, 200] on span "[PERSON_NAME] y el palladianismo" at bounding box center [389, 204] width 155 height 29
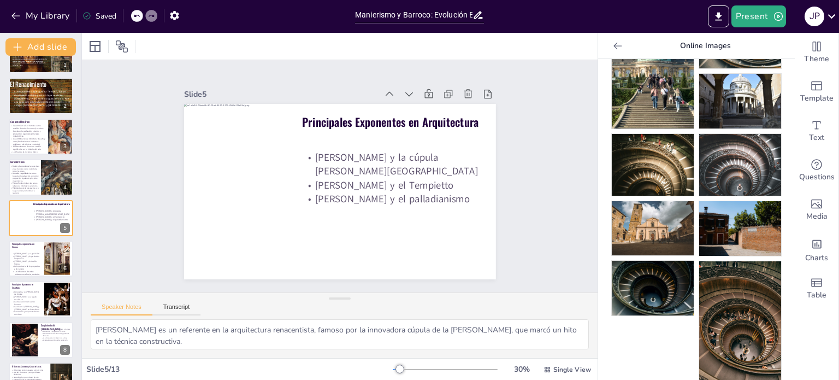
click at [56, 103] on p "El Renacimiento, que significa "renacer", fue un movimiento artístico y cultura…" at bounding box center [43, 98] width 58 height 17
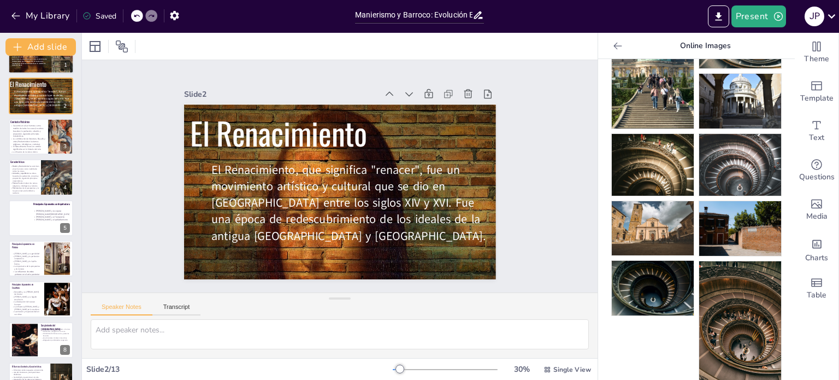
scroll to position [0, 0]
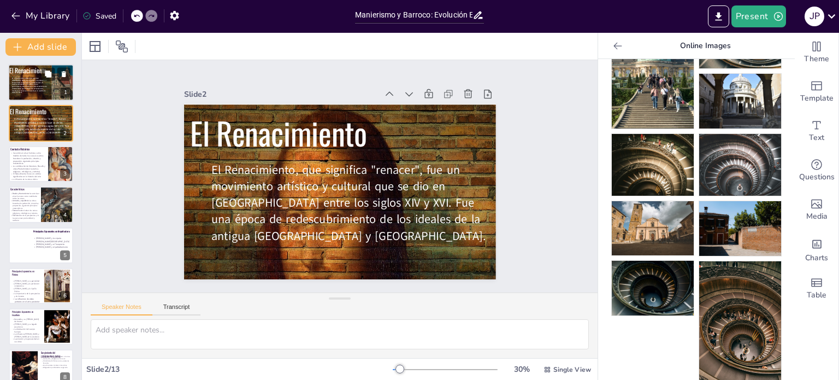
click at [39, 80] on span "Es un movimiento cultural que surgió en [GEOGRAPHIC_DATA] en el siglo XV y se e…" at bounding box center [29, 86] width 35 height 16
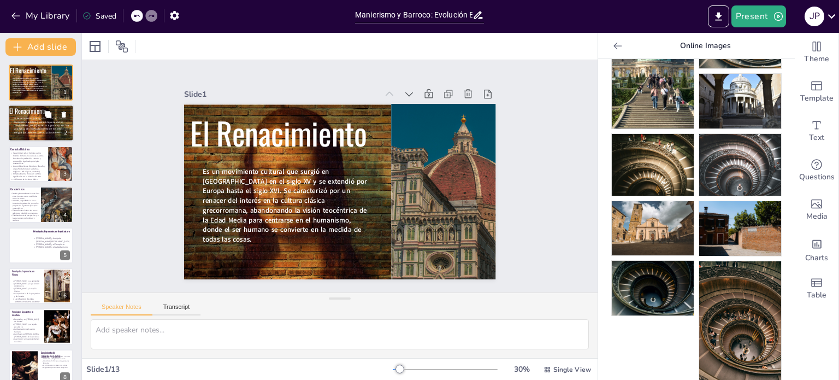
click at [20, 130] on p "El Renacimiento, que significa "renacer", fue un movimiento artístico y cultura…" at bounding box center [44, 125] width 60 height 17
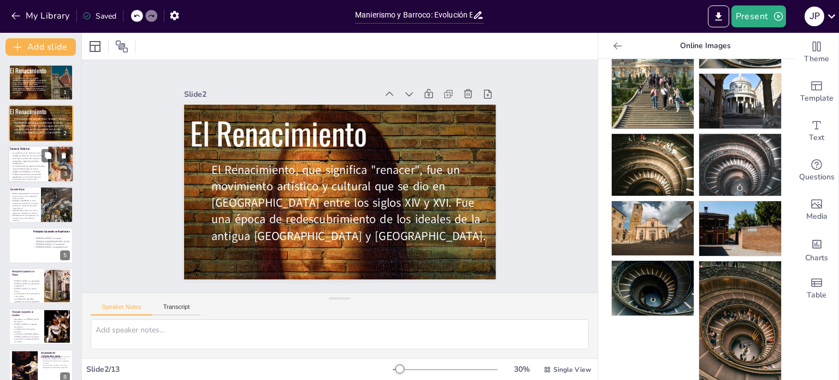
click at [24, 157] on p "Se centró en el ser humano como medida de todas las cosas./Las obras buscaban l…" at bounding box center [28, 157] width 37 height 13
type textarea "El Renacimiento tuvo su origen en [GEOGRAPHIC_DATA] durante el siglo XV, un per…"
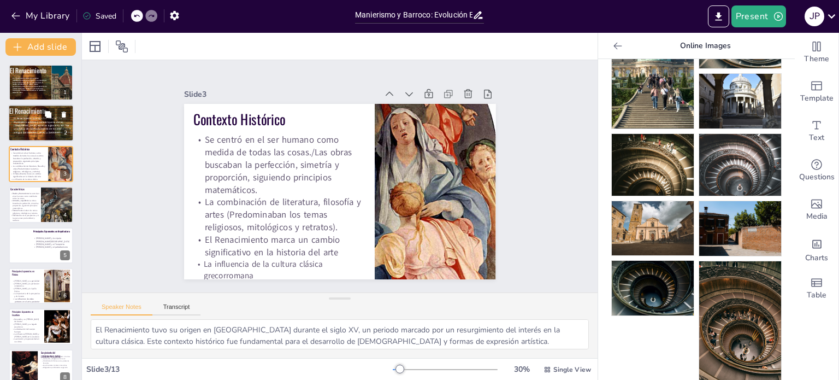
click at [17, 117] on p "El Renacimiento, que significa "renacer", fue un movimiento artístico y cultura…" at bounding box center [44, 125] width 60 height 17
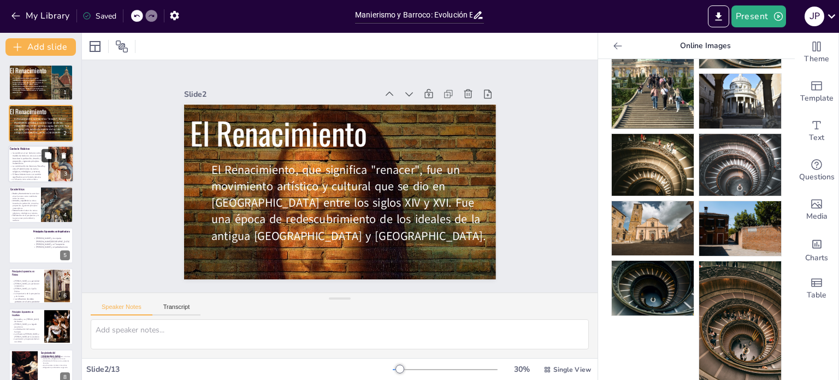
click at [42, 159] on button at bounding box center [48, 155] width 13 height 13
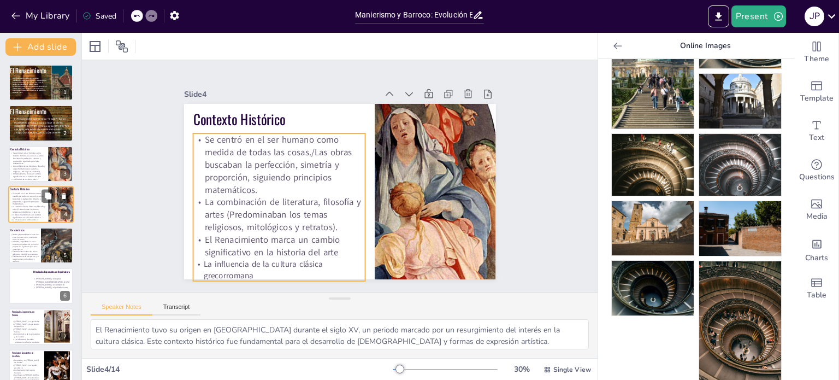
click at [22, 213] on p "El Renacimiento marca un cambio significativo en la historia del arte" at bounding box center [28, 215] width 37 height 5
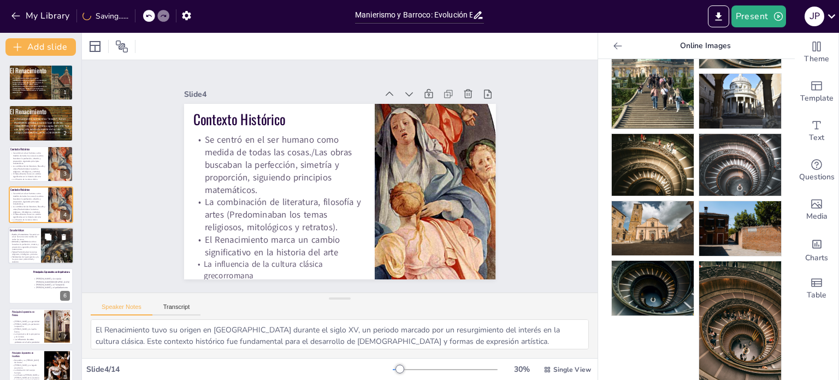
click at [28, 250] on p "Temas: Predominaban los temas religiosos, mitológicos y retratos." at bounding box center [25, 252] width 30 height 5
type textarea "El antropocentrismo es una característica esencial del Renacimiento, donde se v…"
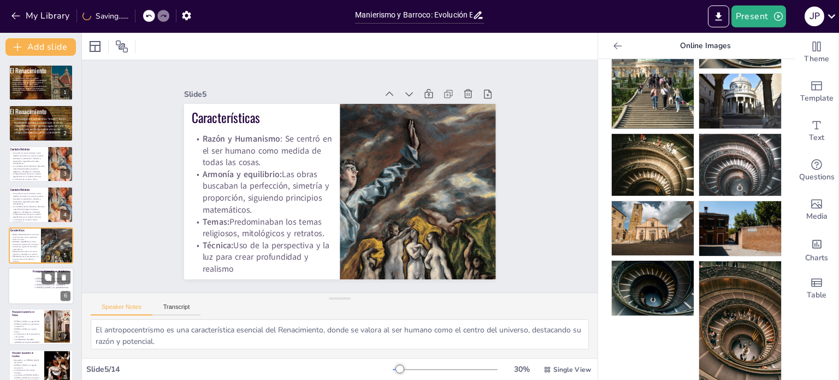
scroll to position [27, 0]
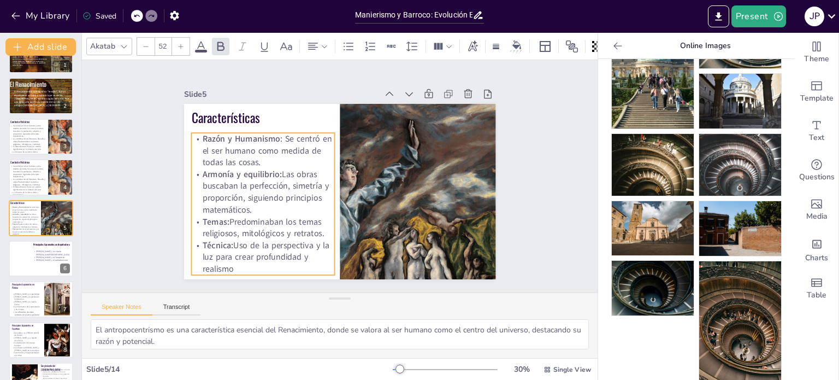
click at [278, 172] on p "Armonía y equilibrio: Las obras buscaban la perfección, simetría y proporción, …" at bounding box center [269, 143] width 144 height 122
click at [53, 215] on button at bounding box center [48, 209] width 13 height 13
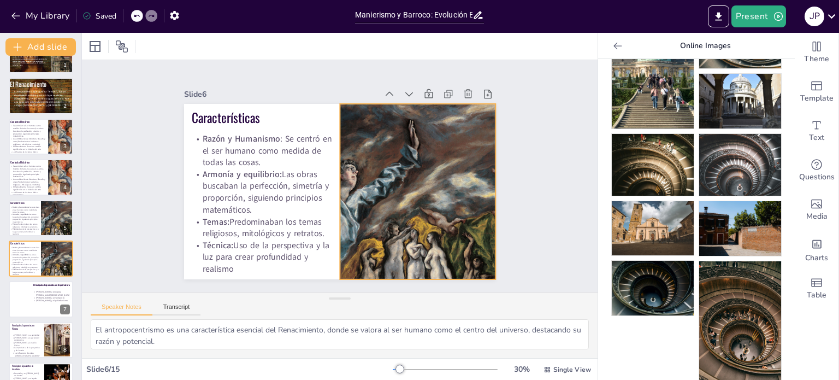
scroll to position [68, 0]
